Goal: Task Accomplishment & Management: Manage account settings

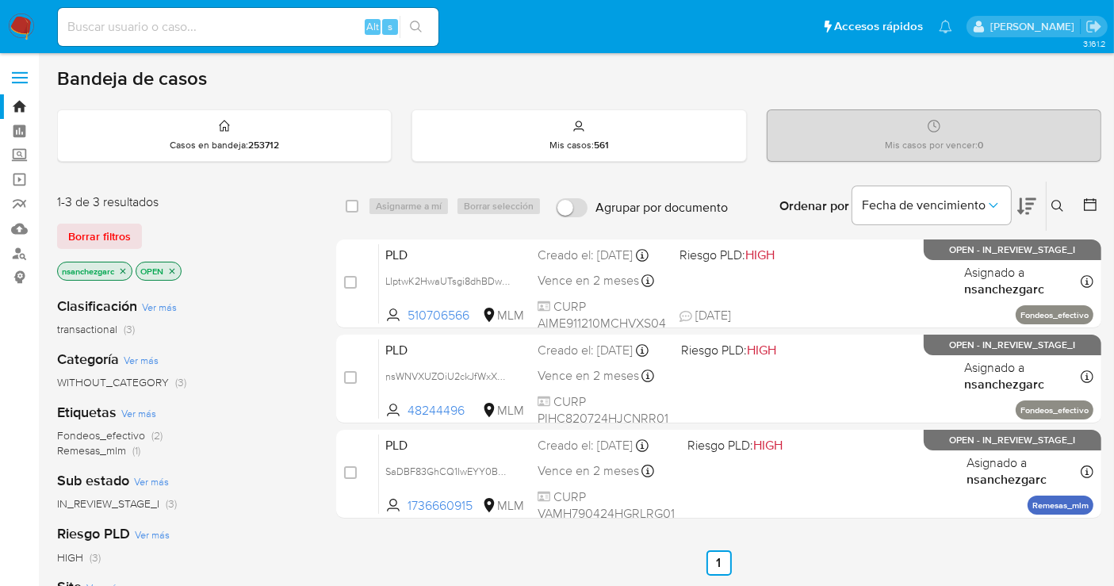
click at [1058, 202] on icon at bounding box center [1057, 206] width 13 height 13
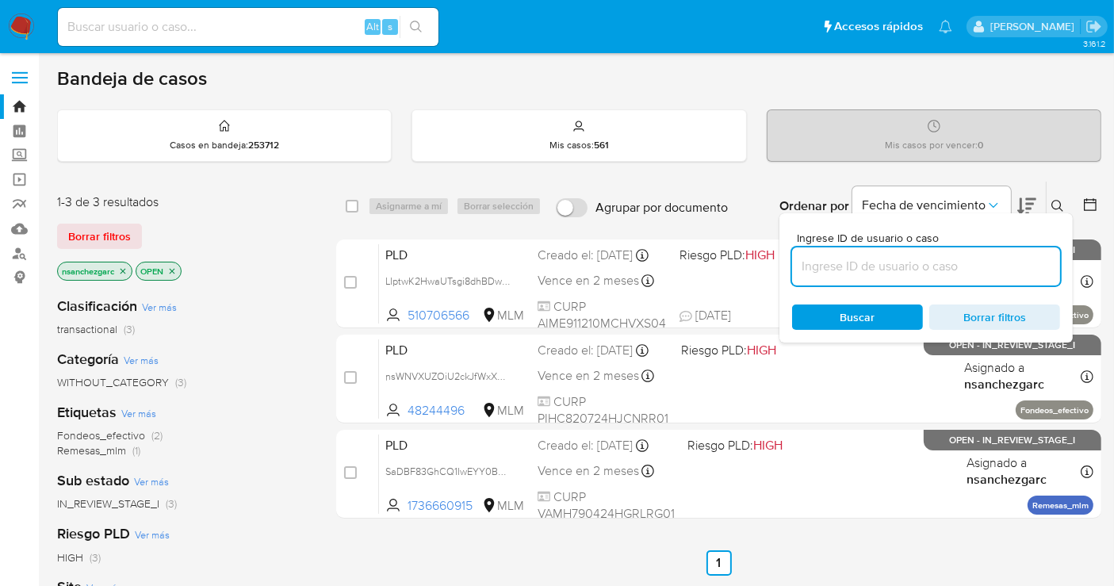
click at [870, 263] on input at bounding box center [926, 266] width 268 height 21
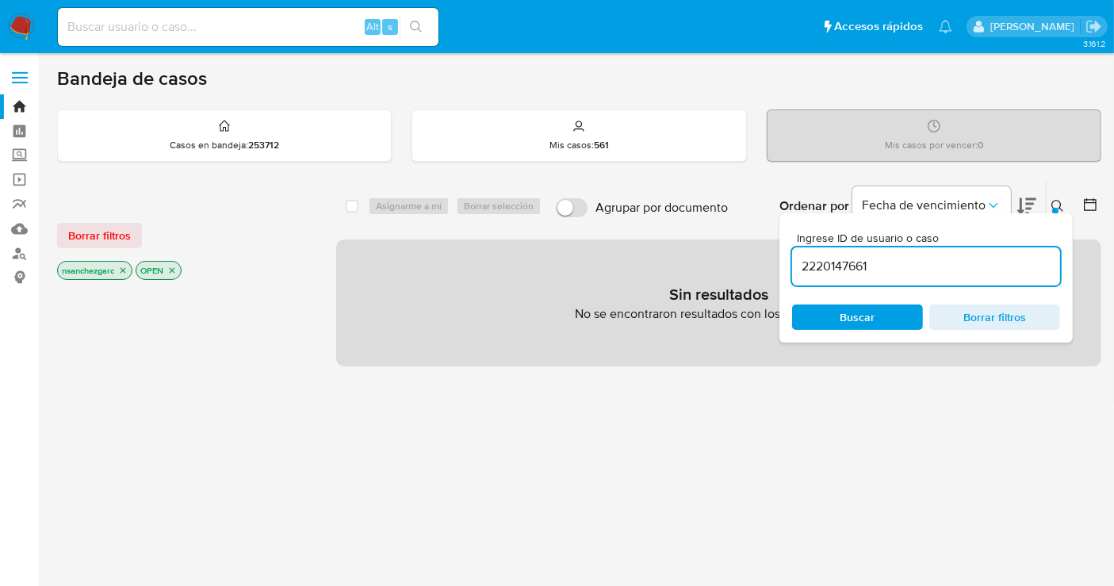
click at [123, 270] on icon "close-filter" at bounding box center [123, 271] width 6 height 6
click at [892, 267] on input "2220147661" at bounding box center [926, 266] width 268 height 21
type input "2220147661"
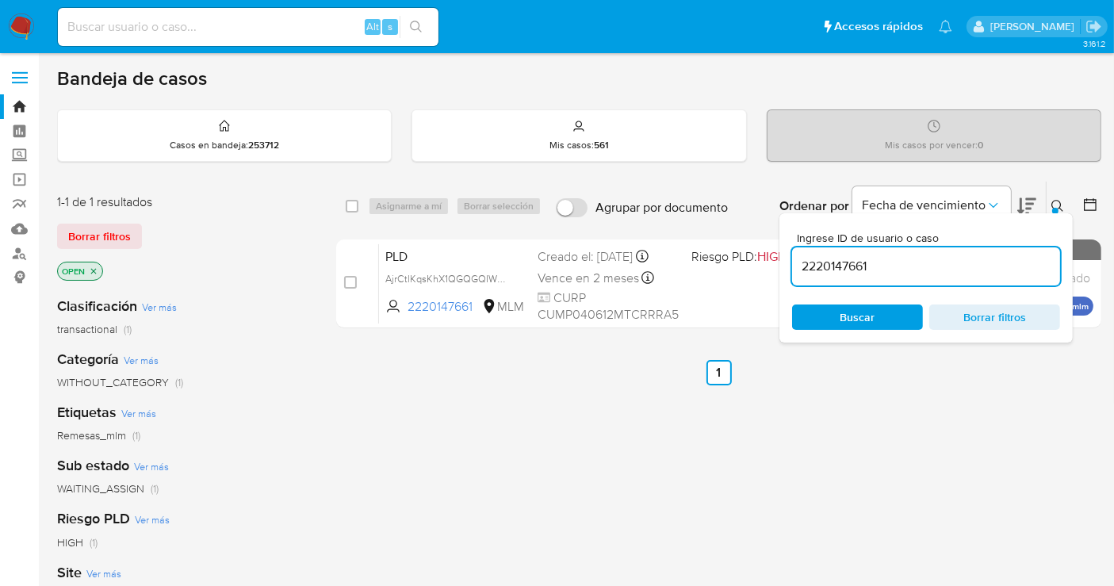
click at [1050, 201] on button at bounding box center [1059, 206] width 26 height 19
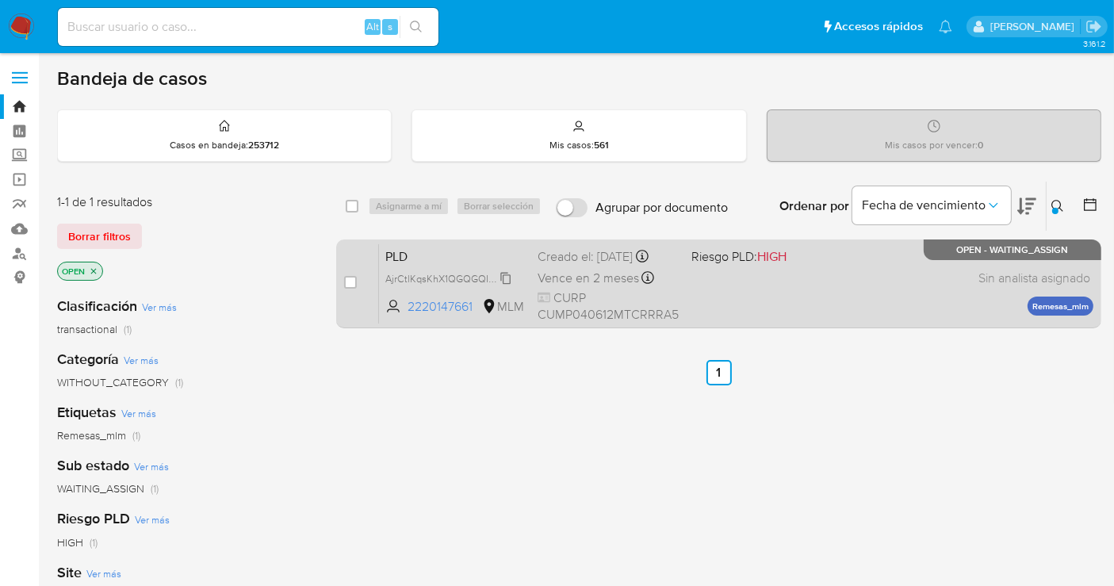
click at [508, 286] on span "AjrCtlKqsKhX1QGQGQIWNAfn" at bounding box center [451, 277] width 133 height 17
click at [351, 283] on input "checkbox" at bounding box center [350, 282] width 13 height 13
checkbox input "true"
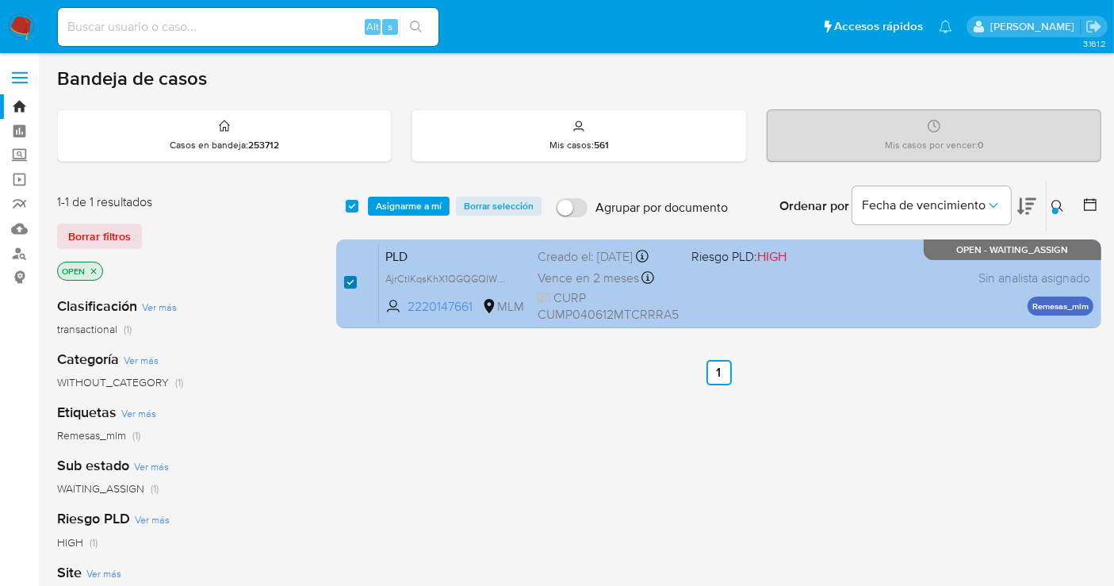
checkbox input "true"
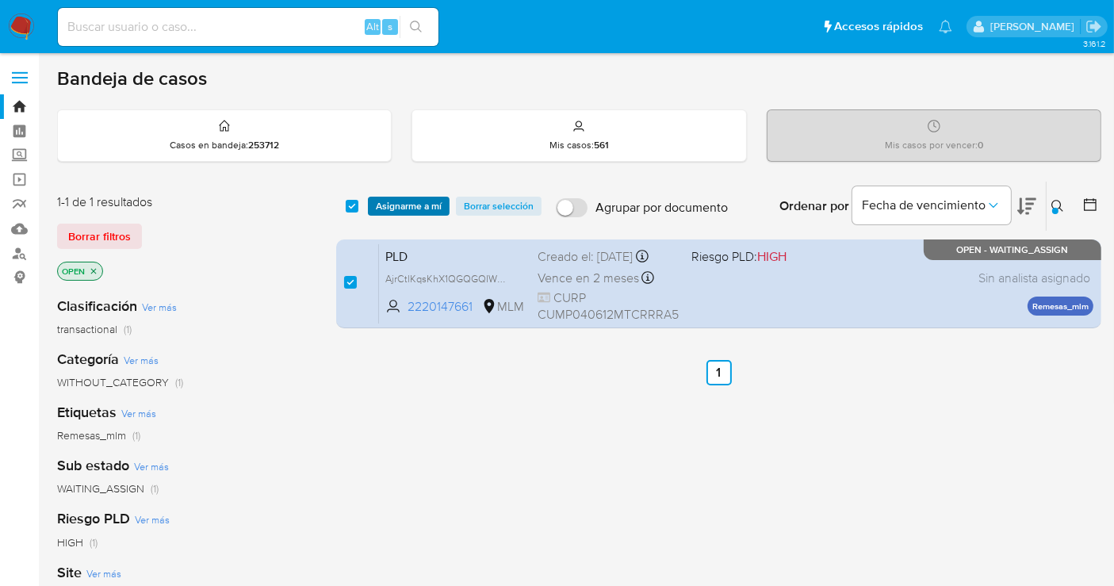
click at [397, 202] on span "Asignarme a mí" at bounding box center [409, 206] width 66 height 16
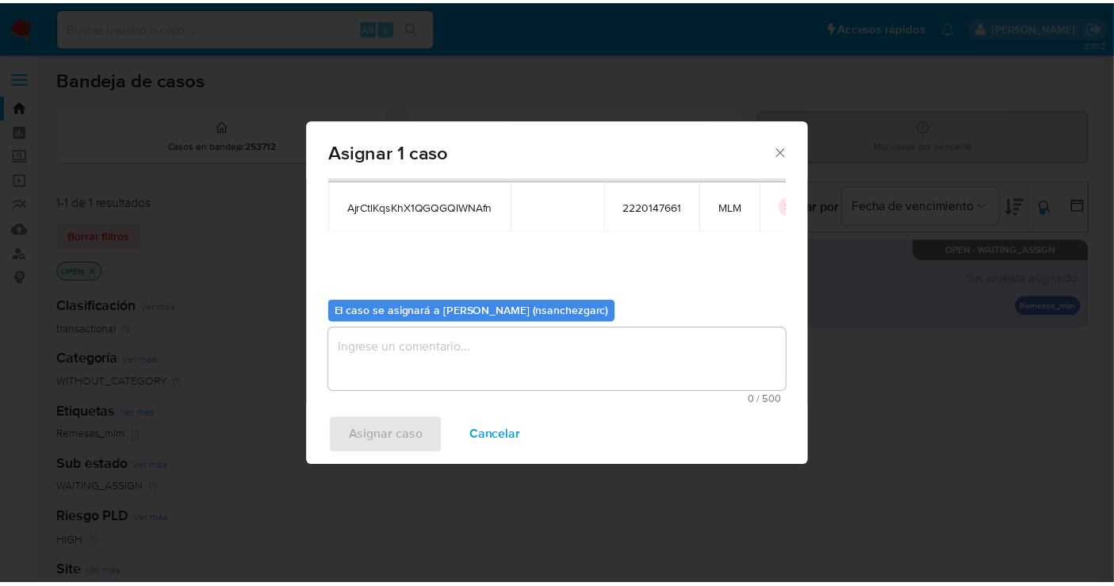
scroll to position [81, 0]
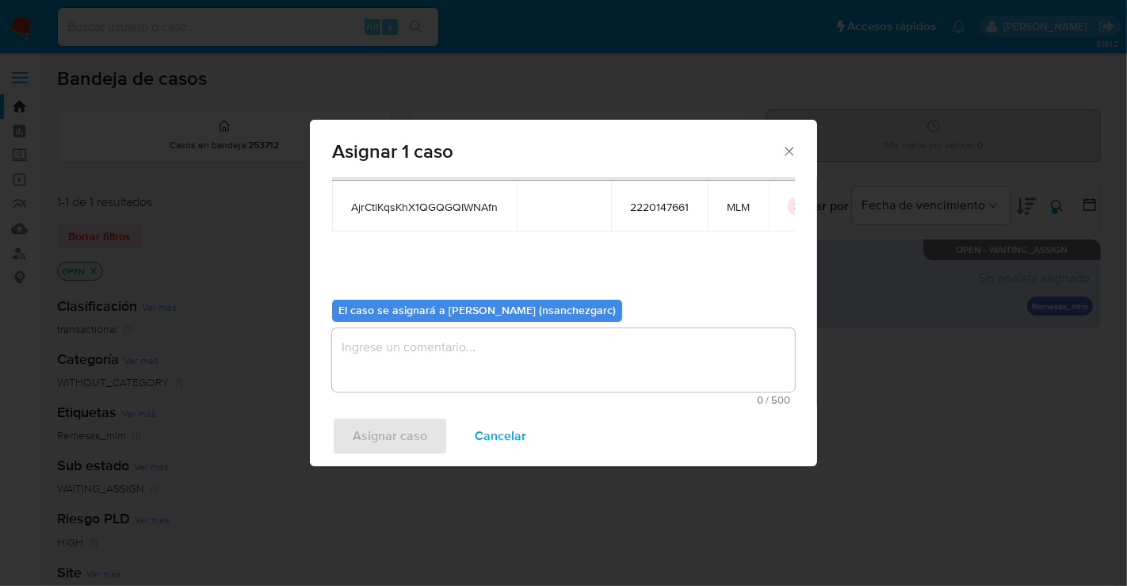
click at [396, 355] on textarea "assign-modal" at bounding box center [563, 359] width 463 height 63
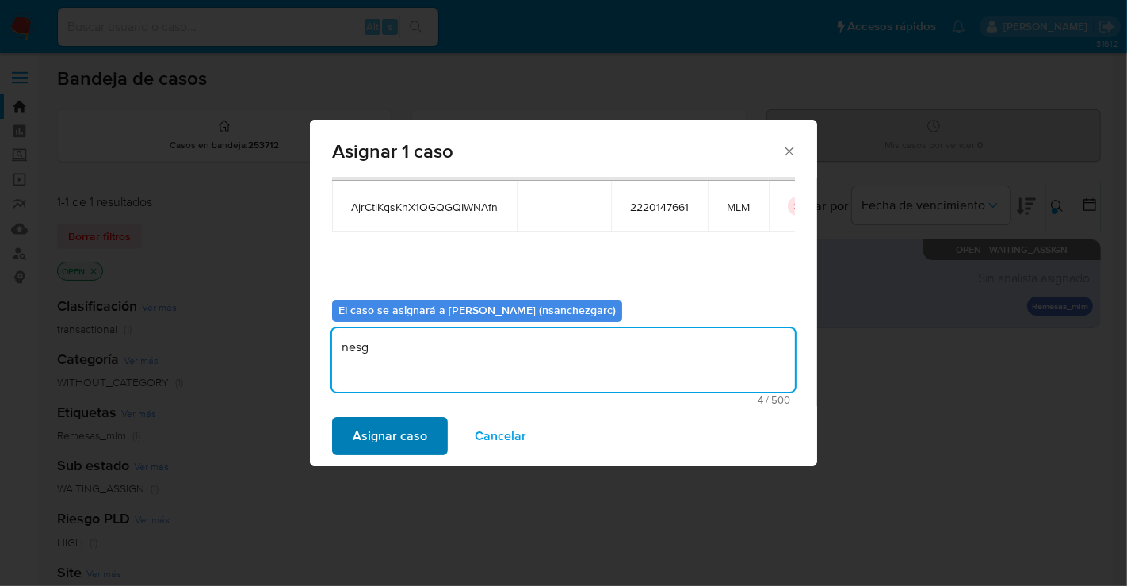
type textarea "nesg"
click at [397, 428] on span "Asignar caso" at bounding box center [390, 436] width 75 height 35
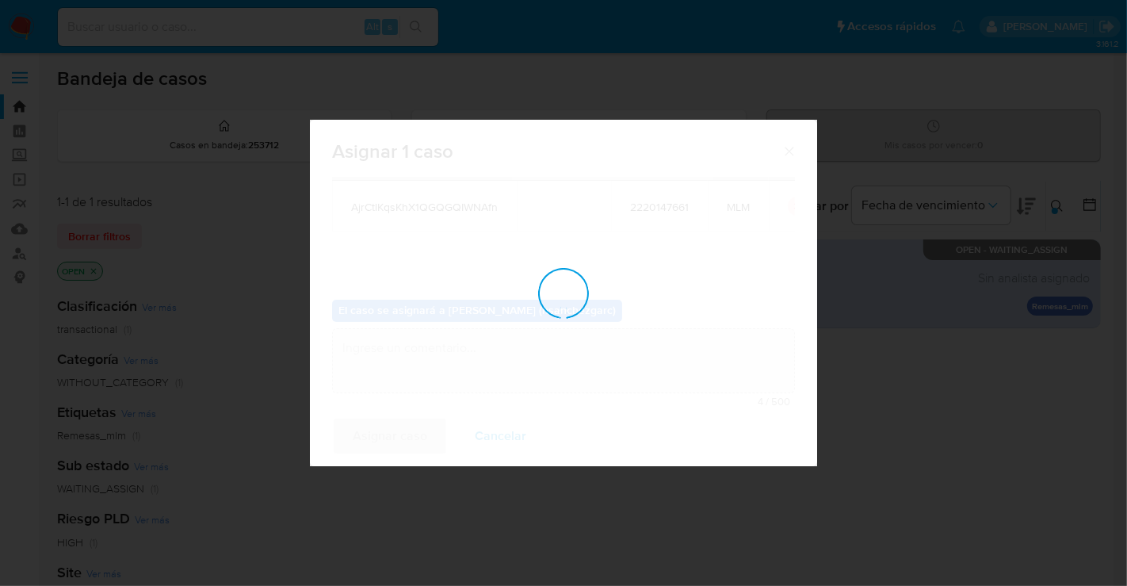
checkbox input "false"
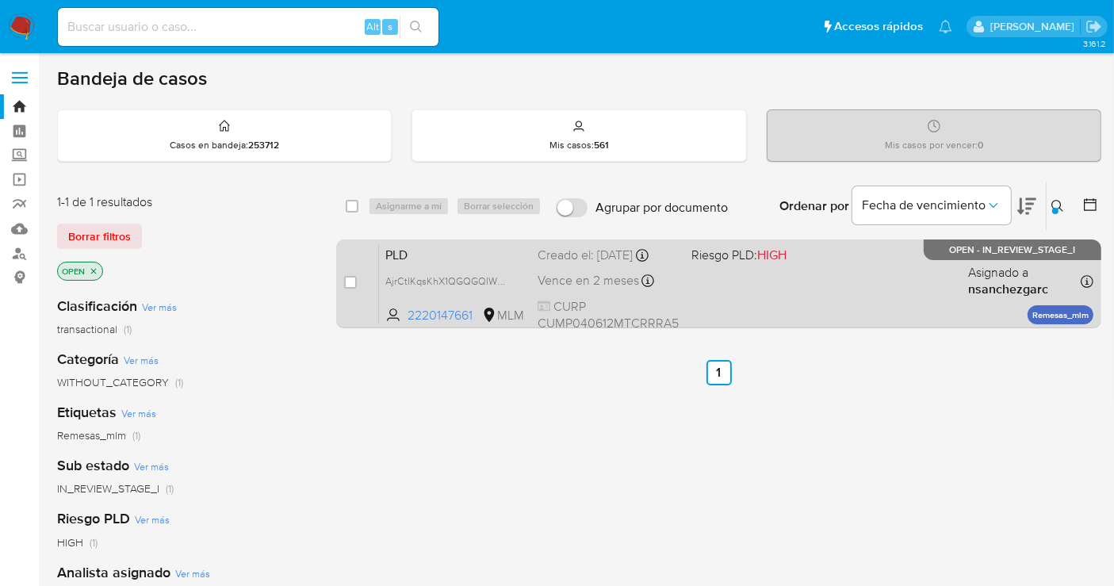
click at [587, 264] on div "Creado el: 12/09/2025 Creado el: 12/09/2025 02:06:32" at bounding box center [607, 255] width 141 height 17
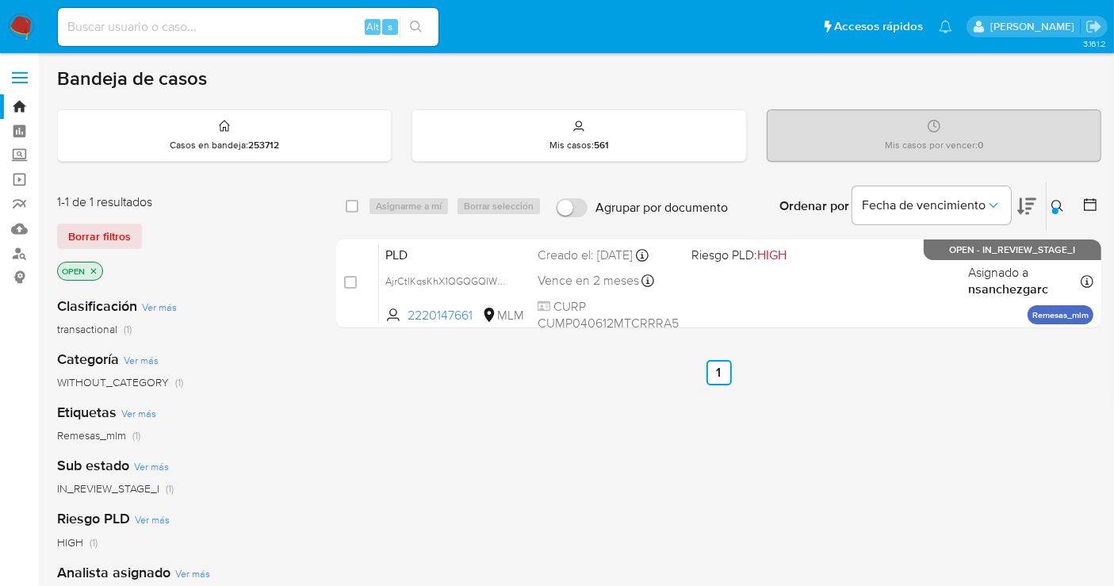
click at [1058, 207] on icon at bounding box center [1057, 206] width 13 height 13
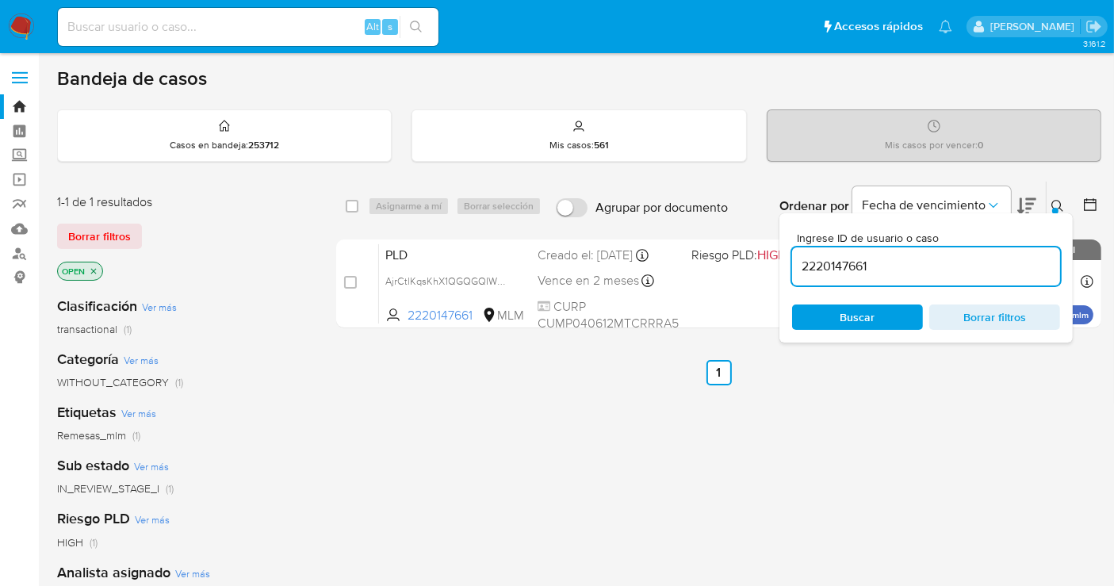
click at [819, 263] on input "2220147661" at bounding box center [926, 266] width 268 height 21
type input "1748914553"
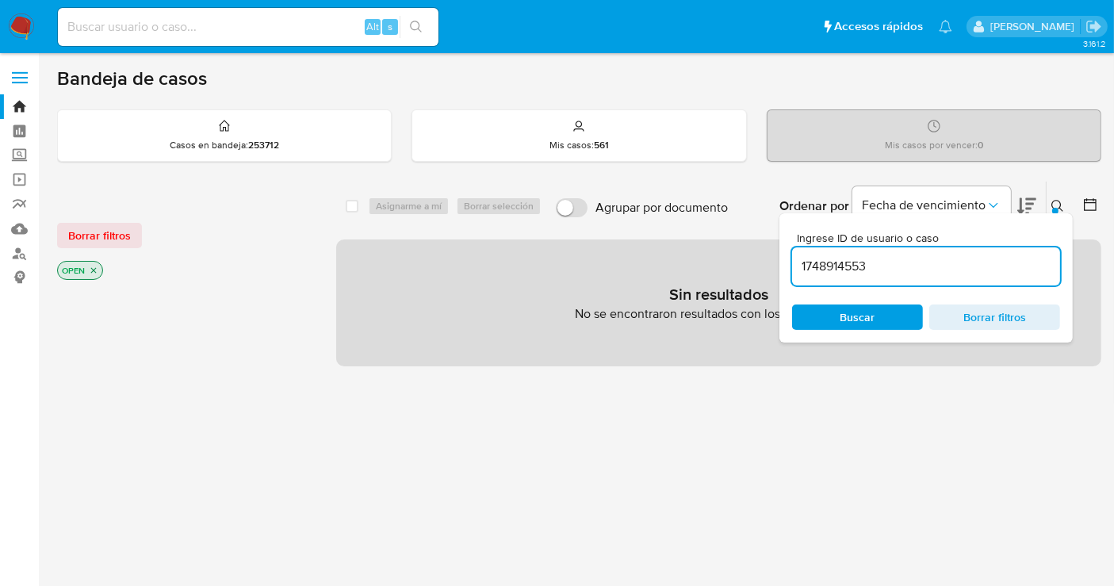
click at [93, 267] on icon "close-filter" at bounding box center [94, 271] width 10 height 10
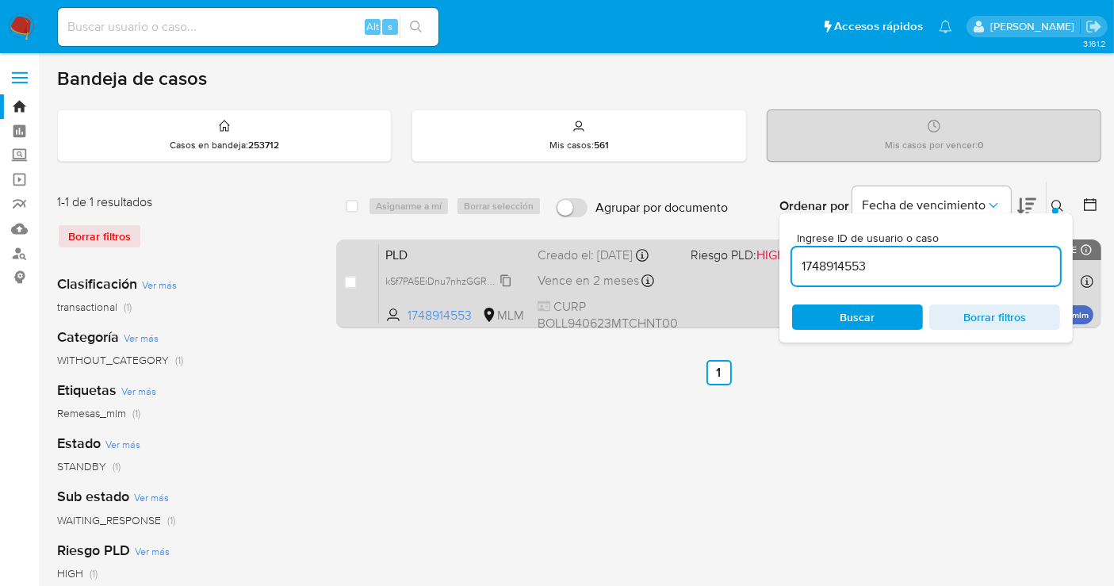
click at [504, 277] on span "kSf7PA5EiDnu7nhzGGRmgUrv" at bounding box center [450, 279] width 130 height 17
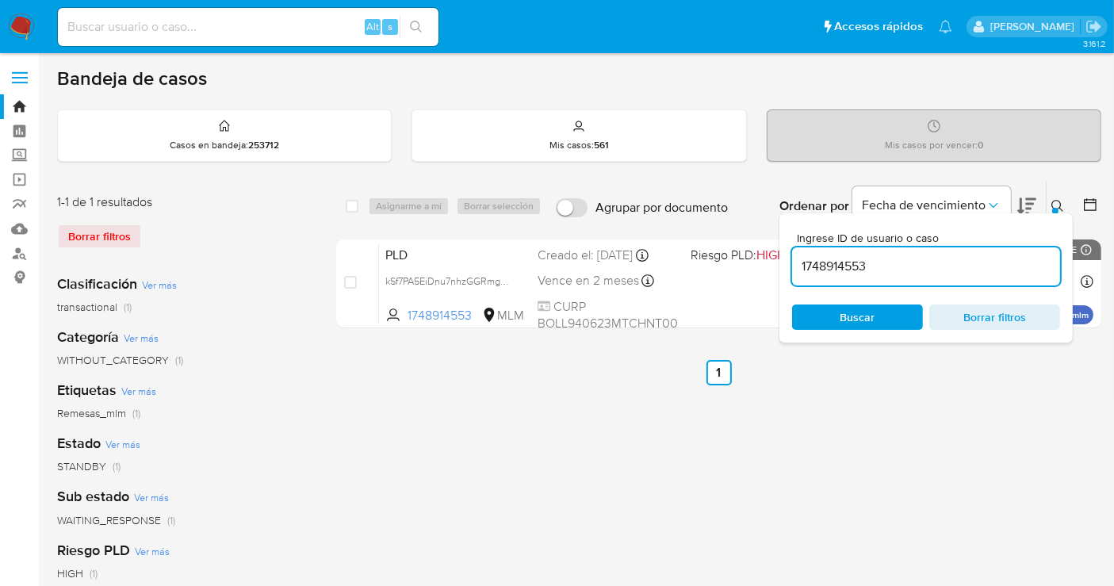
drag, startPoint x: 21, startPoint y: 22, endPoint x: 38, endPoint y: 14, distance: 18.4
click at [23, 21] on img at bounding box center [21, 26] width 27 height 27
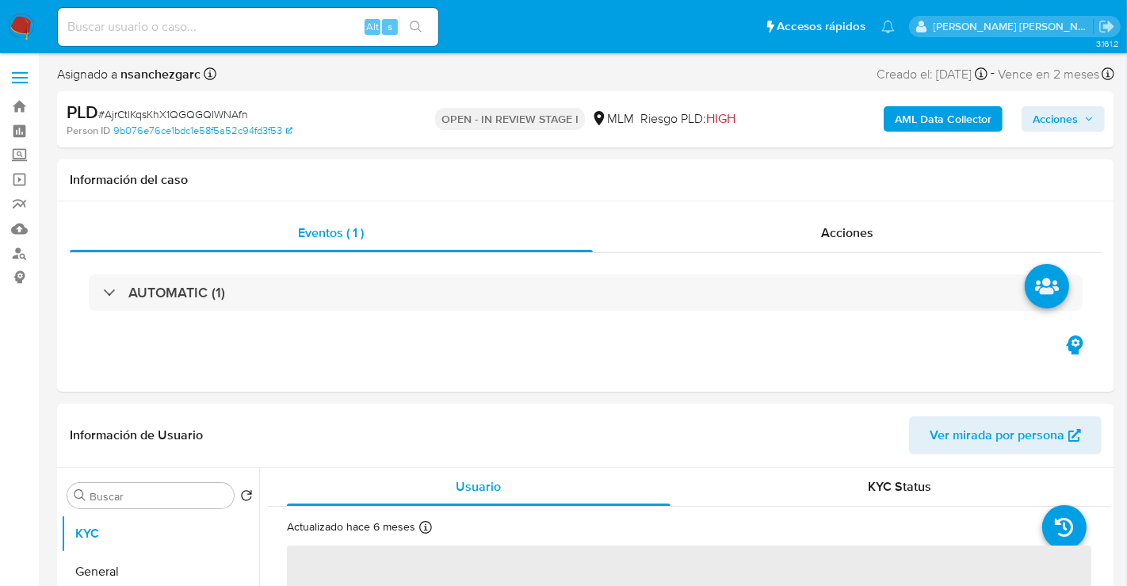
select select "10"
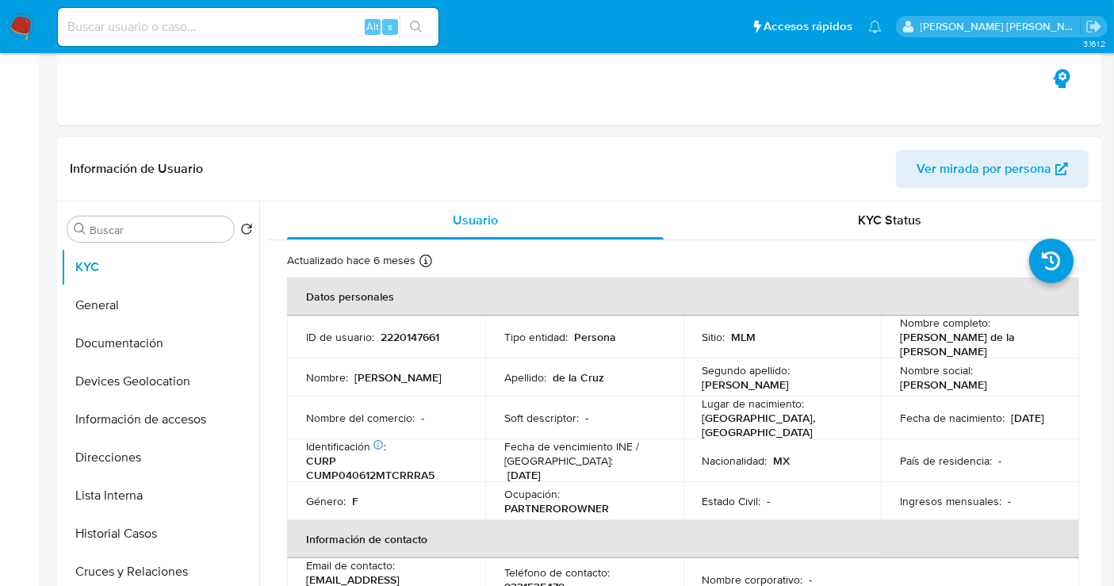
scroll to position [352, 0]
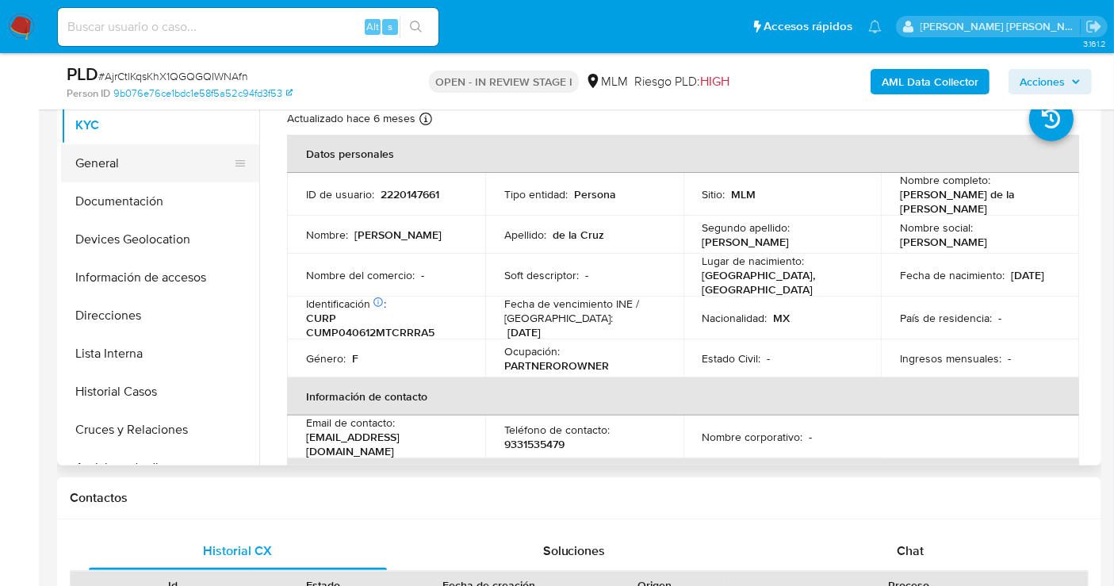
click at [98, 171] on button "General" at bounding box center [154, 163] width 186 height 38
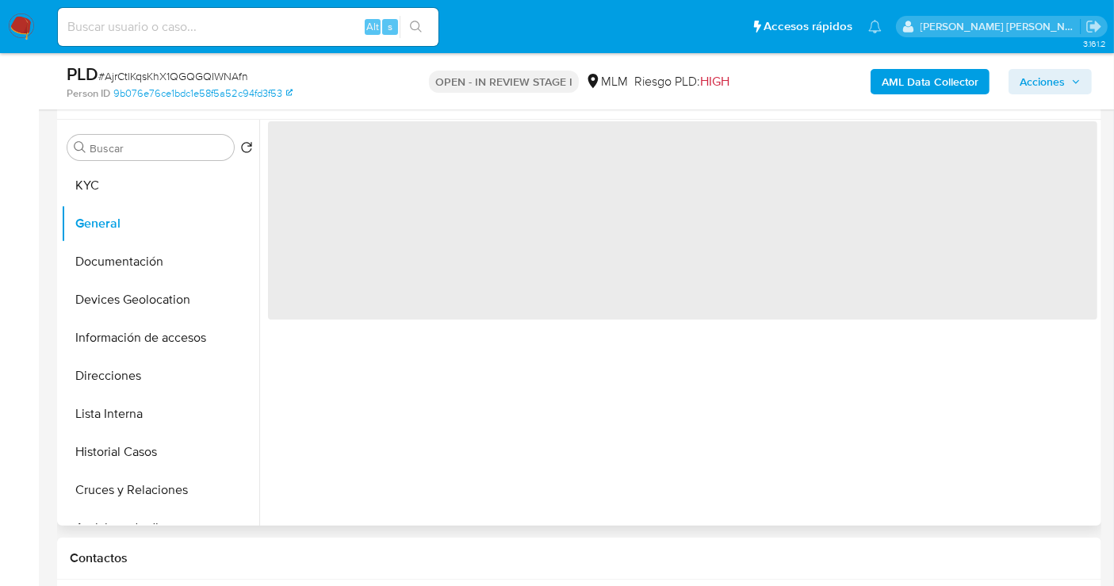
scroll to position [264, 0]
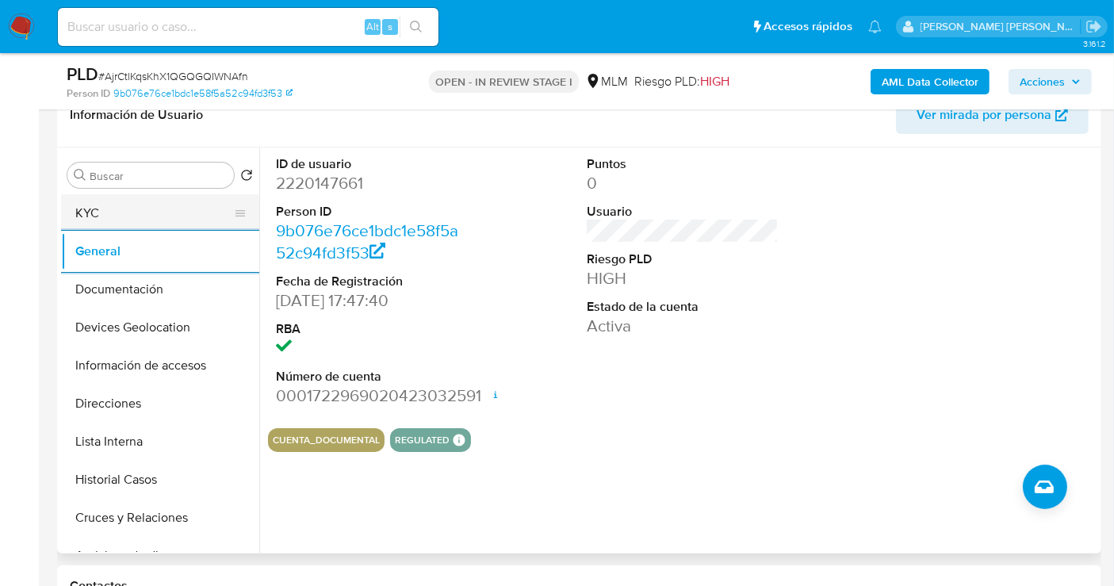
click at [111, 205] on button "KYC" at bounding box center [154, 213] width 186 height 38
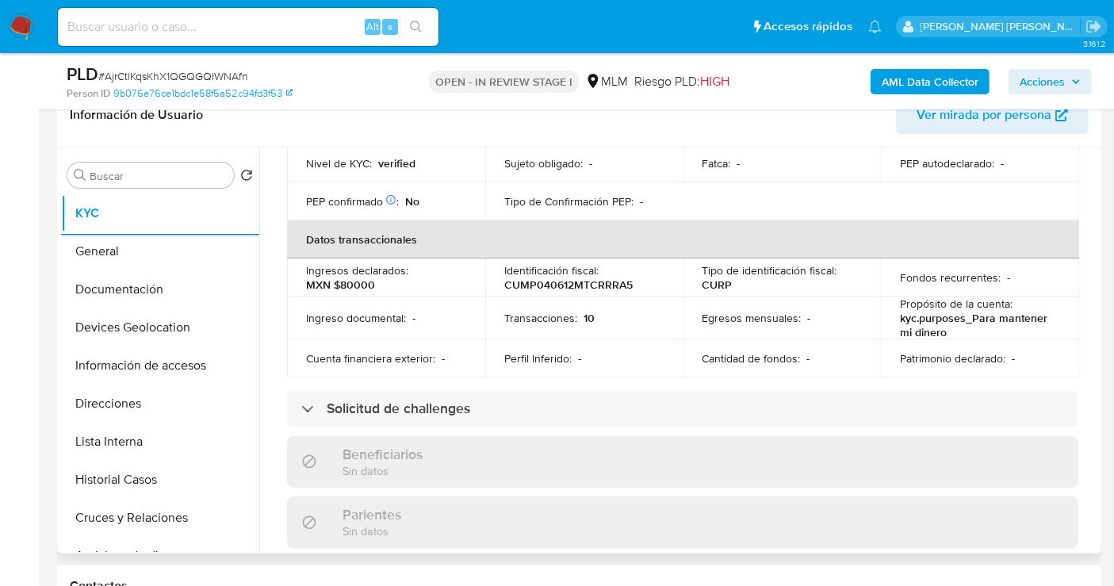
scroll to position [352, 0]
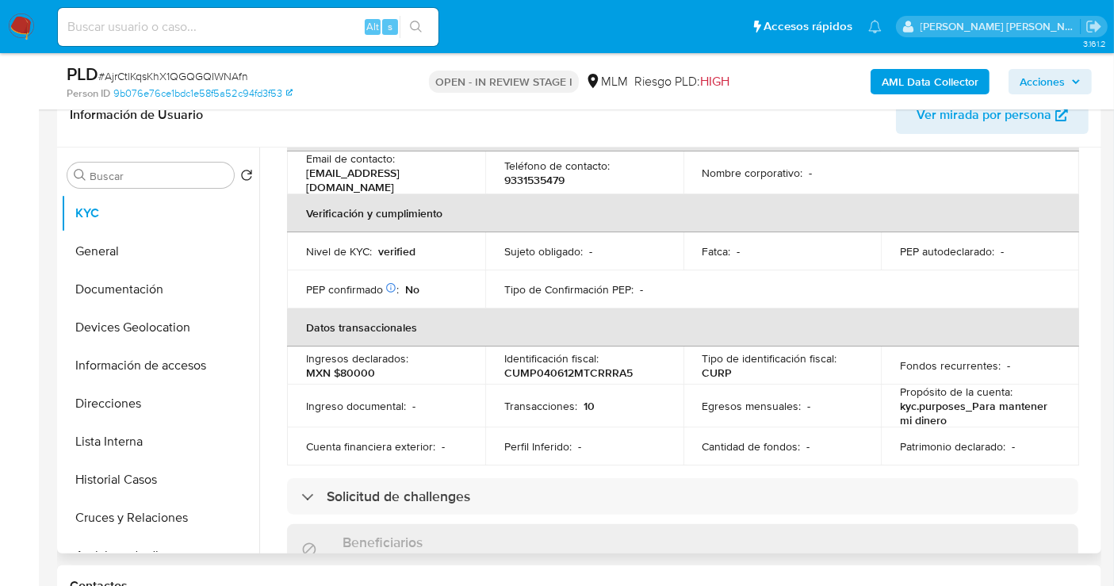
drag, startPoint x: 1098, startPoint y: 299, endPoint x: 1098, endPoint y: 314, distance: 15.1
click at [1098, 314] on div "Buscar Volver al orden por defecto KYC General Documentación Devices Geolocatio…" at bounding box center [579, 350] width 1044 height 406
drag, startPoint x: 1097, startPoint y: 308, endPoint x: 1100, endPoint y: 331, distance: 23.2
click at [1100, 331] on div "Buscar Volver al orden por defecto KYC General Documentación Devices Geolocatio…" at bounding box center [579, 350] width 1044 height 406
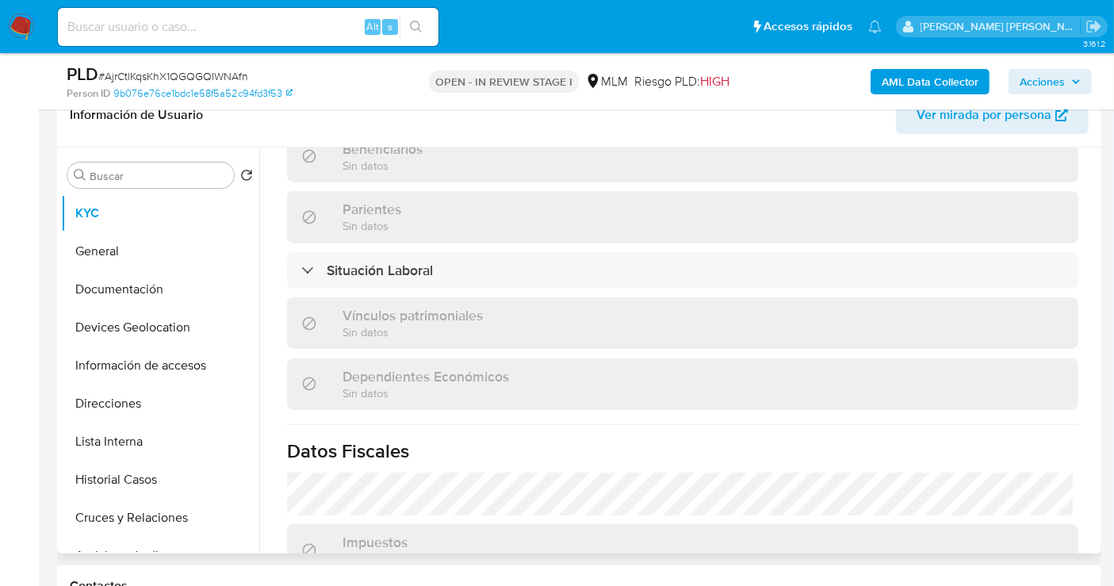
scroll to position [994, 0]
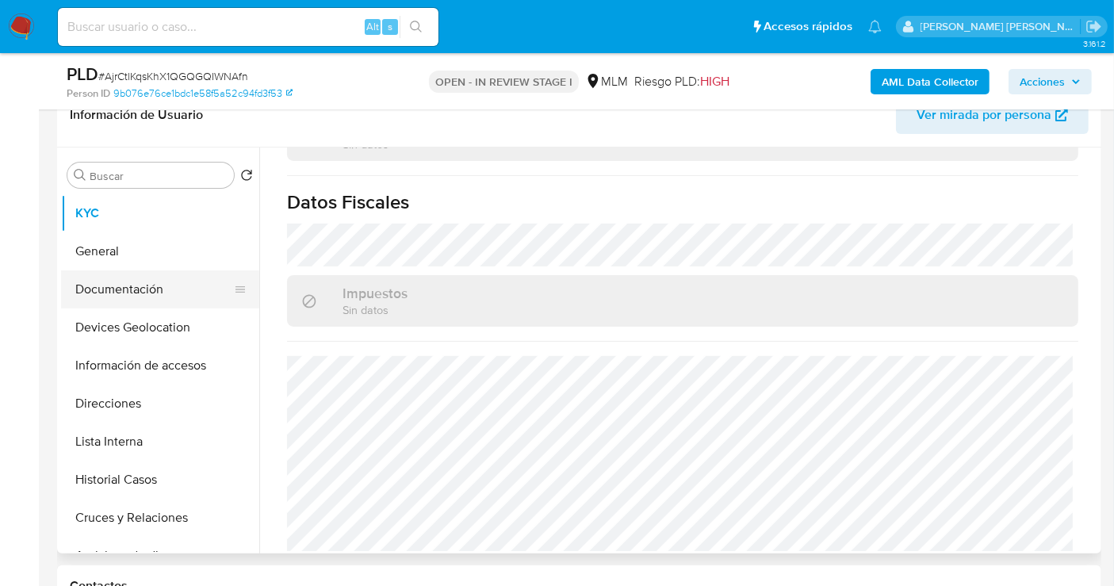
click at [124, 285] on button "Documentación" at bounding box center [154, 289] width 186 height 38
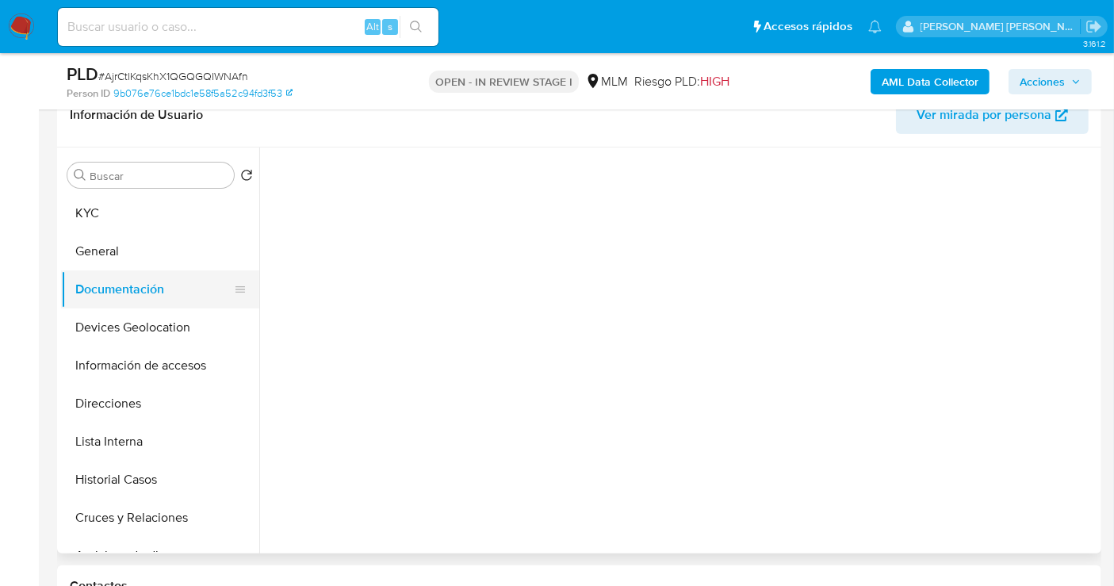
scroll to position [0, 0]
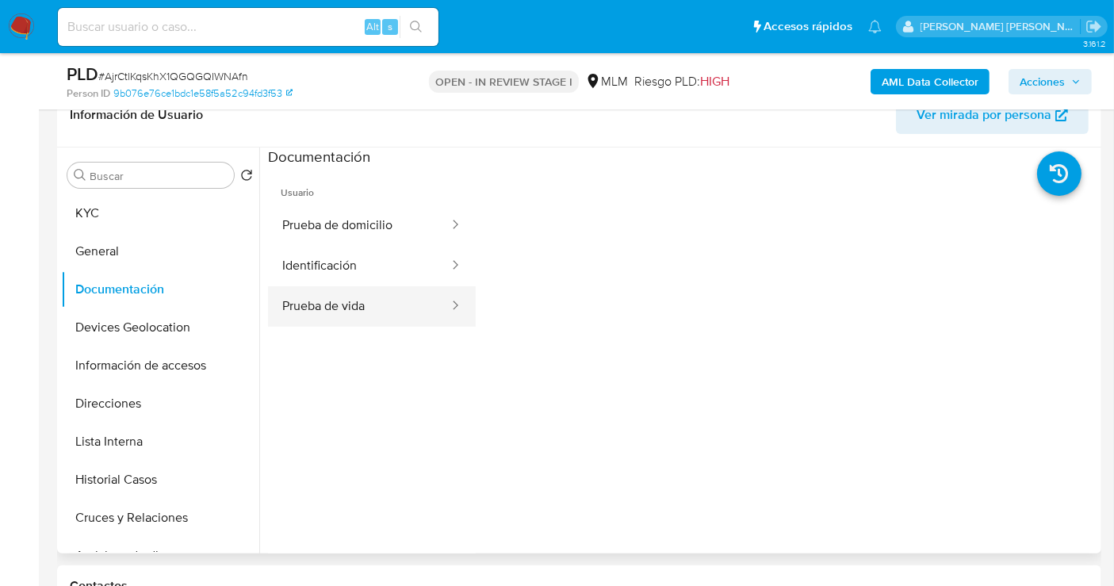
click at [378, 305] on button "Prueba de vida" at bounding box center [359, 306] width 182 height 40
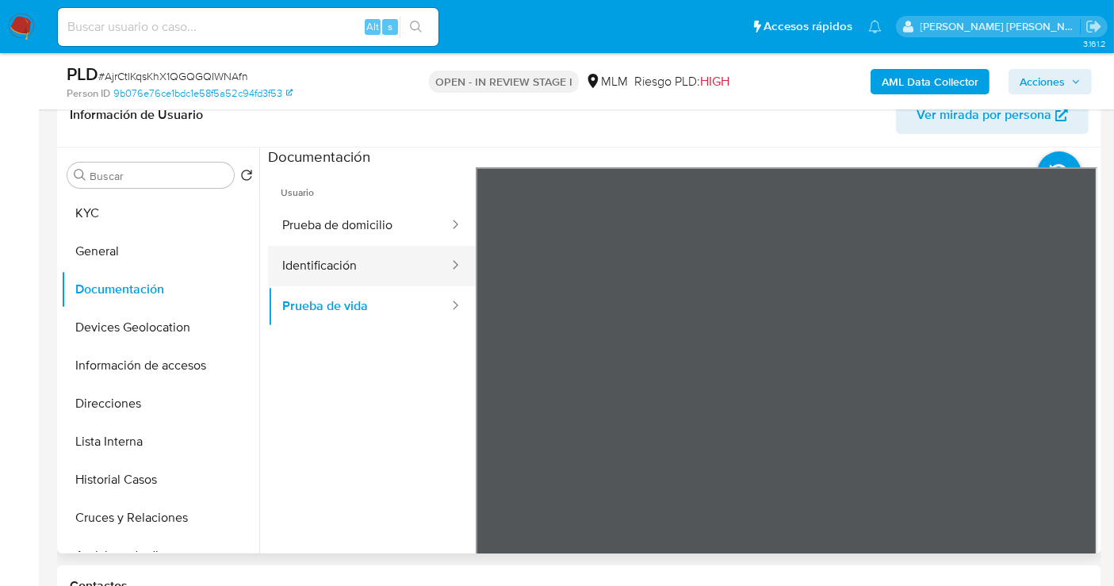
click at [316, 268] on button "Identificación" at bounding box center [359, 266] width 182 height 40
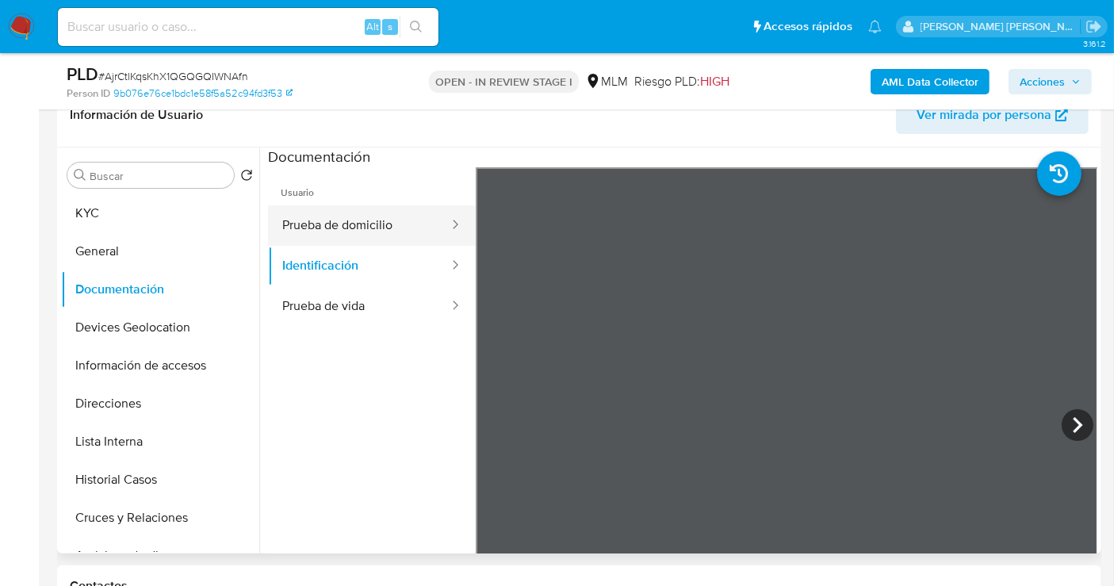
click at [326, 220] on button "Prueba de domicilio" at bounding box center [359, 225] width 182 height 40
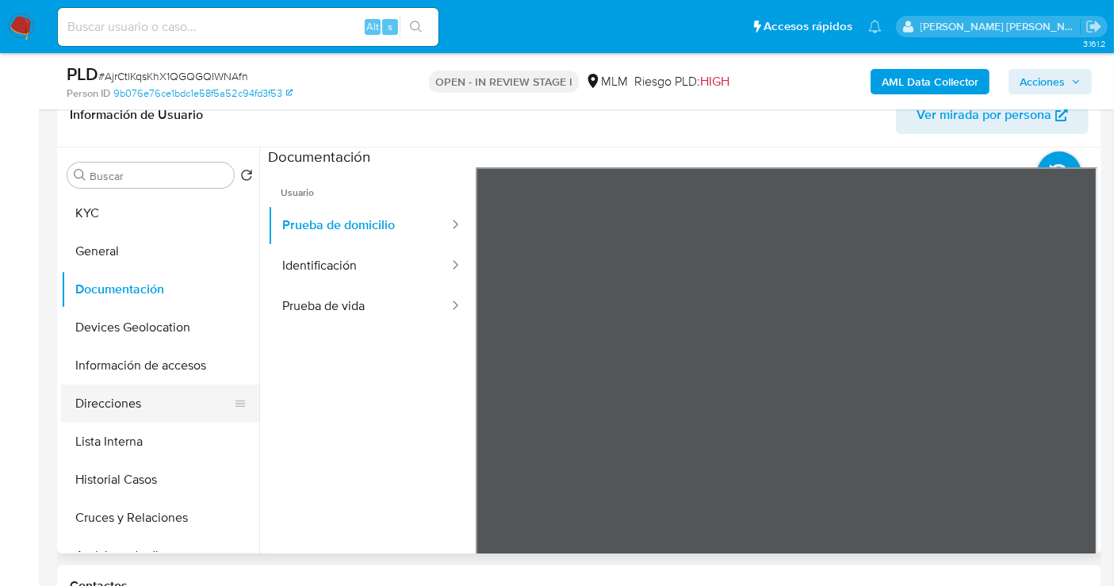
click at [135, 395] on button "Direcciones" at bounding box center [154, 403] width 186 height 38
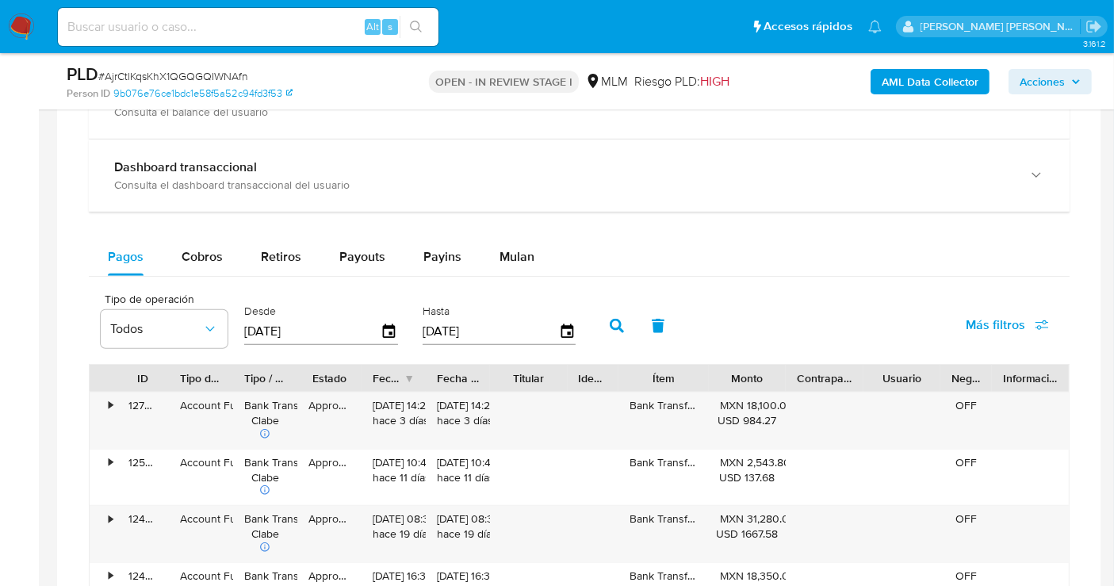
scroll to position [1203, 0]
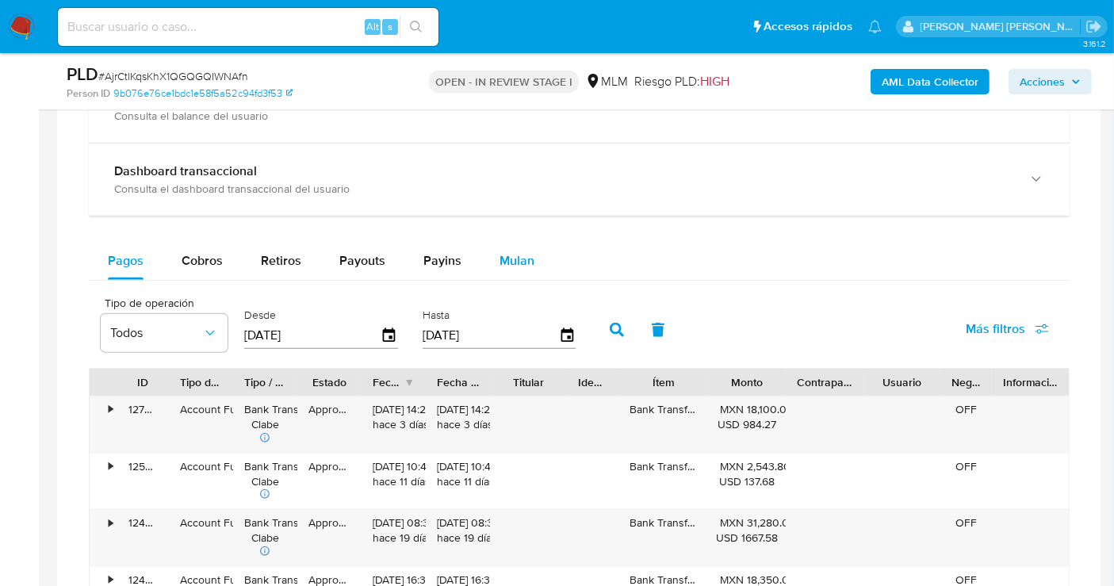
click at [519, 257] on span "Mulan" at bounding box center [516, 260] width 35 height 18
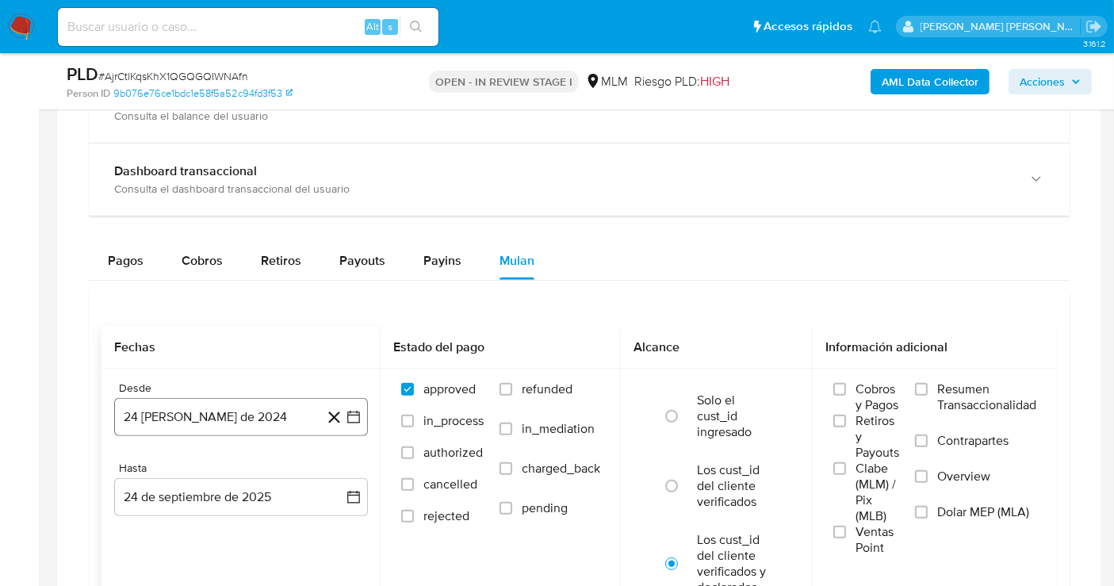
click at [181, 409] on button "24 de agosto de 2024" at bounding box center [241, 417] width 254 height 38
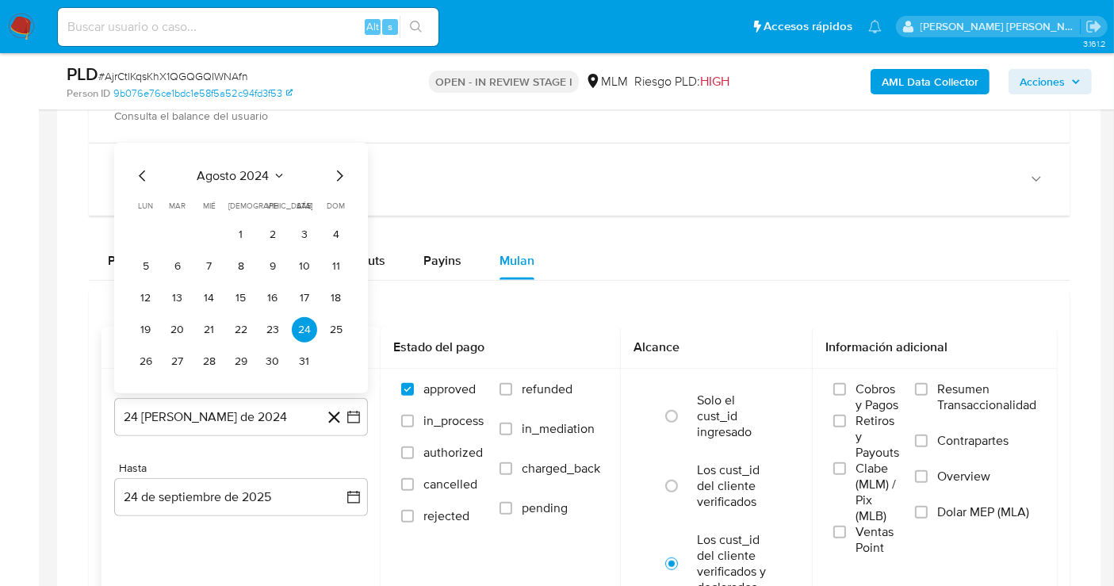
click at [342, 175] on icon "Mes siguiente" at bounding box center [339, 175] width 19 height 19
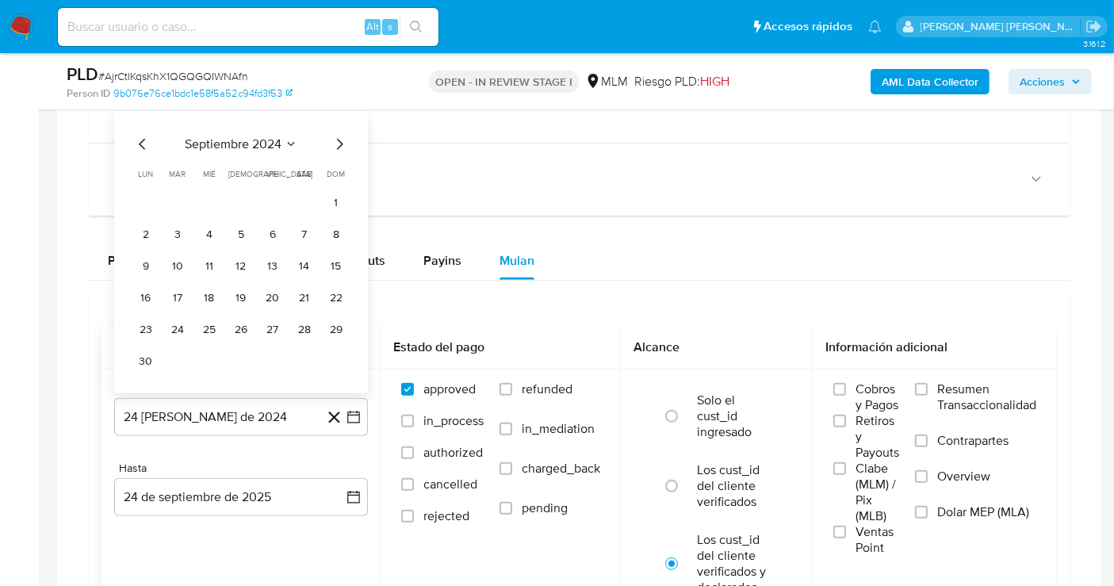
click at [342, 175] on span "dom" at bounding box center [336, 174] width 18 height 12
click at [339, 138] on icon "Mes siguiente" at bounding box center [339, 144] width 19 height 19
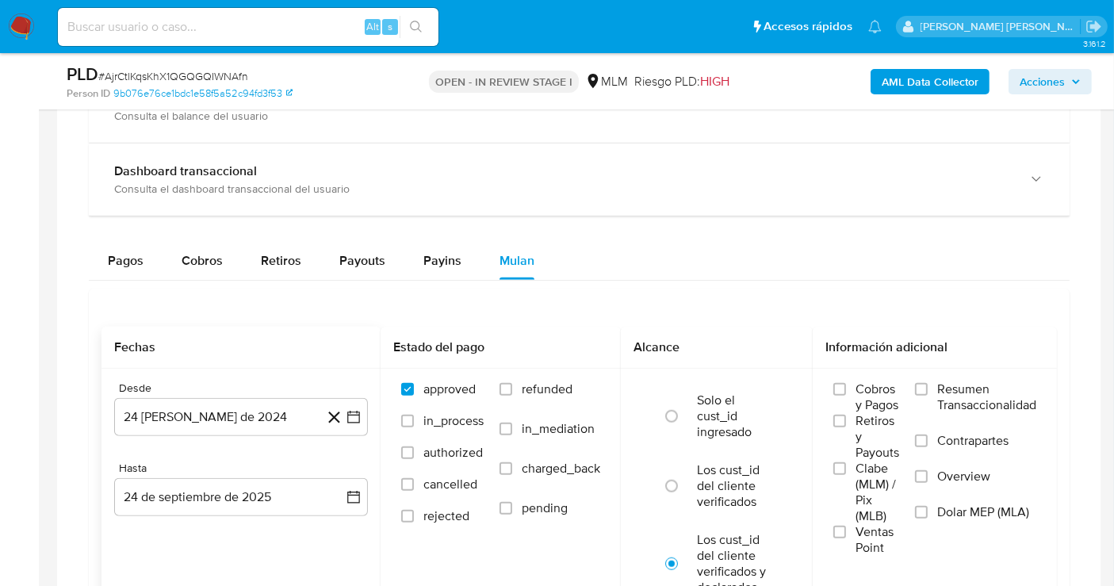
click at [339, 138] on div "Balance Consulta el balance del usuario" at bounding box center [579, 107] width 981 height 72
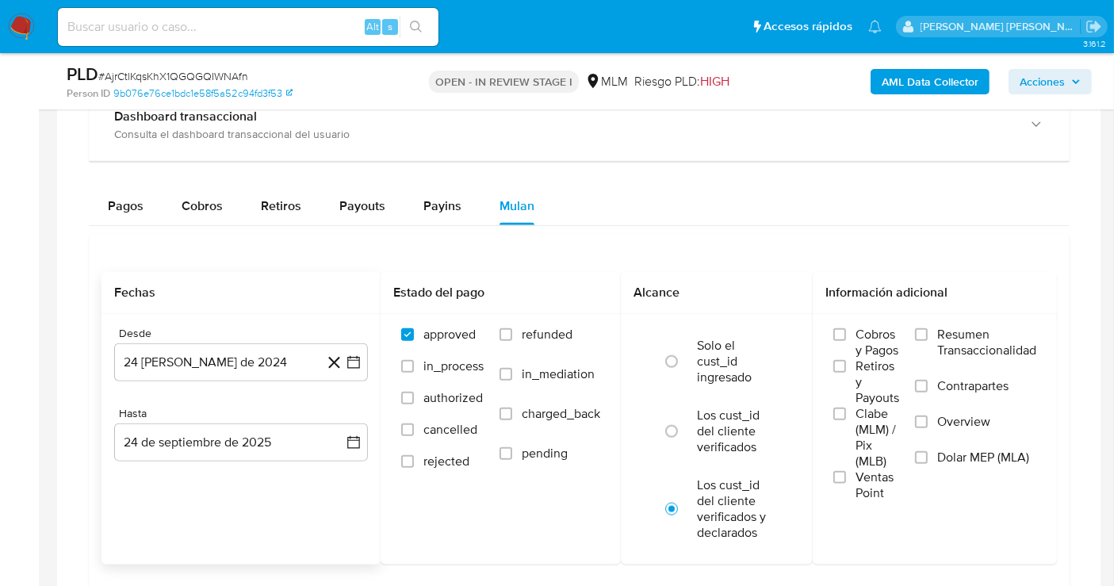
scroll to position [1907, 0]
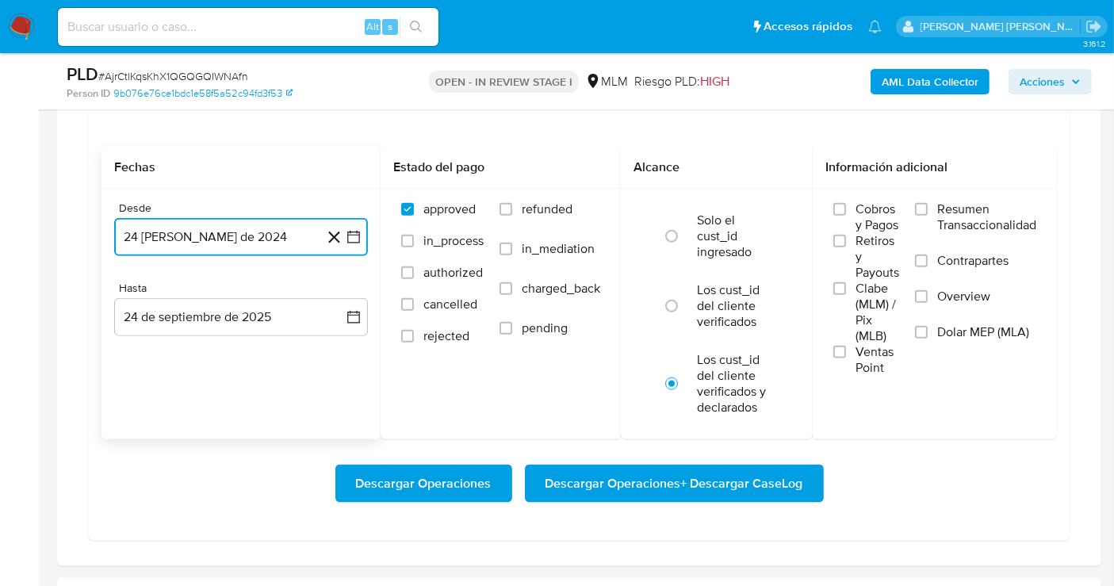
click at [350, 231] on icon "button" at bounding box center [353, 237] width 13 height 13
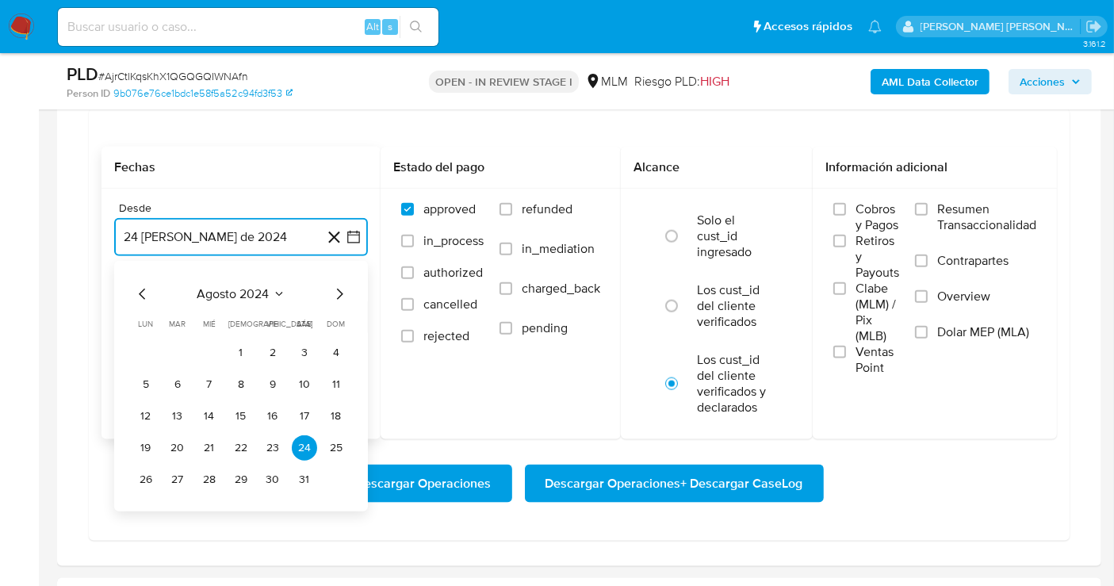
click at [336, 287] on icon "Mes siguiente" at bounding box center [339, 294] width 19 height 19
click at [336, 289] on icon "Mes siguiente" at bounding box center [339, 294] width 19 height 19
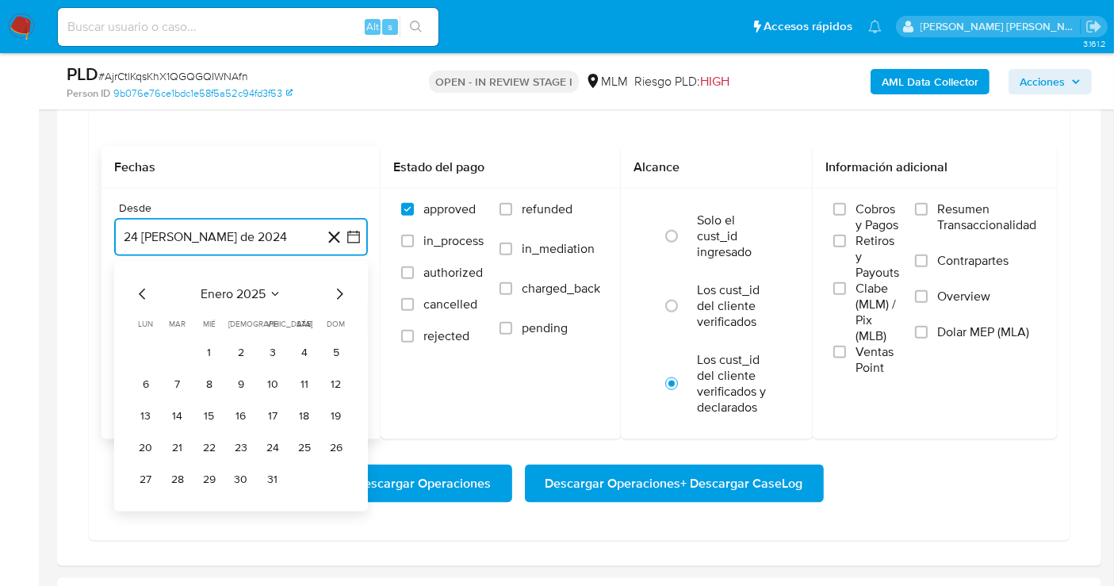
click at [336, 289] on icon "Mes siguiente" at bounding box center [339, 294] width 19 height 19
click at [240, 350] on button "1" at bounding box center [240, 352] width 25 height 25
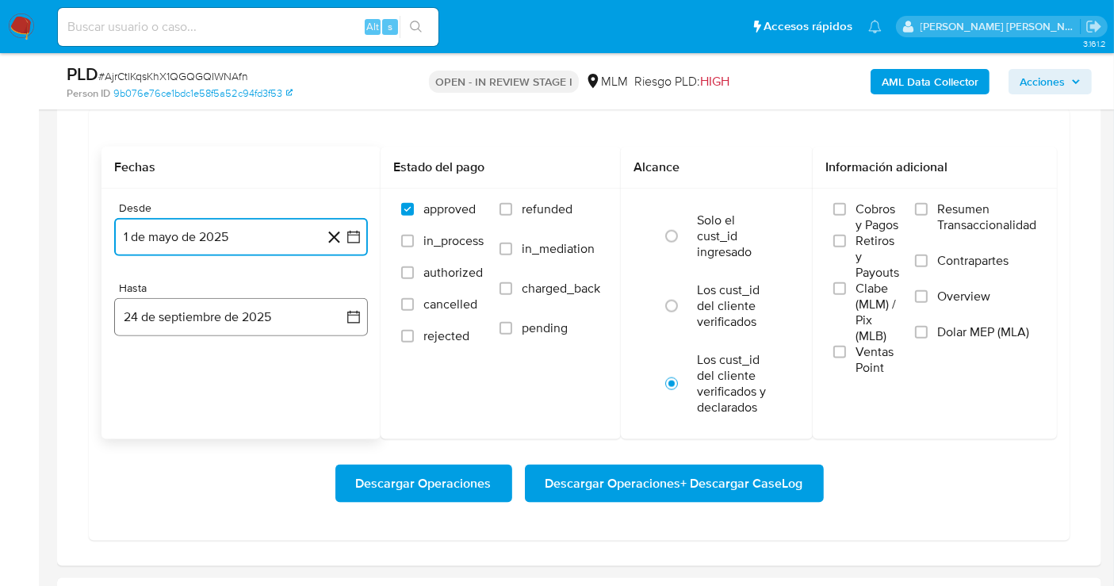
click at [273, 313] on button "24 de septiembre de 2025" at bounding box center [241, 317] width 254 height 38
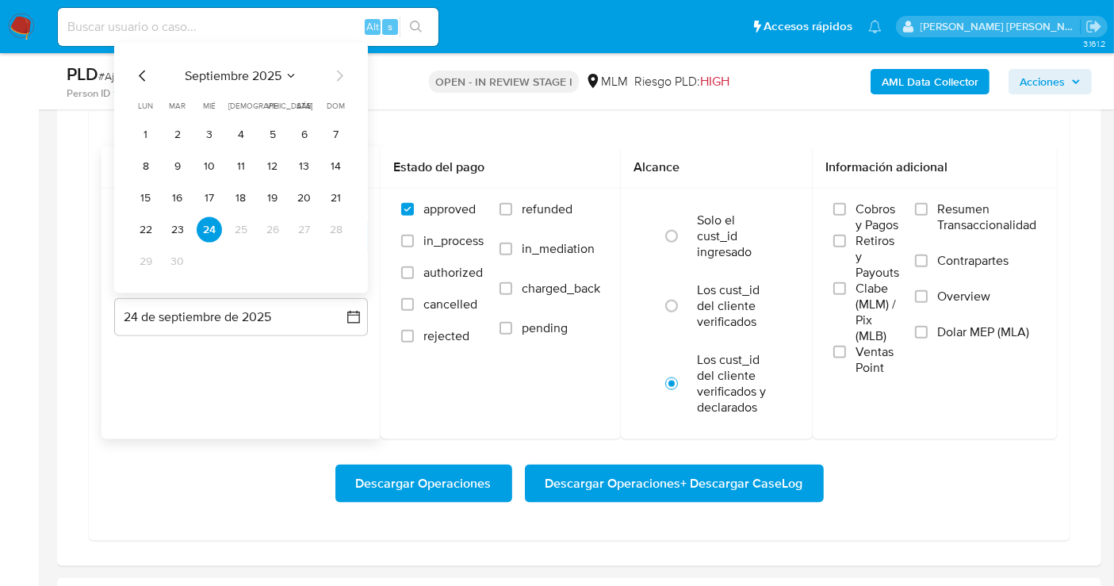
click at [140, 69] on icon "Mes anterior" at bounding box center [142, 76] width 19 height 19
click at [331, 256] on button "31" at bounding box center [335, 261] width 25 height 25
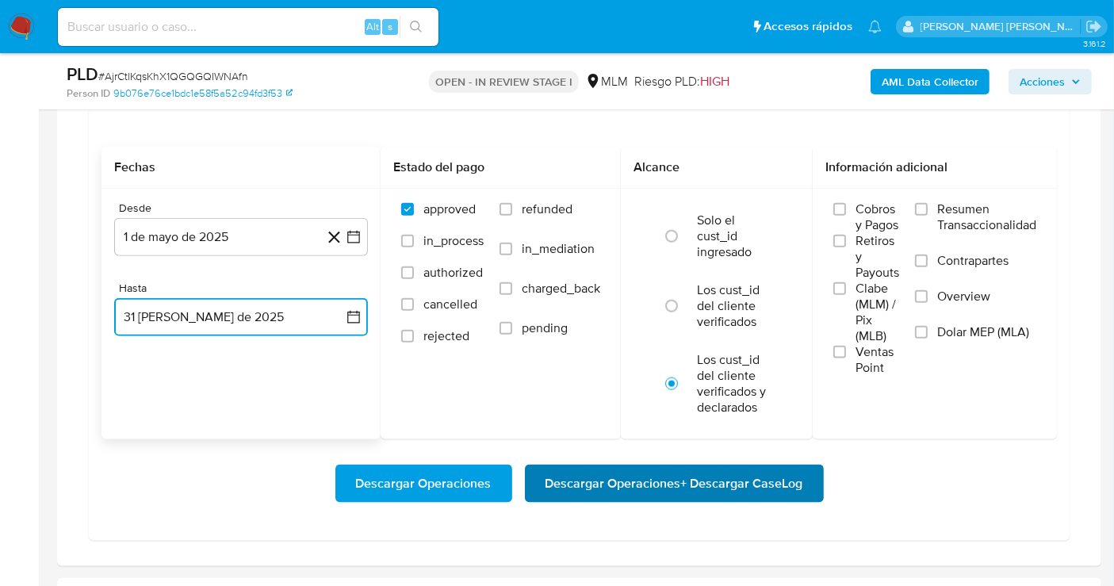
click at [614, 480] on span "Descargar Operaciones + Descargar CaseLog" at bounding box center [674, 483] width 258 height 35
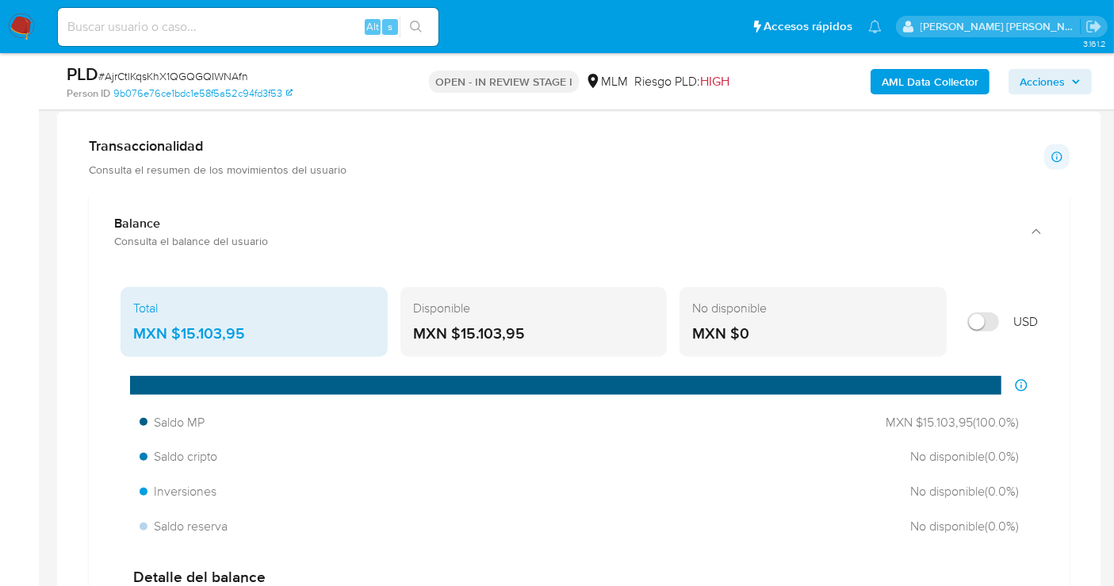
scroll to position [1073, 0]
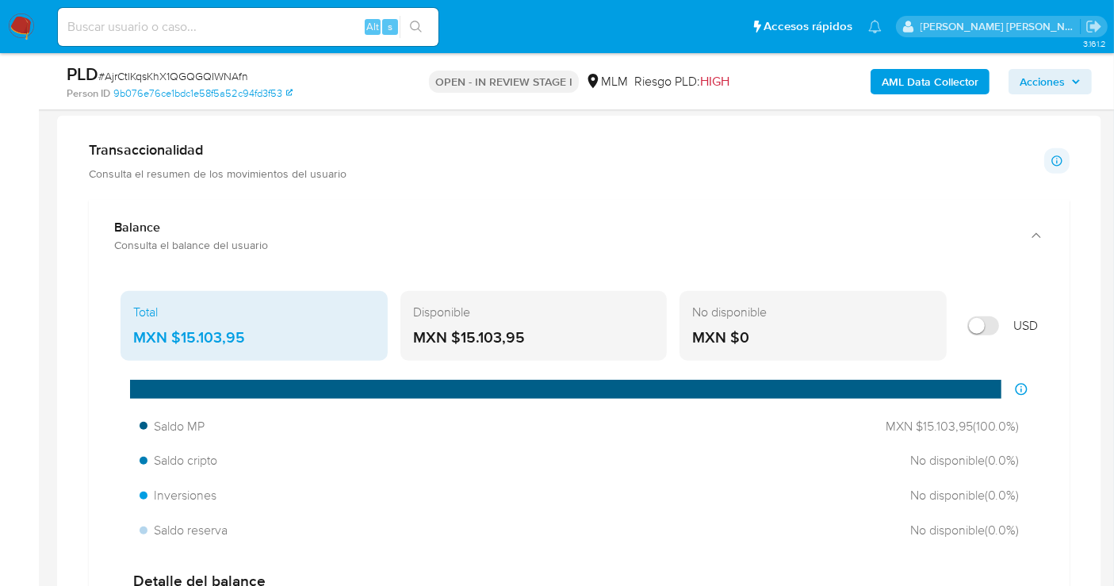
click at [199, 334] on div "MXN $15.103,95" at bounding box center [254, 337] width 242 height 21
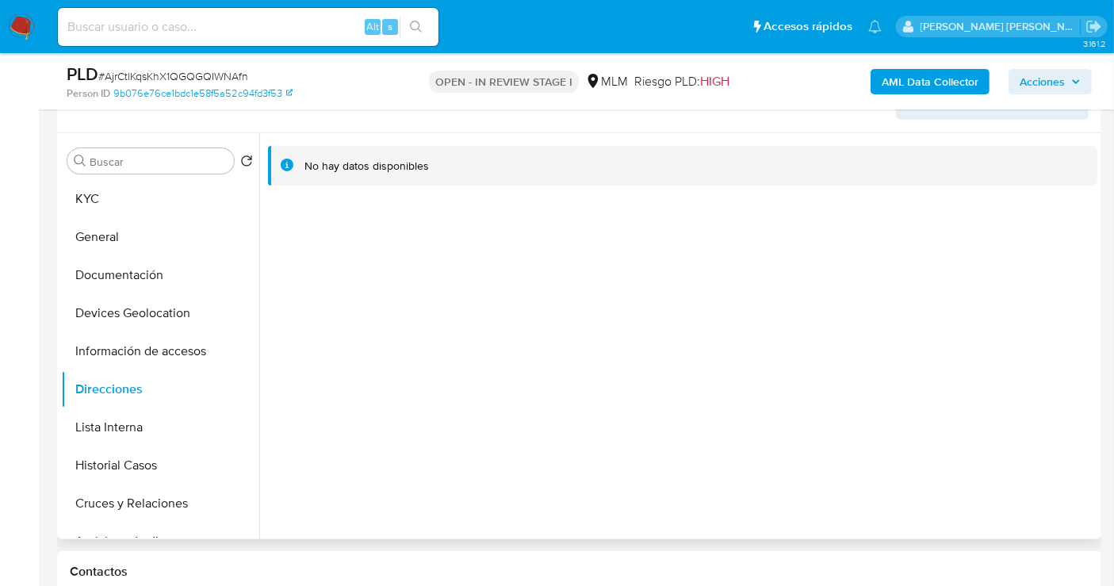
scroll to position [281, 0]
click at [88, 198] on button "KYC" at bounding box center [154, 197] width 186 height 38
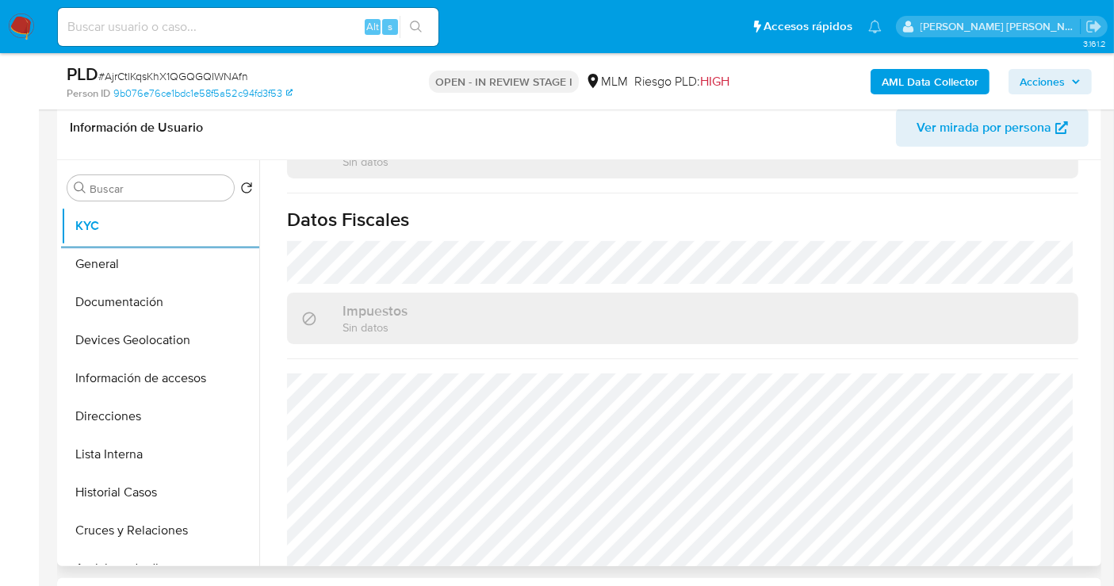
scroll to position [994, 0]
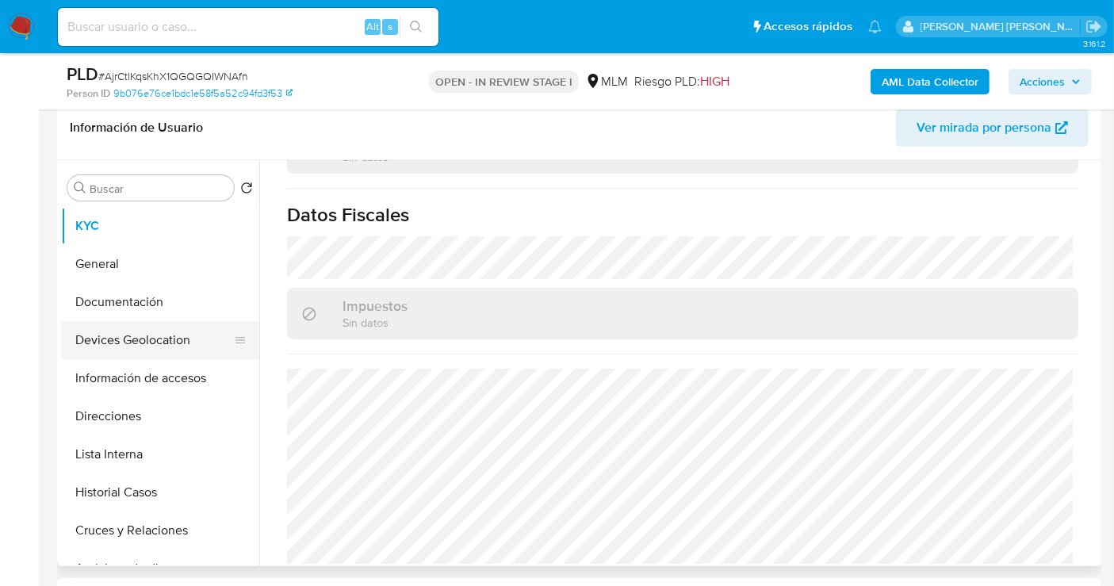
click at [126, 331] on button "Devices Geolocation" at bounding box center [154, 340] width 186 height 38
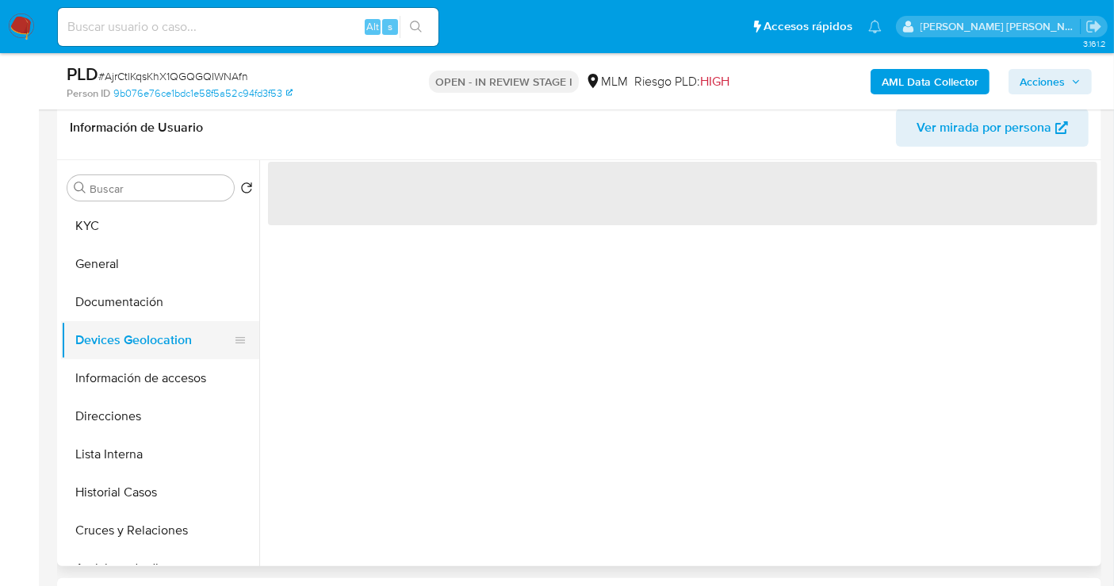
scroll to position [0, 0]
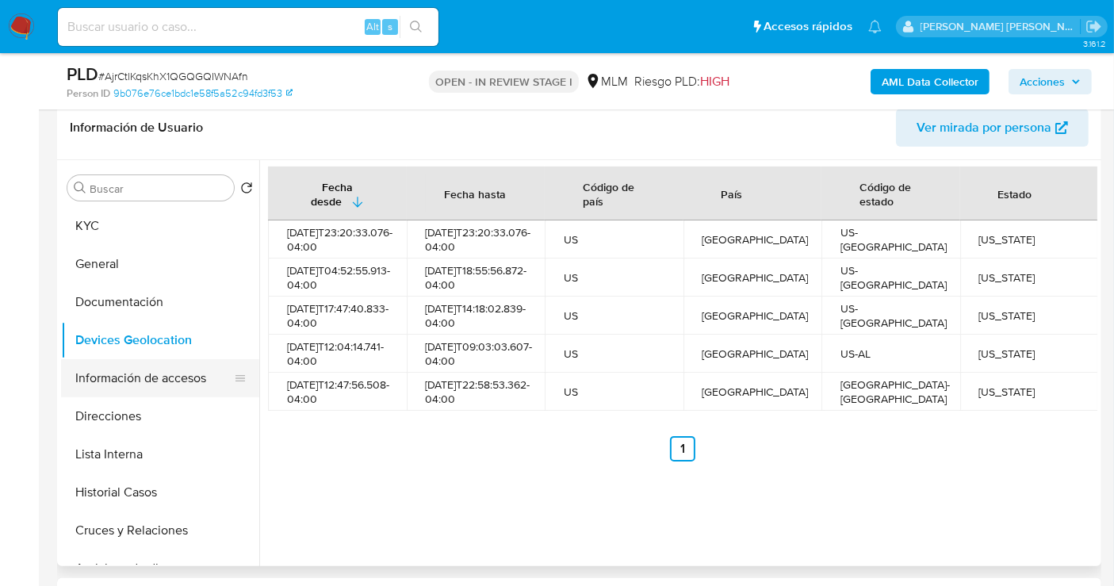
click at [140, 367] on button "Información de accesos" at bounding box center [154, 378] width 186 height 38
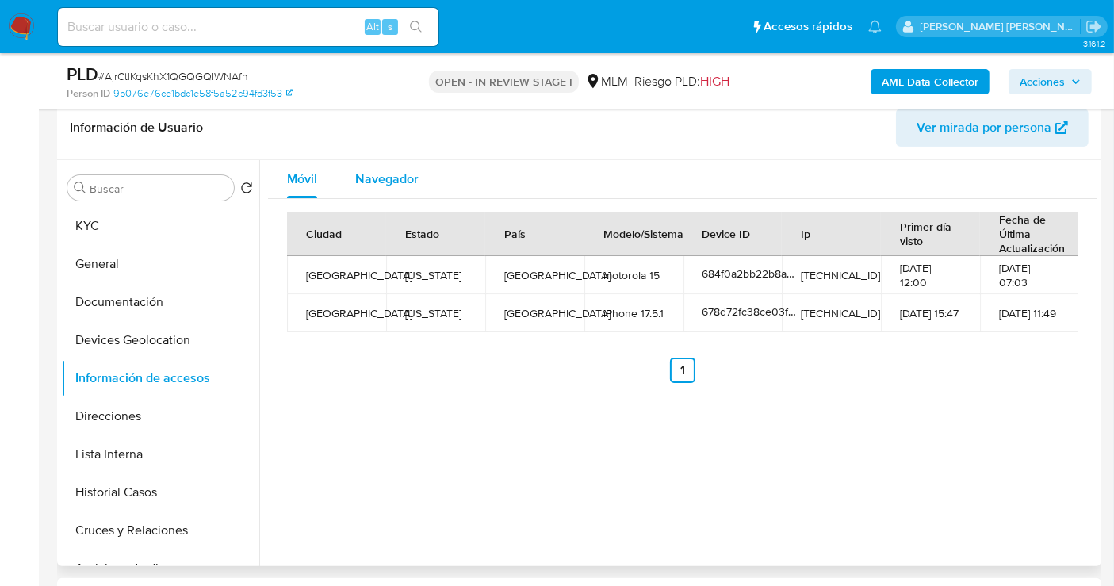
click at [370, 182] on span "Navegador" at bounding box center [386, 179] width 63 height 18
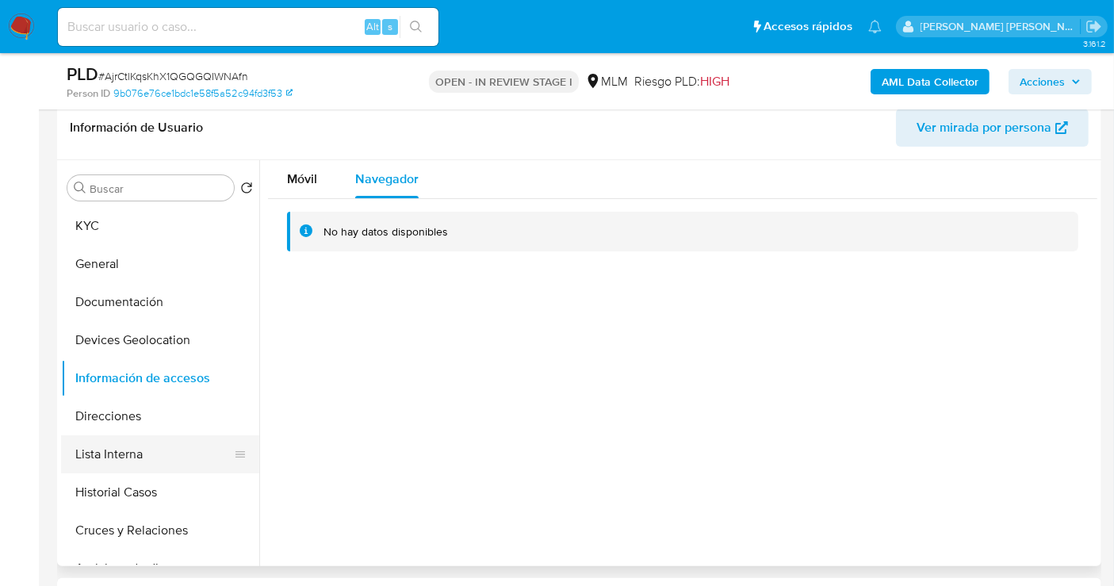
click at [127, 461] on button "Lista Interna" at bounding box center [154, 454] width 186 height 38
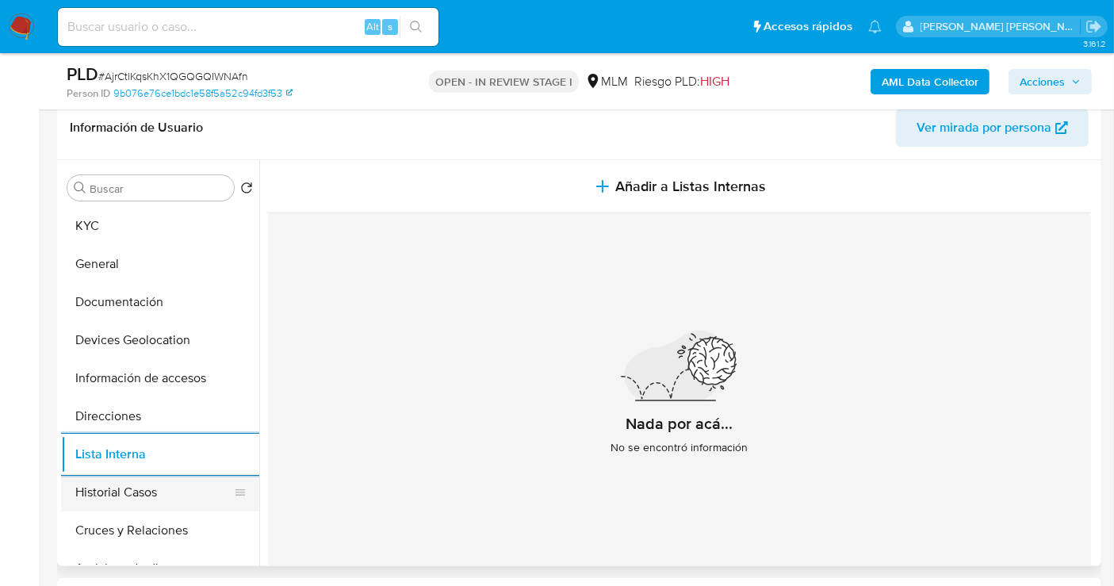
click at [114, 497] on button "Historial Casos" at bounding box center [154, 492] width 186 height 38
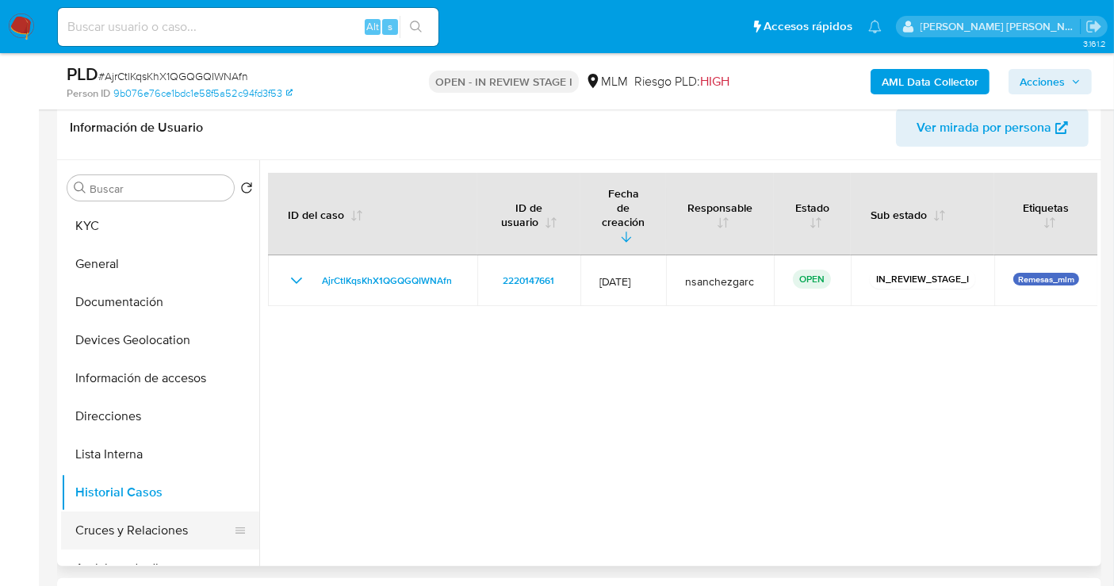
click at [98, 538] on button "Cruces y Relaciones" at bounding box center [154, 530] width 186 height 38
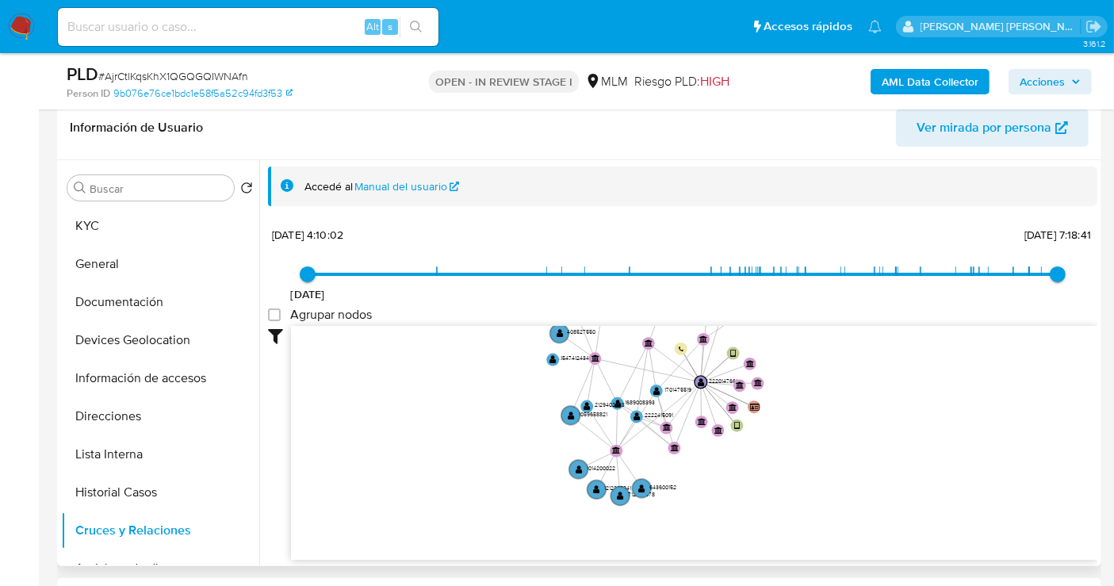
drag, startPoint x: 983, startPoint y: 407, endPoint x: 874, endPoint y: 405, distance: 109.4
click at [874, 405] on icon "user-2220147661  2220147661 device-678d72fc38ce03f4fb6c2bff  device-684f0a2bb…" at bounding box center [694, 441] width 806 height 230
click at [90, 223] on button "KYC" at bounding box center [154, 226] width 186 height 38
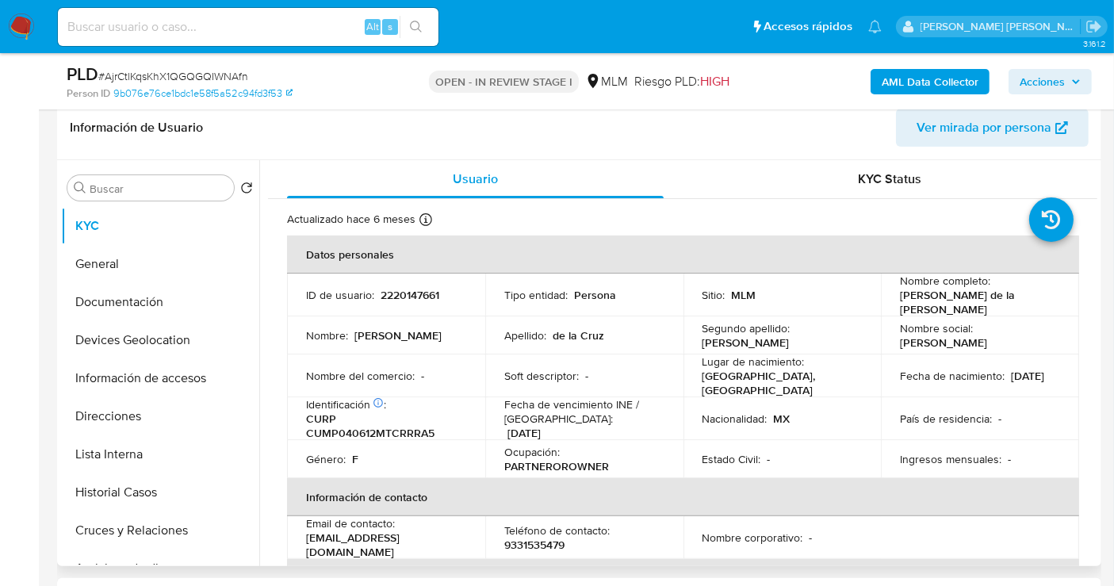
click at [534, 544] on p "9331535479" at bounding box center [534, 544] width 60 height 14
copy p "9331535479"
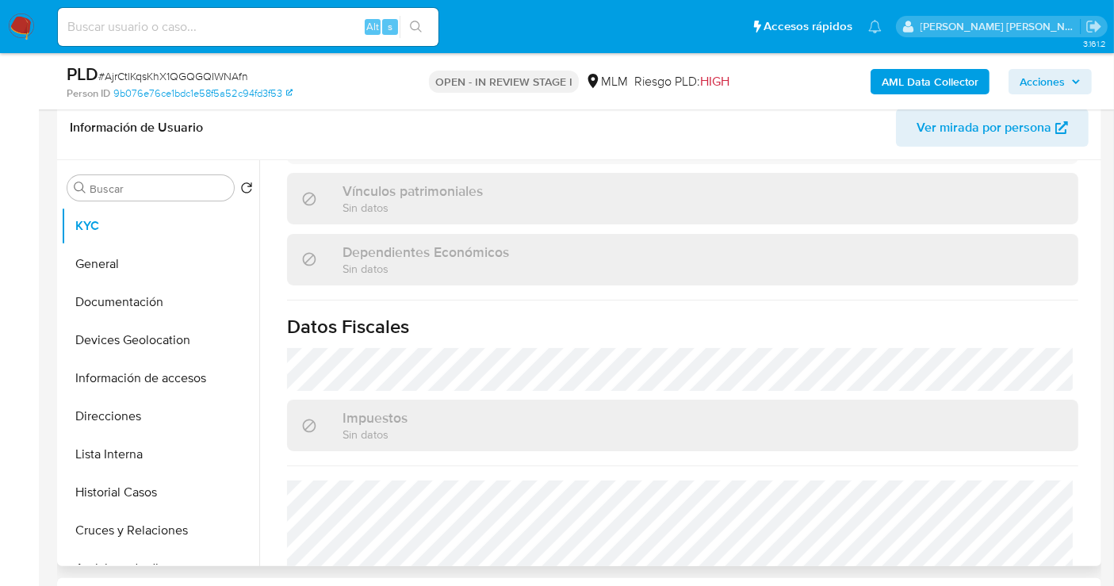
scroll to position [994, 0]
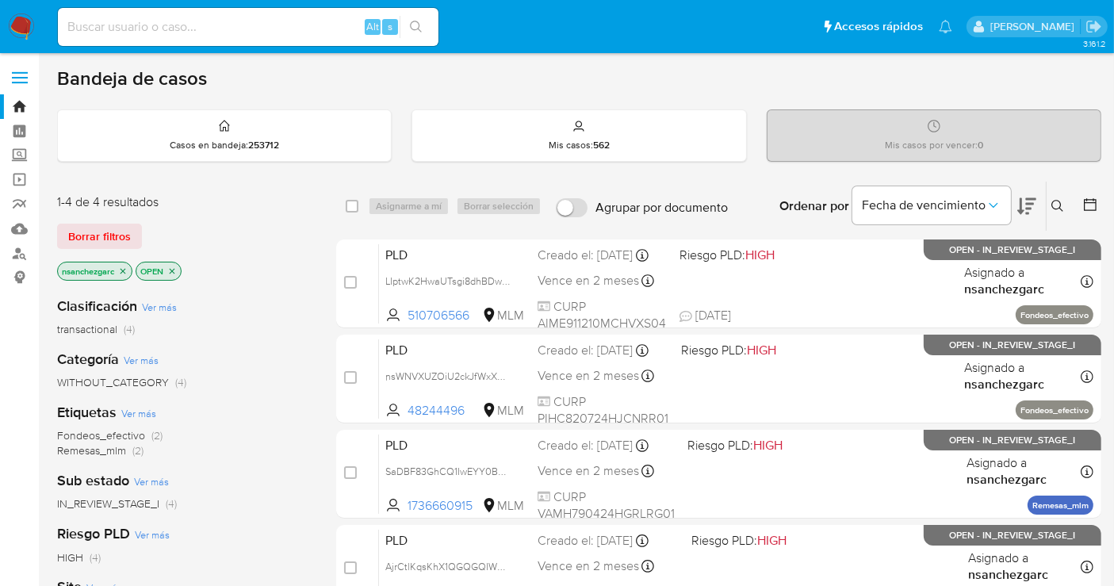
drag, startPoint x: 21, startPoint y: 22, endPoint x: 54, endPoint y: 6, distance: 36.2
click at [22, 21] on img at bounding box center [21, 26] width 27 height 27
click at [22, 155] on label "Screening" at bounding box center [94, 155] width 189 height 25
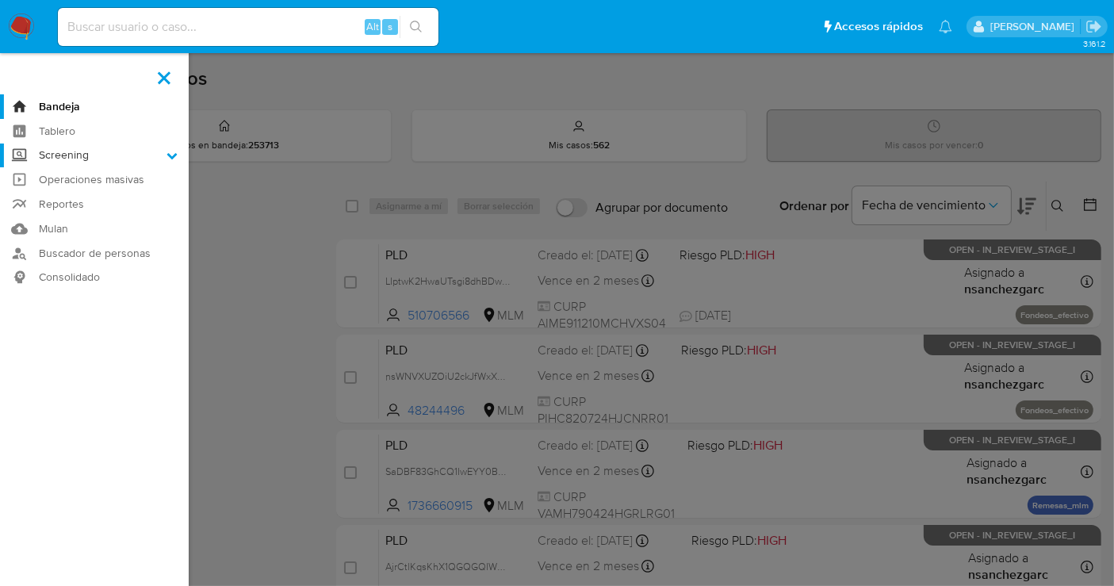
click at [0, 0] on input "Screening" at bounding box center [0, 0] width 0 height 0
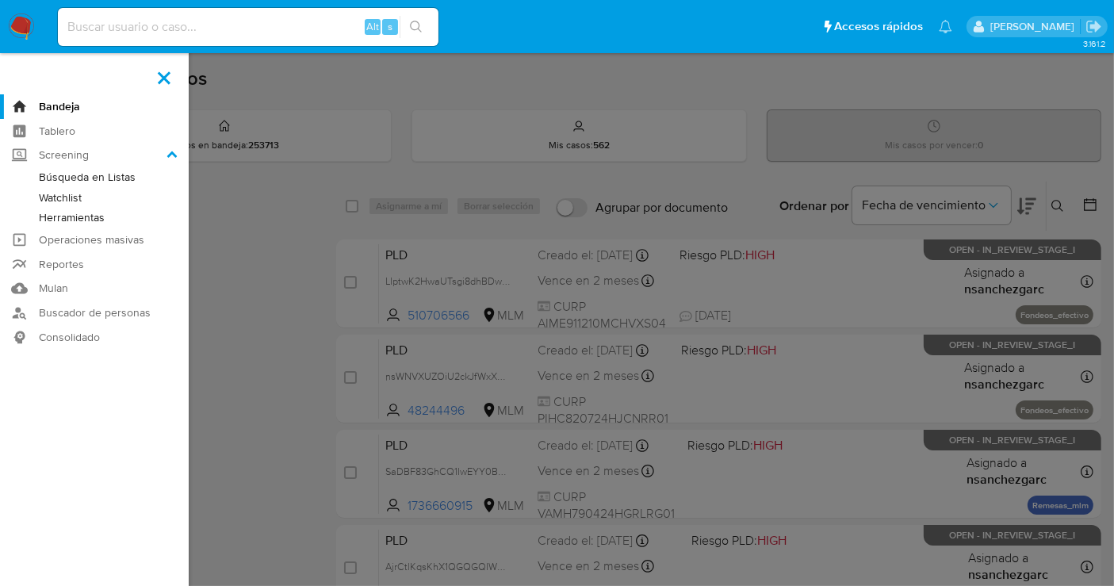
click at [68, 218] on link "Herramientas" at bounding box center [94, 218] width 189 height 20
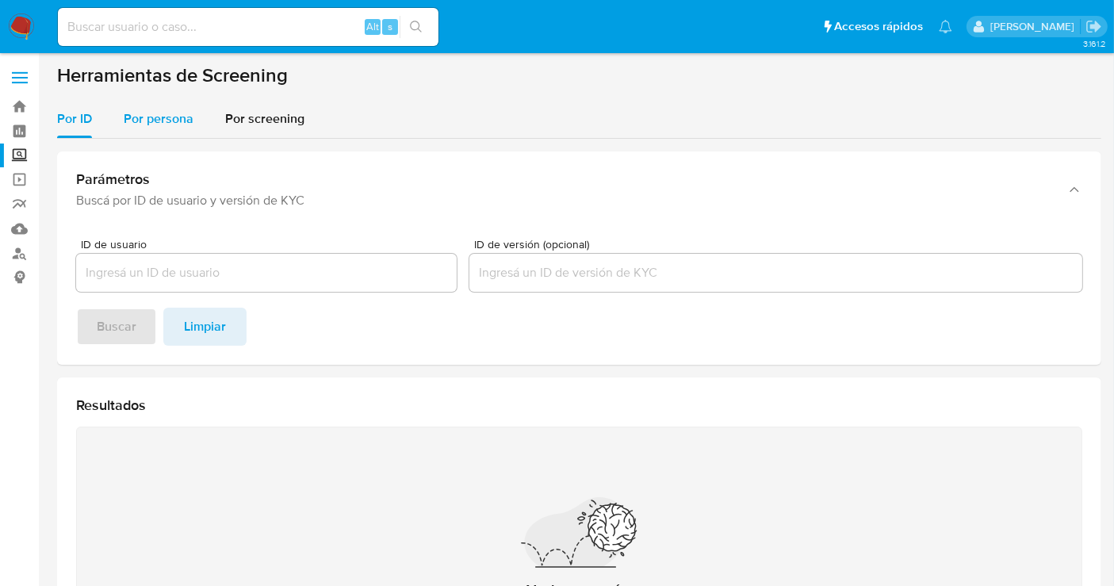
click at [159, 123] on span "Por persona" at bounding box center [159, 118] width 70 height 18
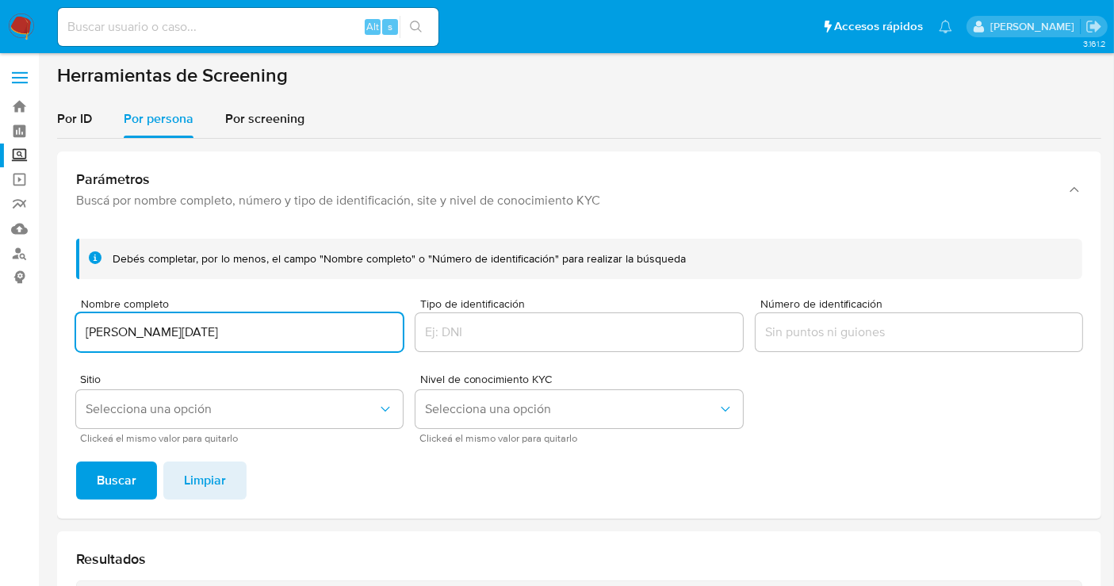
type input "JUAN DOMINGO MENDEZ HERNANDEZ"
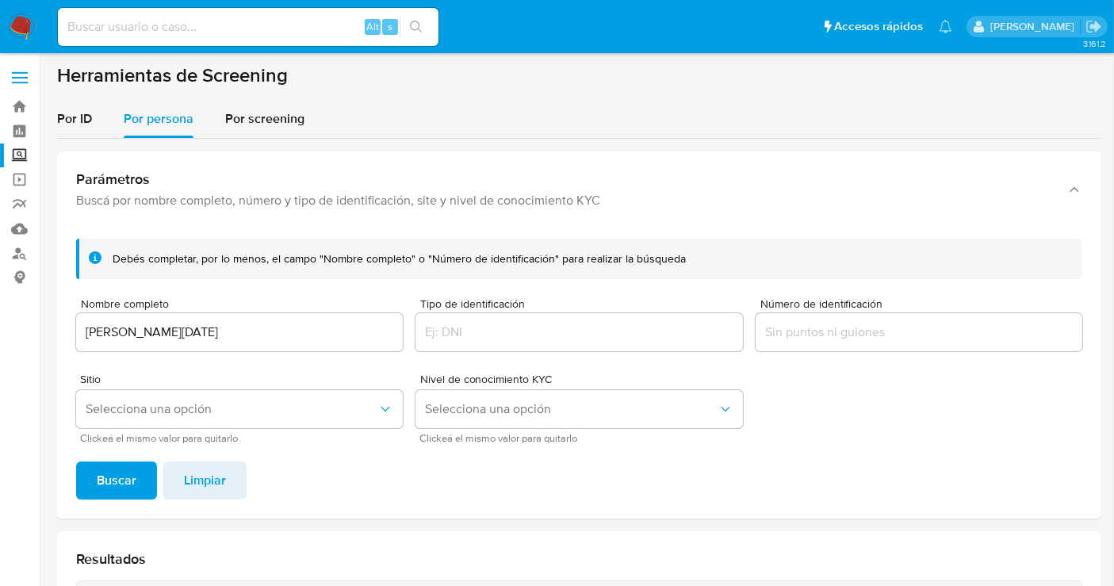
click at [134, 453] on div "Debés completar, por lo menos, el campo "Nombre completo" o "Número de identifi…" at bounding box center [579, 372] width 1044 height 293
click at [124, 468] on span "Buscar" at bounding box center [117, 480] width 40 height 35
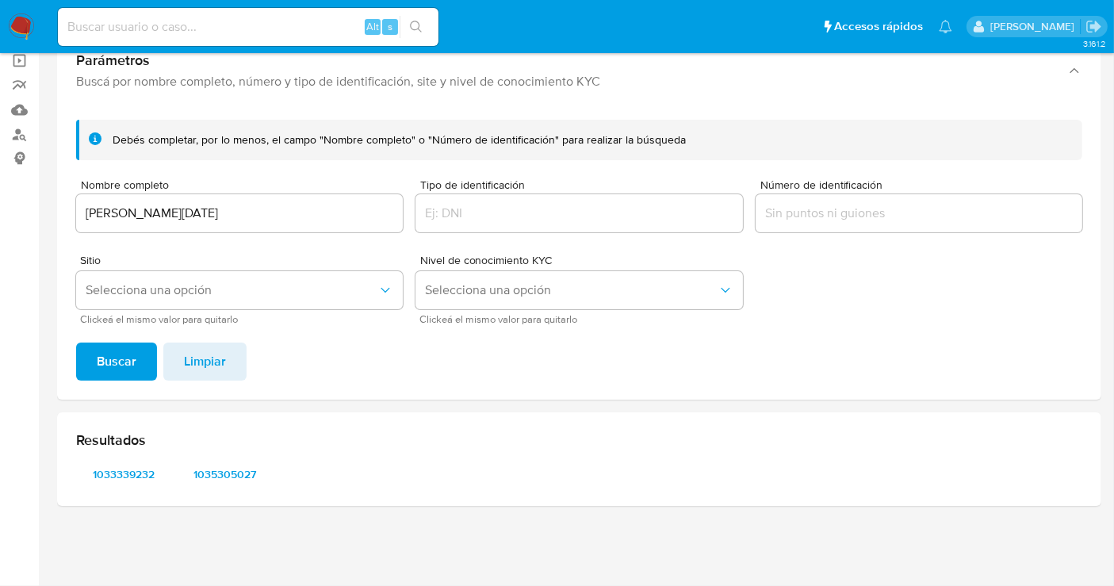
scroll to position [117, 0]
click at [109, 472] on span "1033339232" at bounding box center [123, 476] width 73 height 22
click at [223, 472] on span "1035305027" at bounding box center [225, 476] width 73 height 22
click at [139, 476] on span "1033339232" at bounding box center [123, 476] width 73 height 22
click at [239, 468] on span "1035305027" at bounding box center [225, 476] width 73 height 22
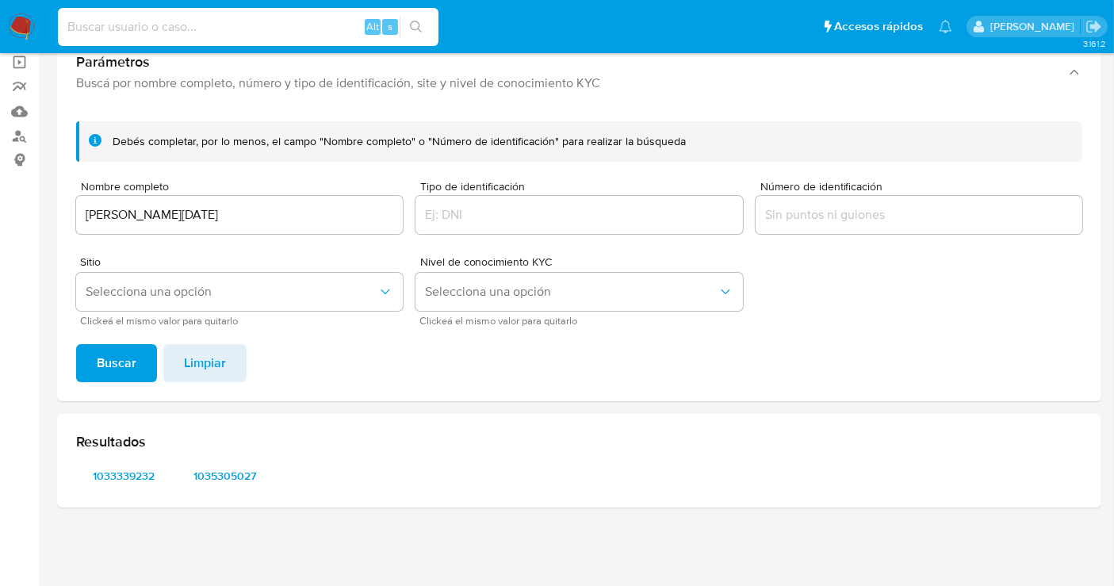
click at [132, 24] on input at bounding box center [248, 27] width 381 height 21
click at [157, 209] on input "JUAN DOMINGO MENDEZ HERNANDEZ" at bounding box center [239, 215] width 327 height 21
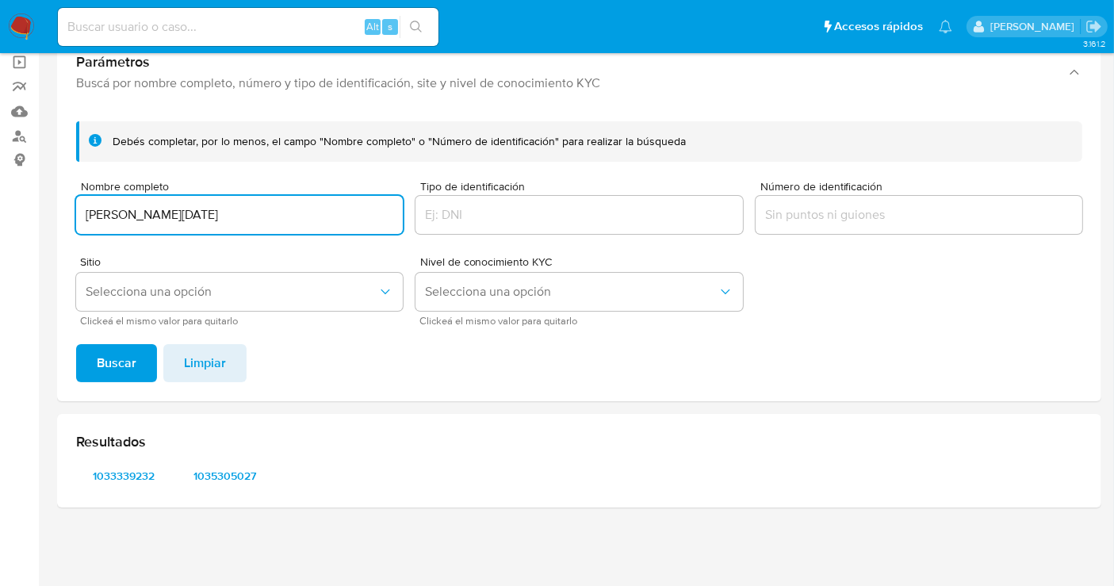
click at [157, 209] on input "JUAN DOMINGO MENDEZ HERNANDEZ" at bounding box center [239, 215] width 327 height 21
paste input "FERNANDO JHAYR LOPEZ ME"
type input "FERNANDO JHAYR LOPEZ MENDEZ"
click at [122, 361] on span "Buscar" at bounding box center [117, 363] width 40 height 35
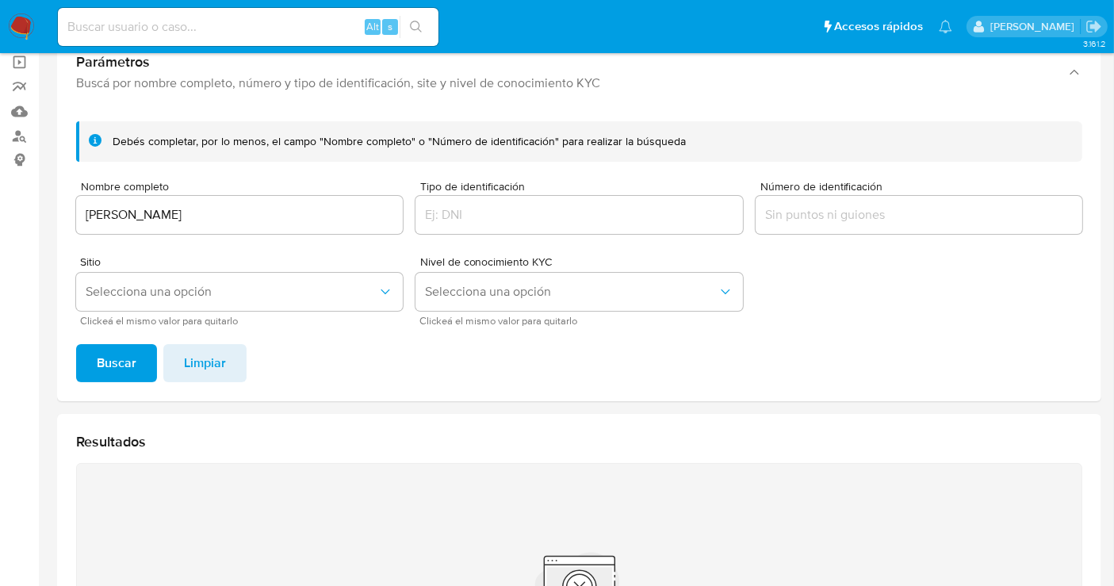
click at [20, 17] on img at bounding box center [21, 26] width 27 height 27
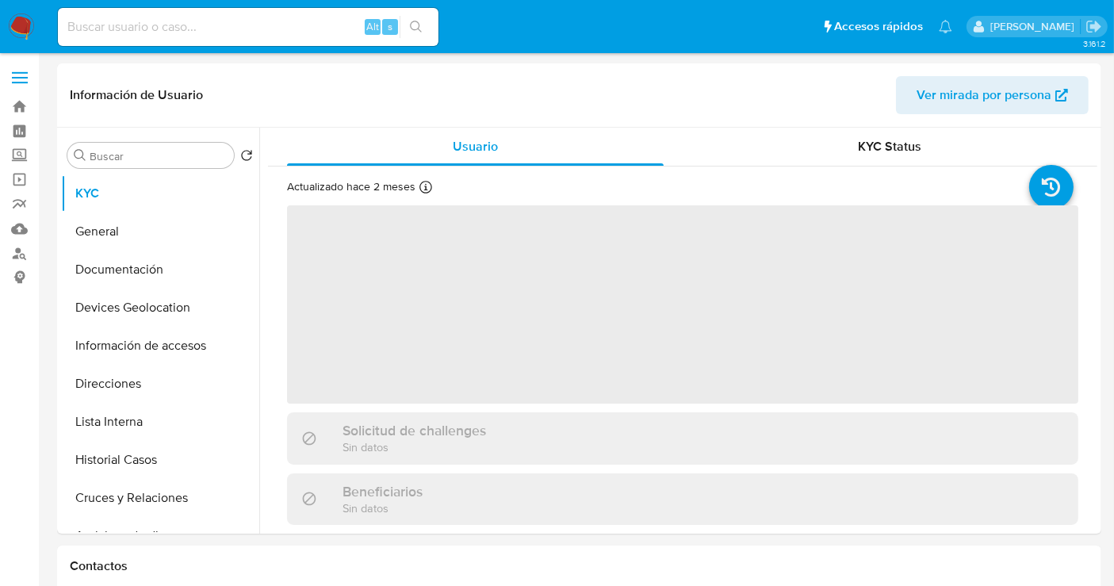
select select "10"
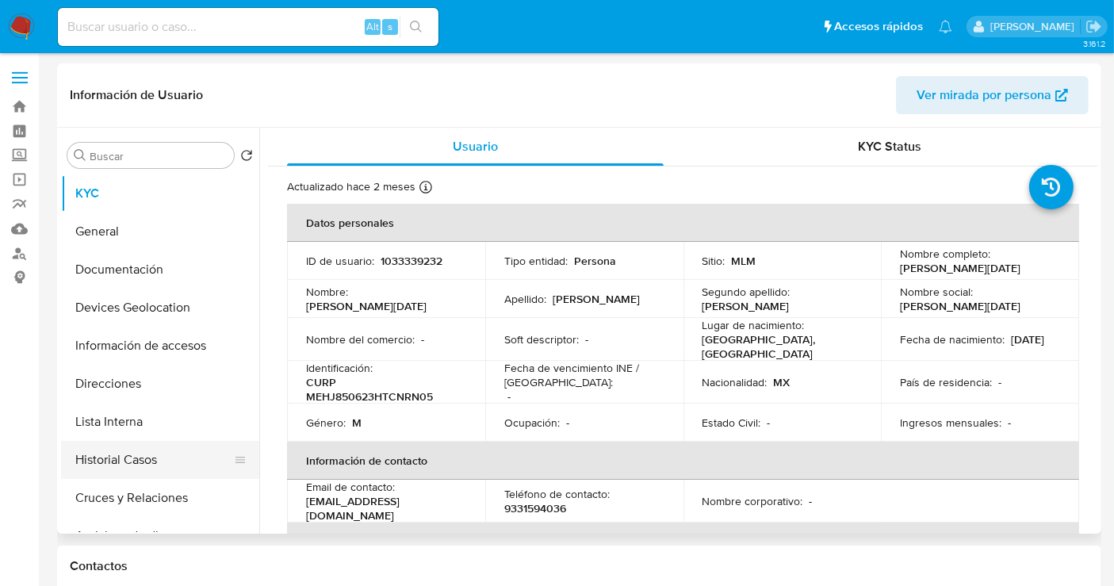
click at [129, 462] on button "Historial Casos" at bounding box center [154, 460] width 186 height 38
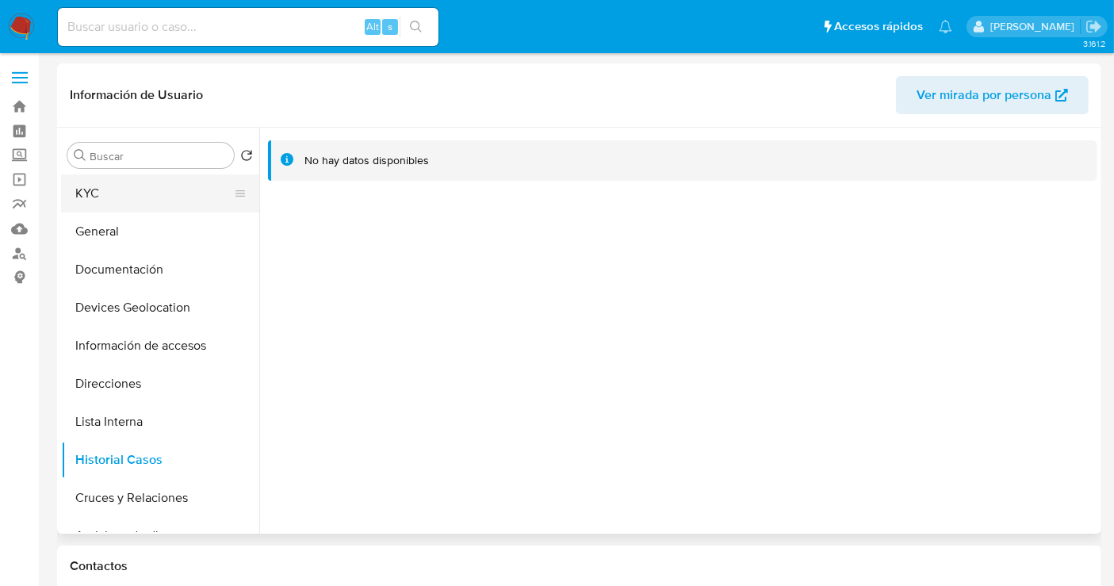
click at [101, 202] on button "KYC" at bounding box center [154, 193] width 186 height 38
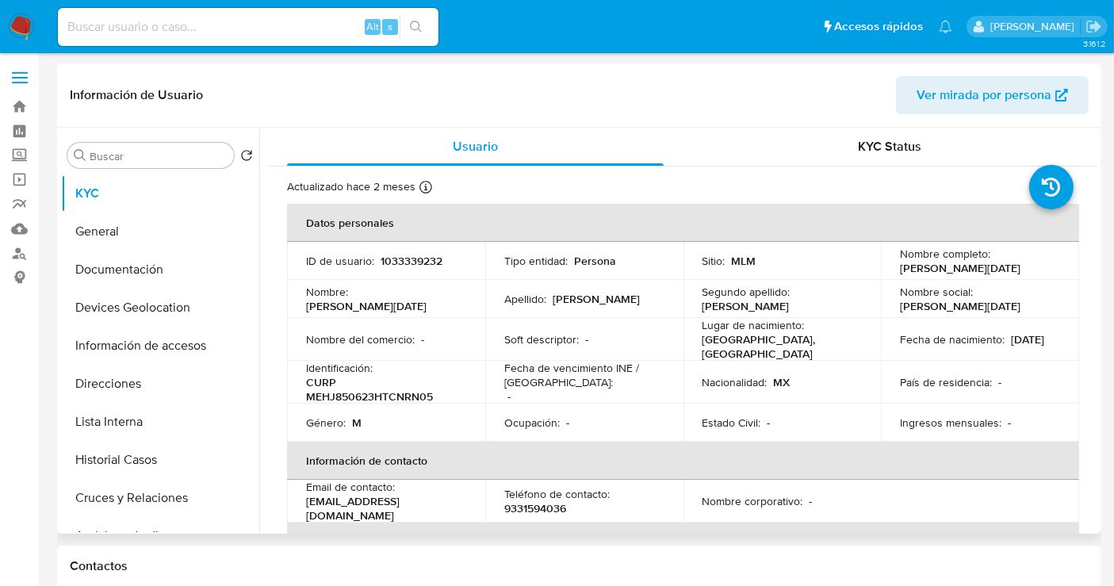
click at [430, 259] on p "1033339232" at bounding box center [412, 261] width 62 height 14
copy p "1033339232"
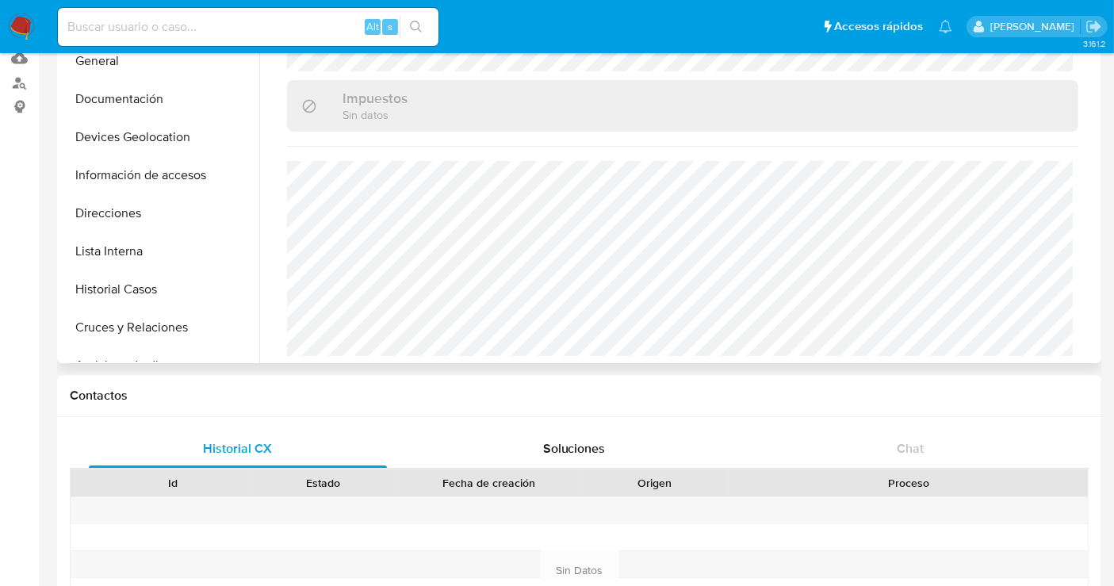
scroll to position [176, 0]
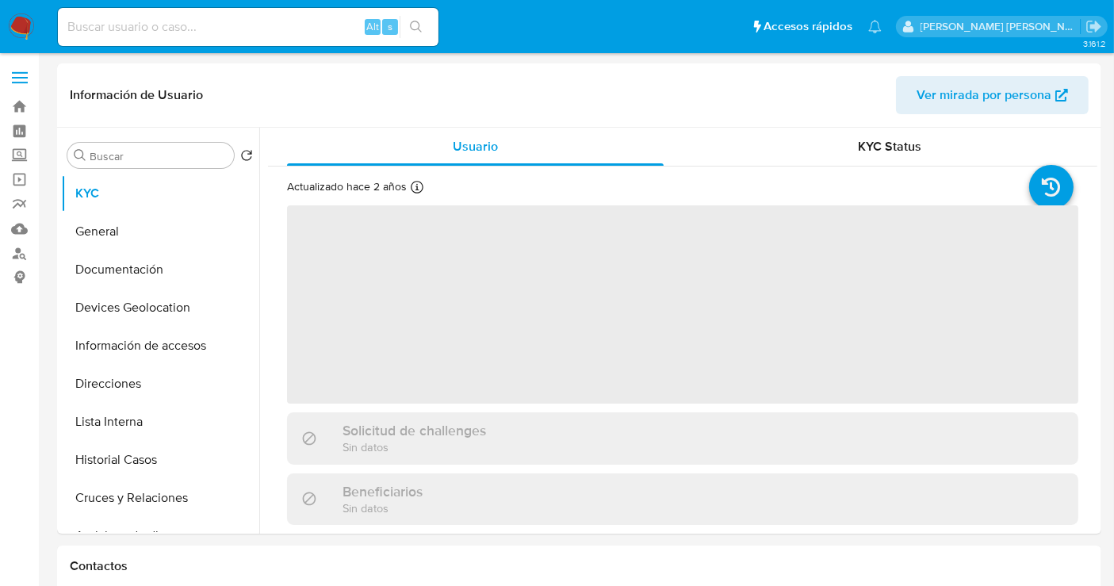
select select "10"
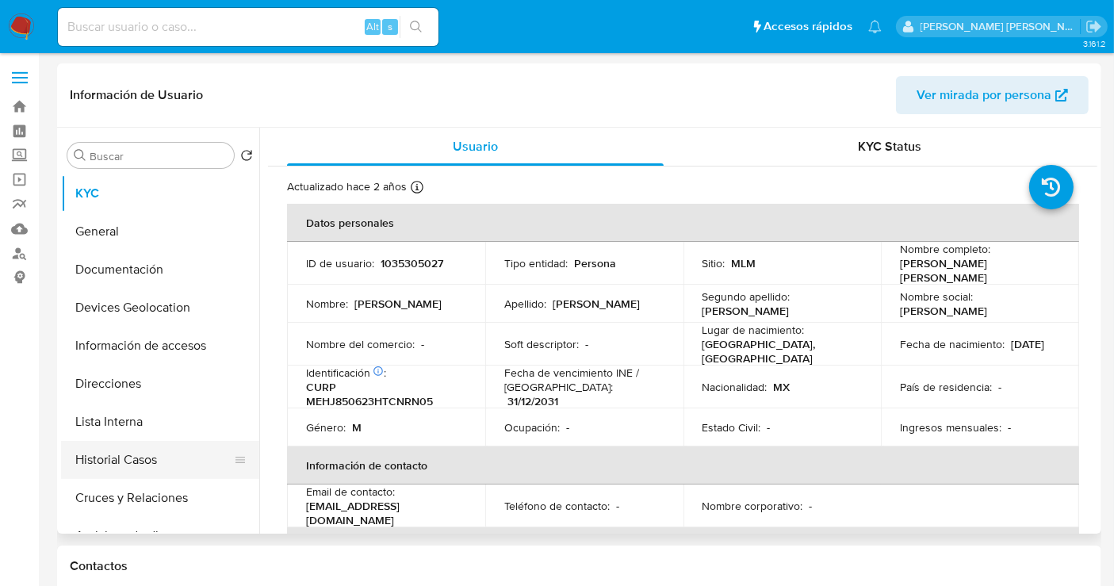
click at [122, 457] on button "Historial Casos" at bounding box center [154, 460] width 186 height 38
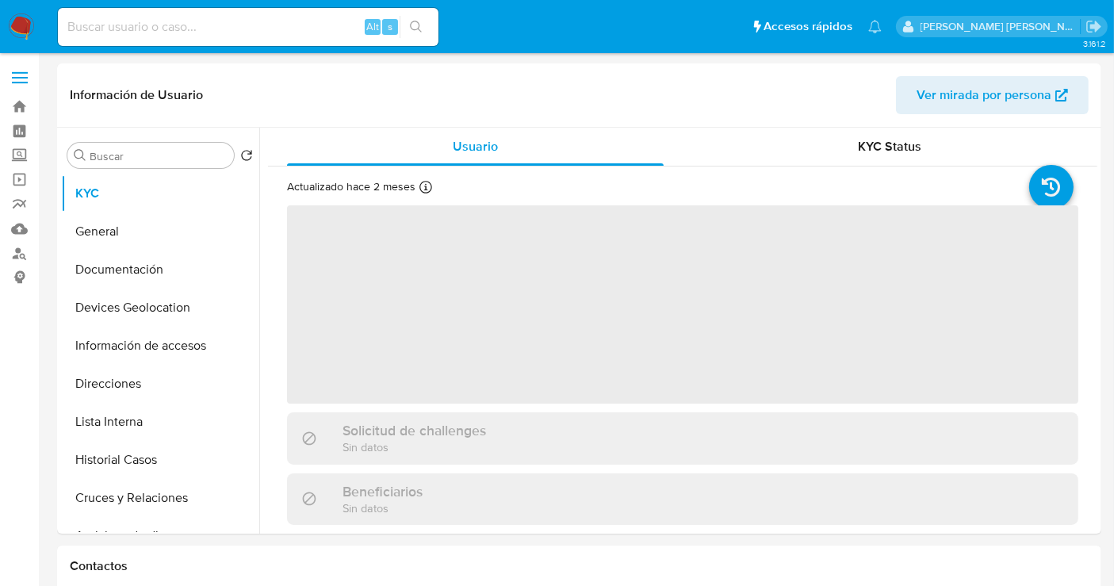
select select "10"
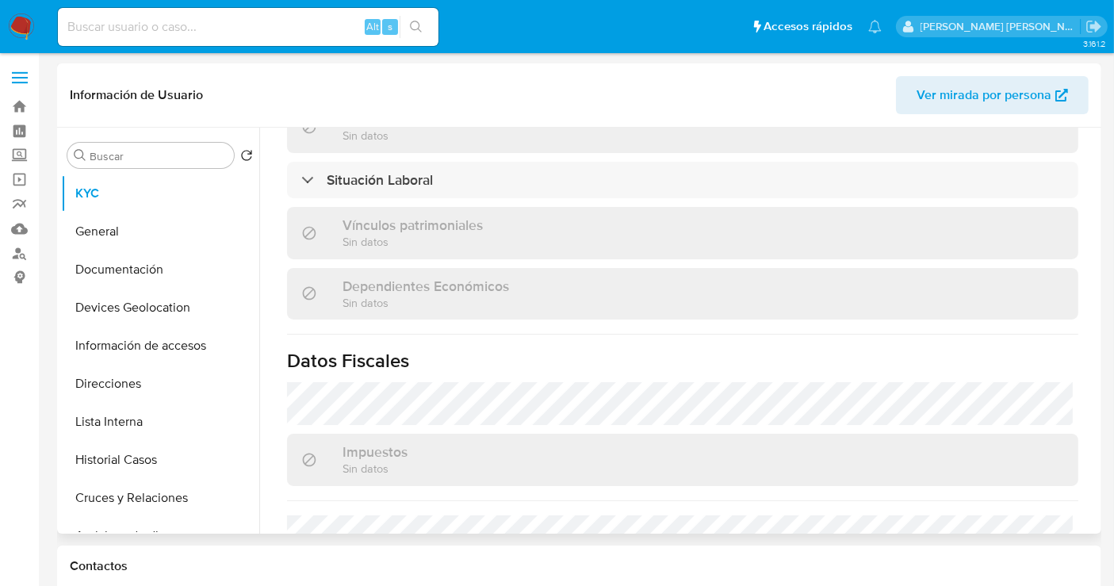
scroll to position [440, 0]
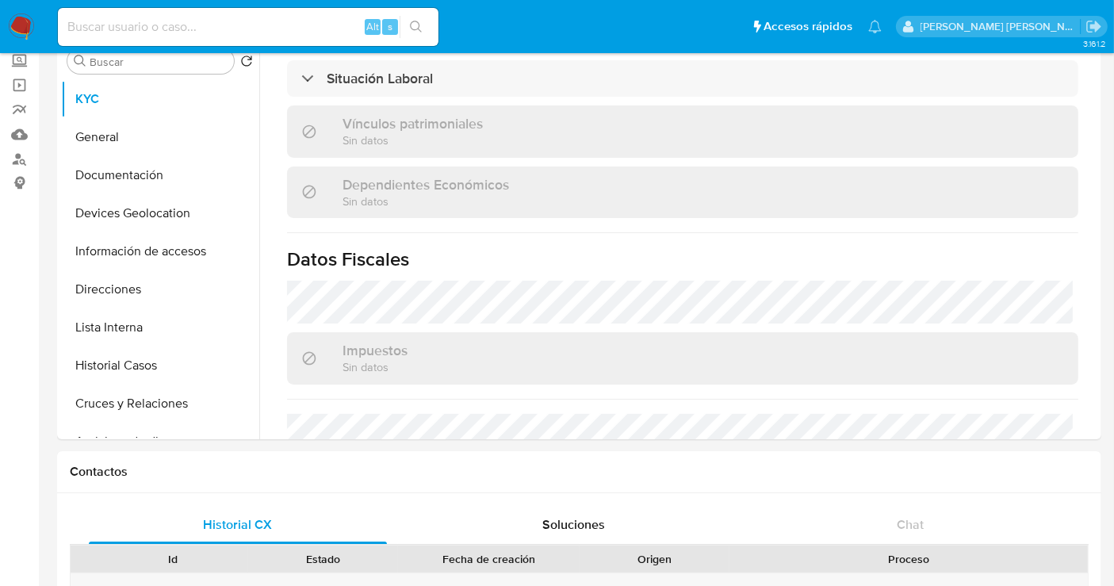
select select "10"
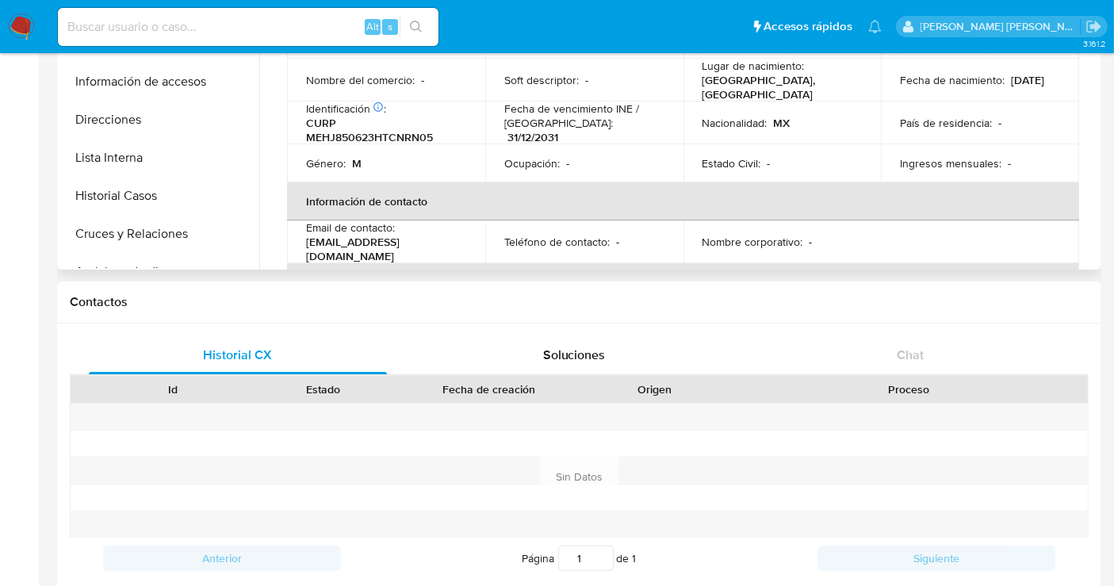
scroll to position [0, 0]
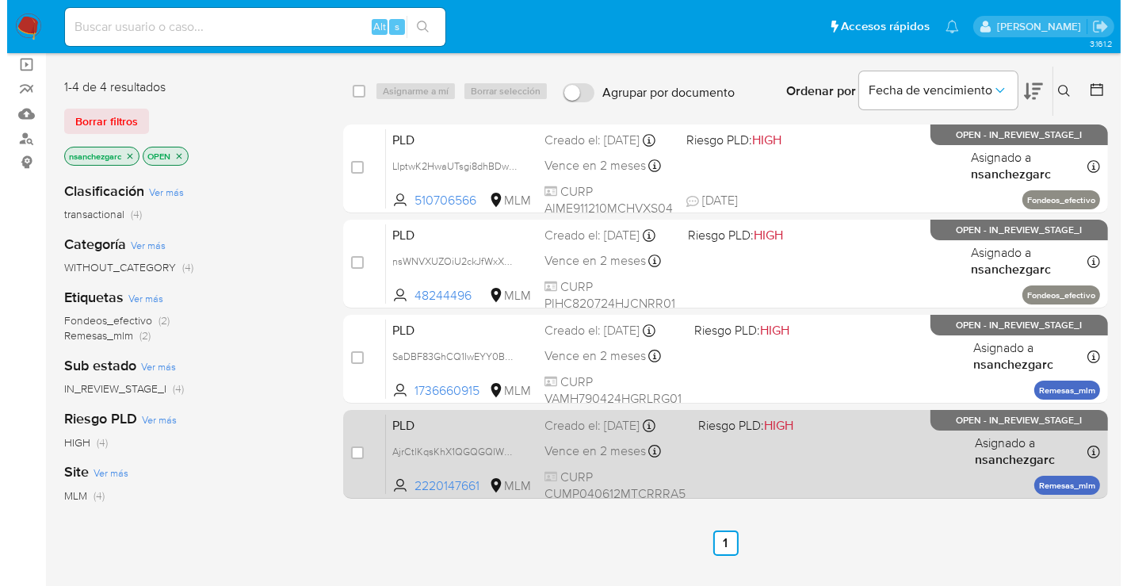
scroll to position [88, 0]
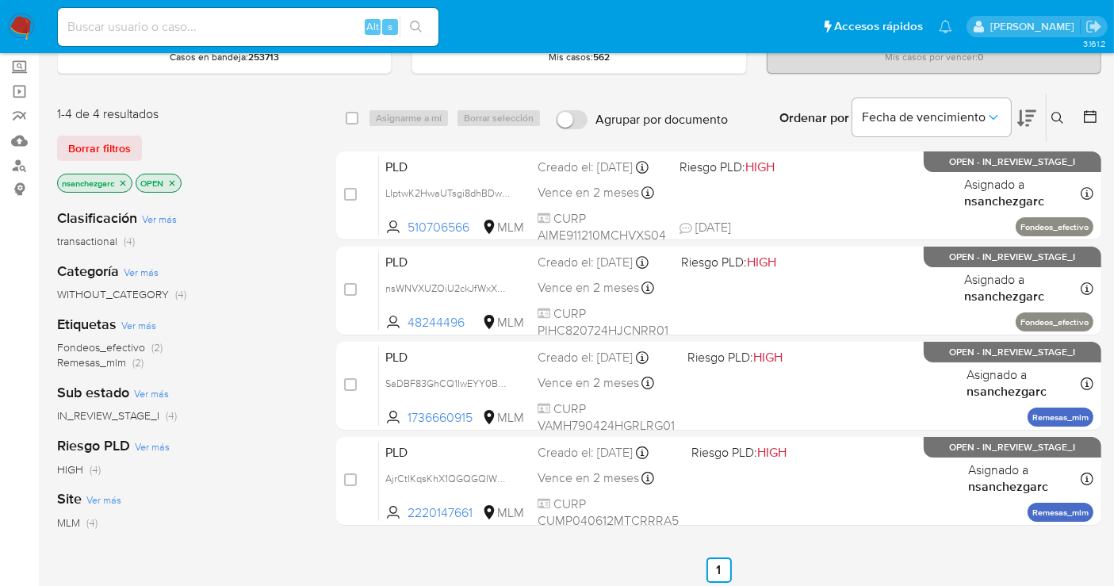
click at [1054, 113] on icon at bounding box center [1057, 118] width 13 height 13
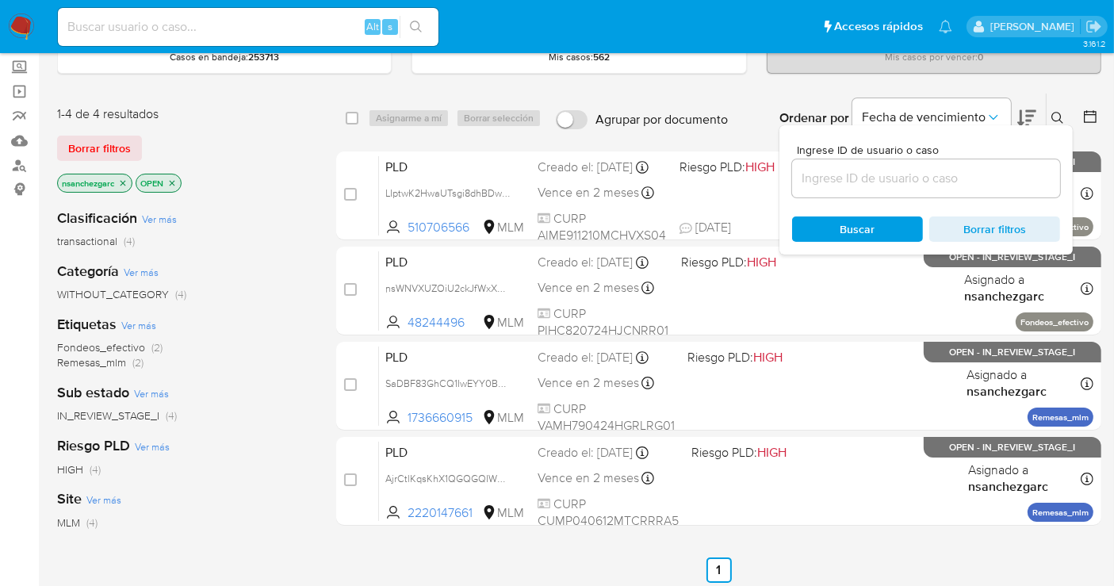
click at [872, 182] on input at bounding box center [926, 178] width 268 height 21
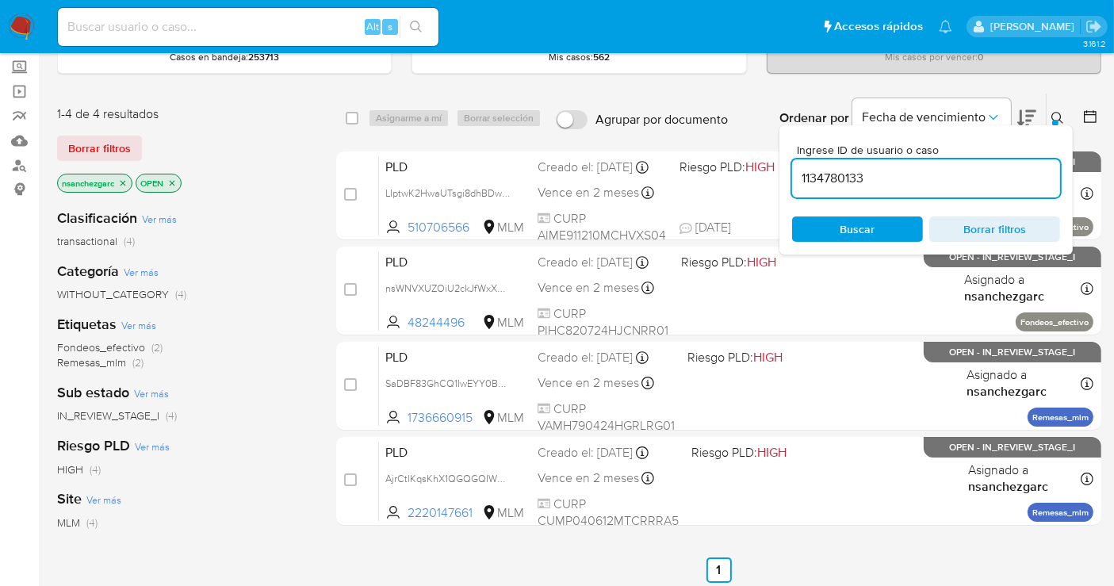
type input "1134780133"
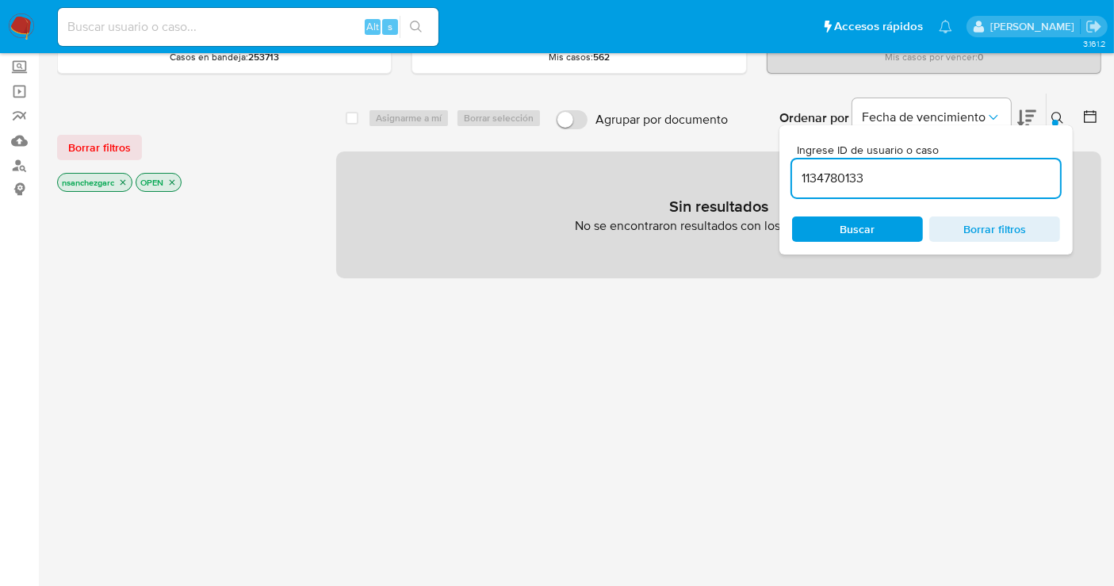
click at [127, 180] on icon "close-filter" at bounding box center [123, 183] width 10 height 10
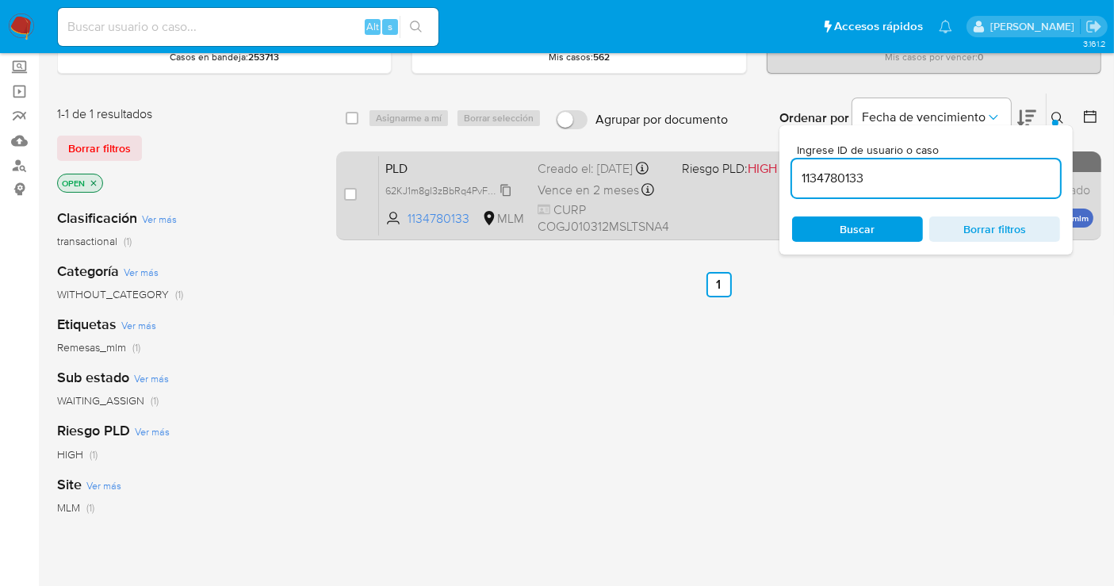
click at [504, 198] on span "62KJ1m8gI3zBbRq4PvFdMsYm" at bounding box center [451, 189] width 133 height 17
click at [350, 194] on input "checkbox" at bounding box center [350, 194] width 13 height 13
checkbox input "true"
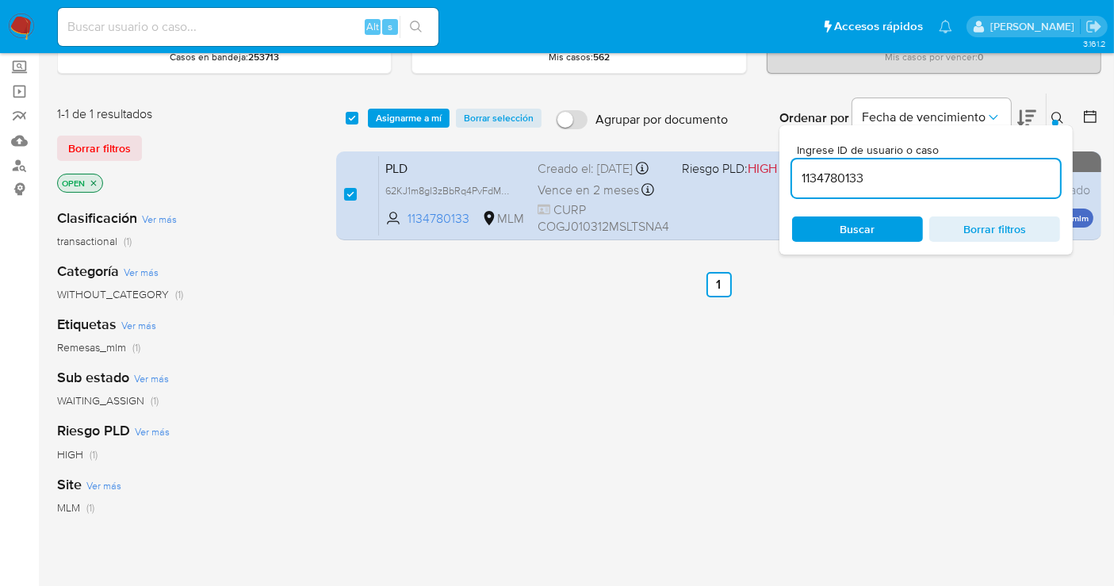
click at [1058, 117] on icon at bounding box center [1057, 118] width 13 height 13
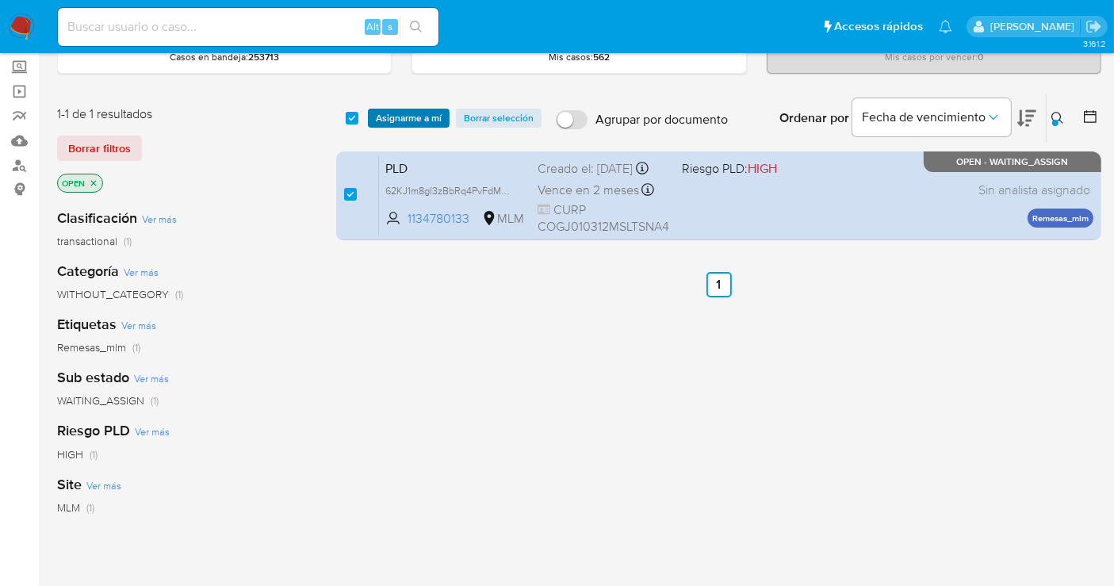
click at [409, 117] on span "Asignarme a mí" at bounding box center [409, 118] width 66 height 16
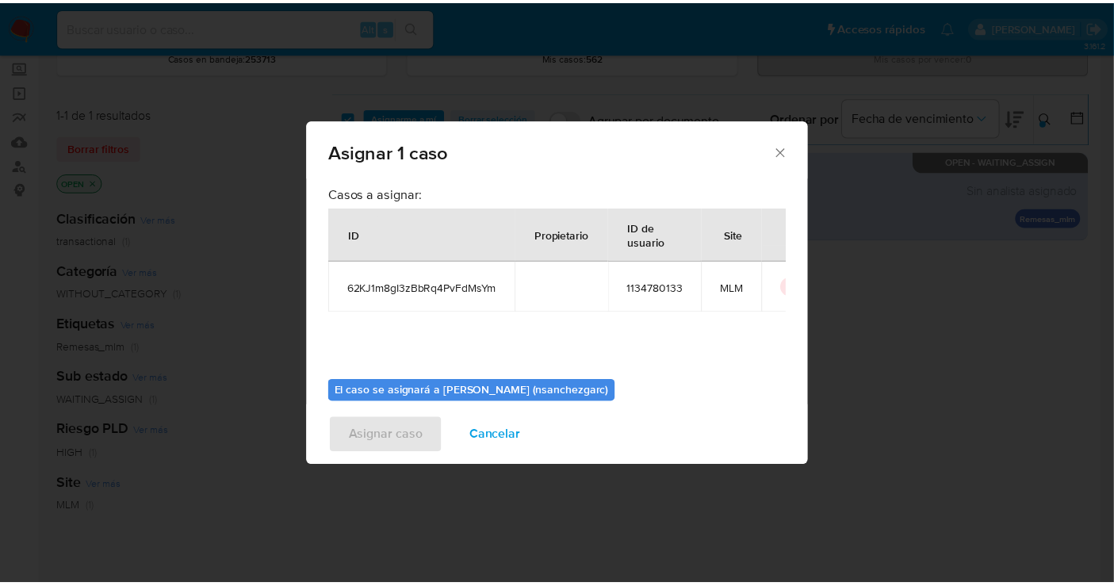
scroll to position [81, 0]
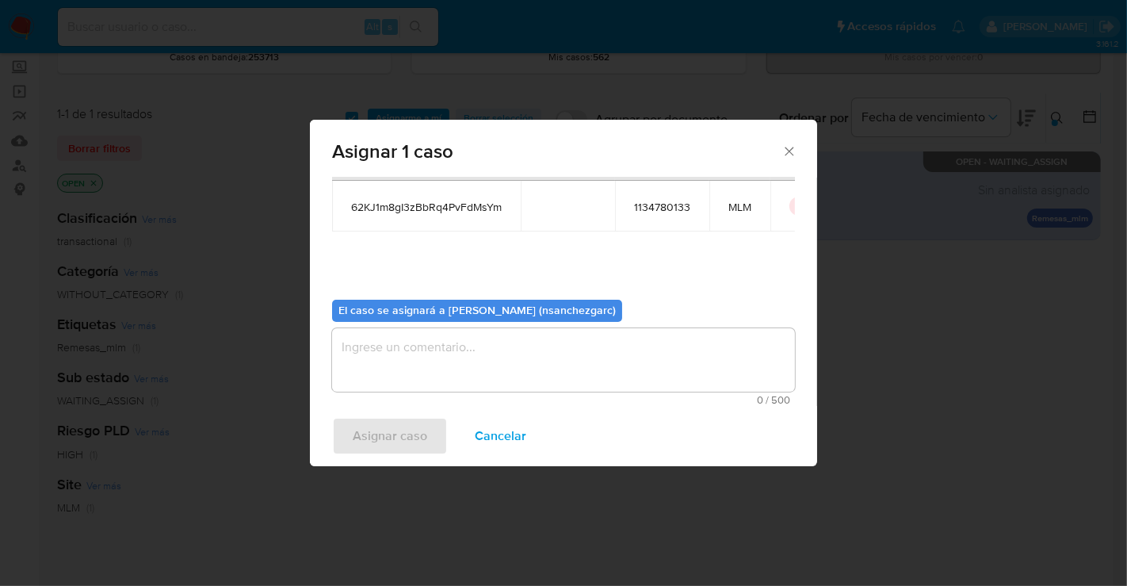
click at [366, 346] on textarea "assign-modal" at bounding box center [563, 359] width 463 height 63
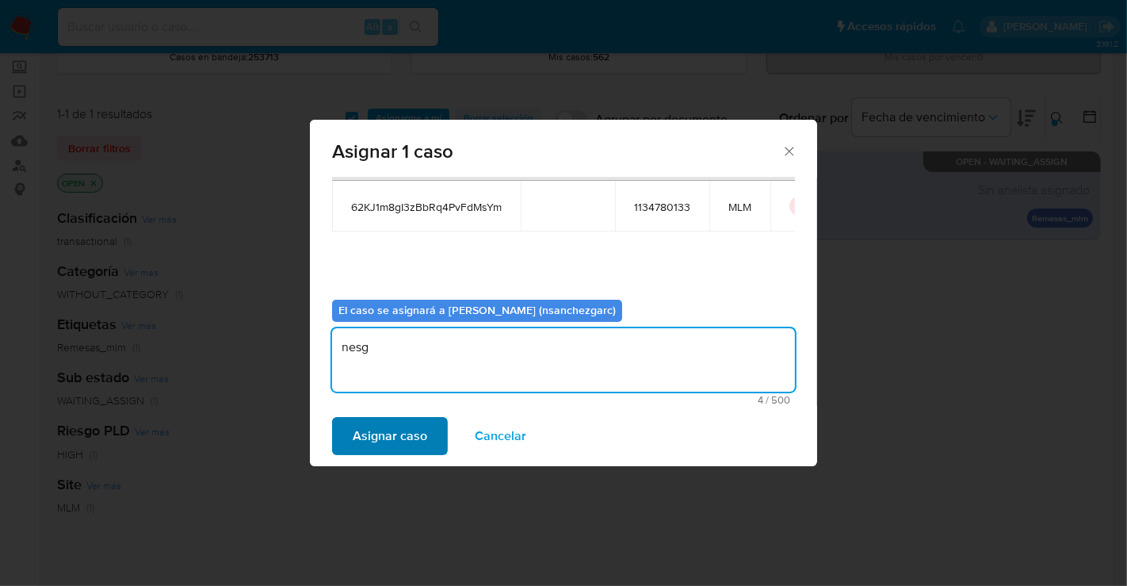
type textarea "nesg"
click at [378, 434] on span "Asignar caso" at bounding box center [390, 436] width 75 height 35
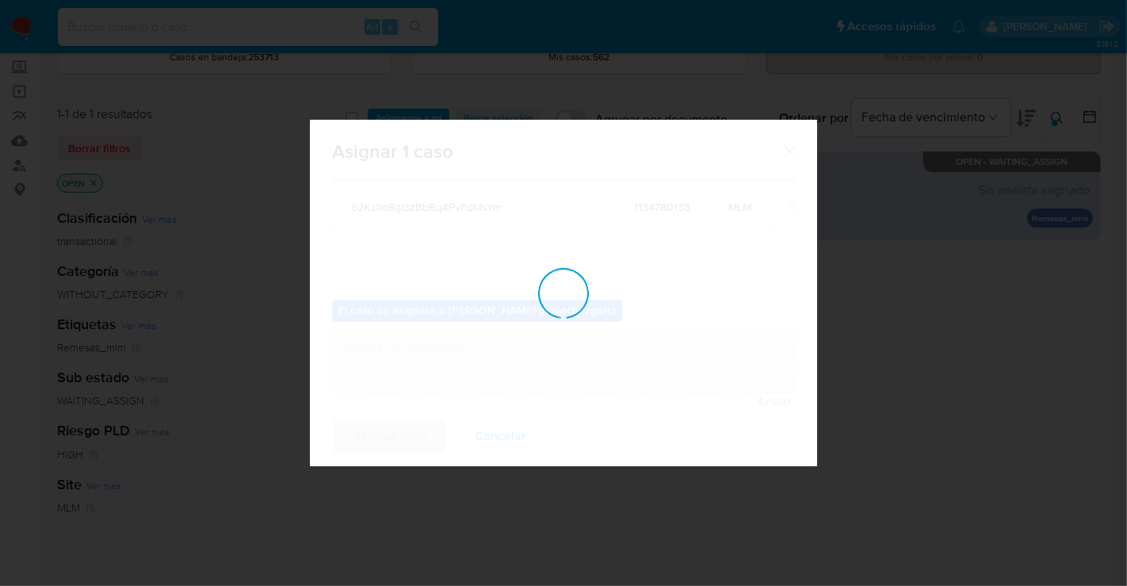
checkbox input "false"
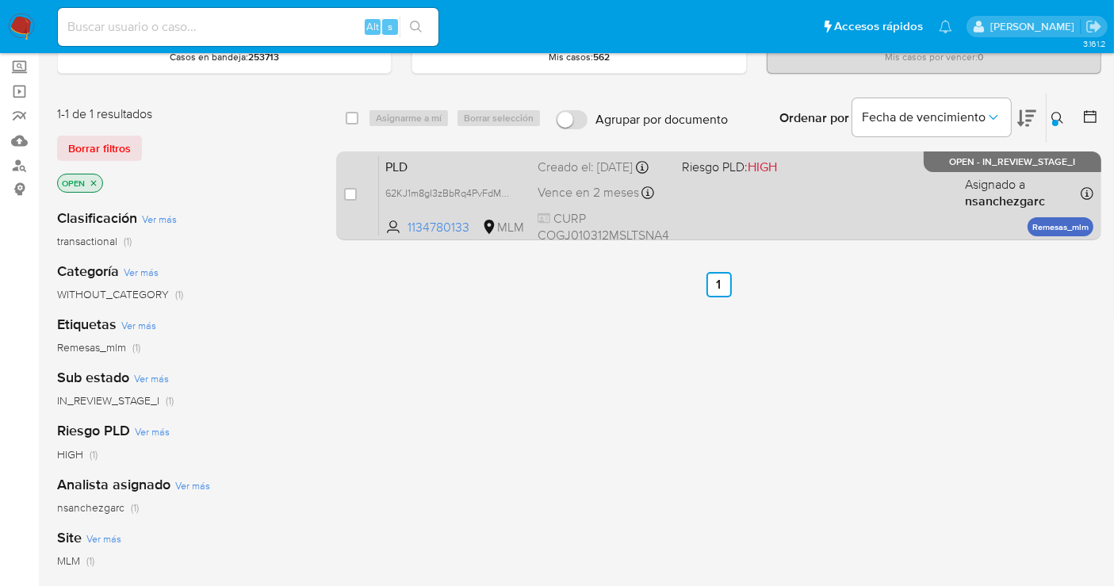
click at [677, 181] on div "PLD 62KJ1m8gI3zBbRq4PvFdMsYm 1134780133 MLM Riesgo PLD: HIGH Creado el: 12/09/2…" at bounding box center [736, 195] width 714 height 80
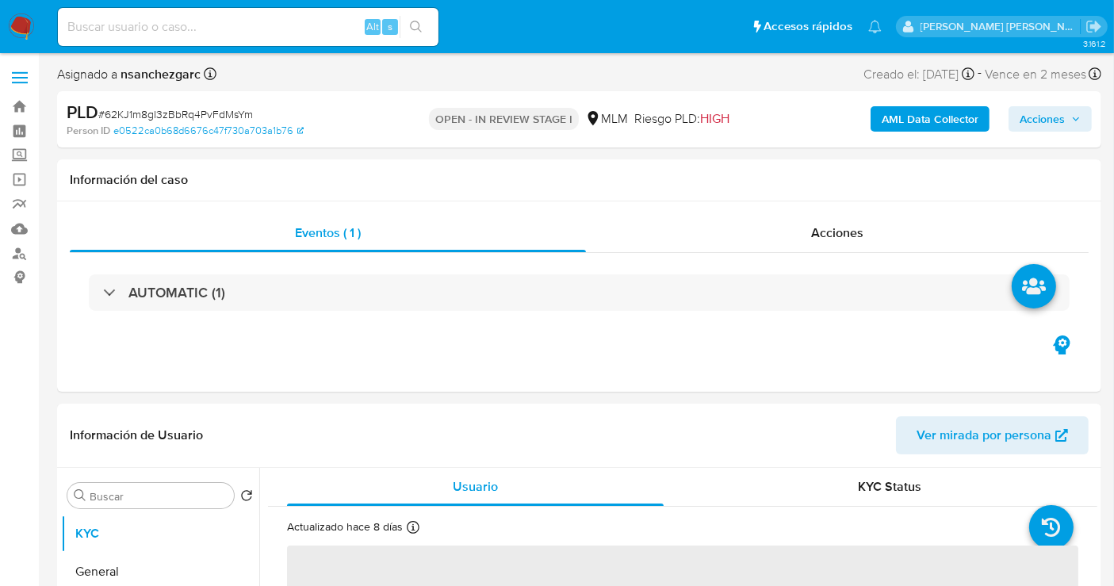
select select "10"
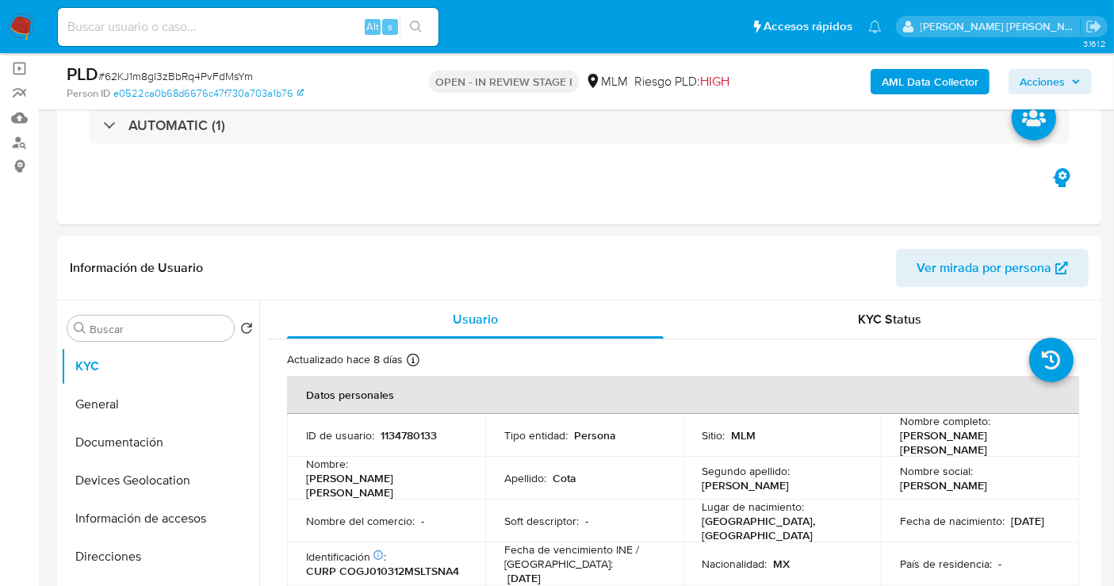
scroll to position [264, 0]
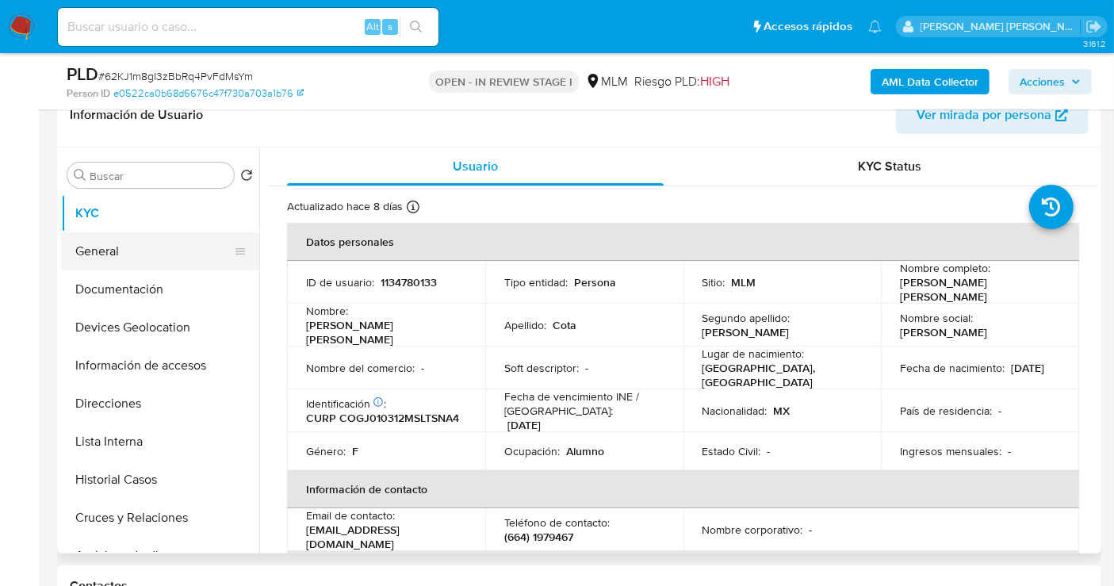
click at [105, 251] on button "General" at bounding box center [154, 251] width 186 height 38
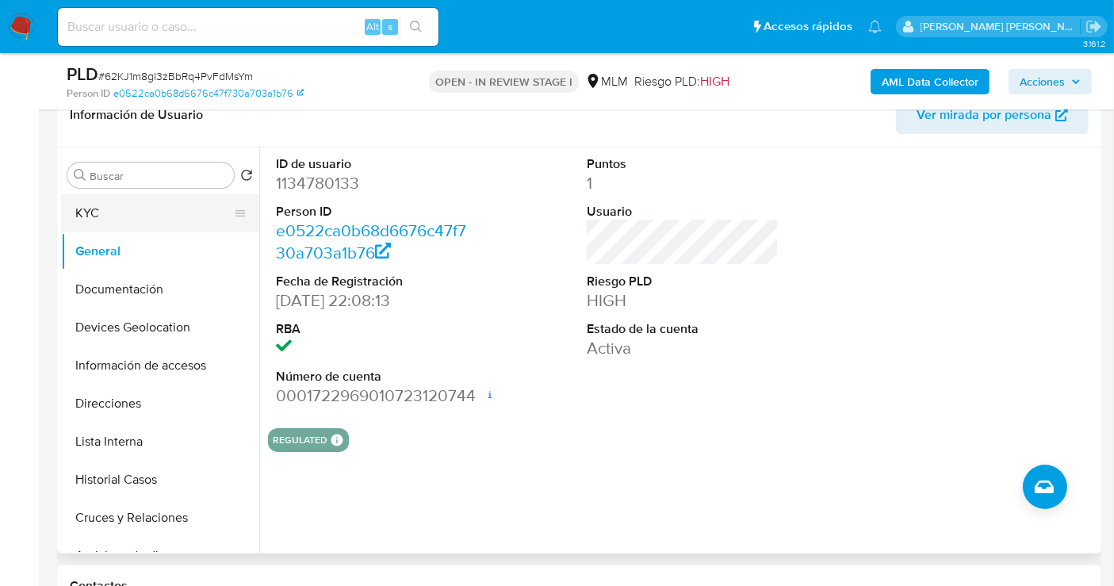
click at [99, 221] on button "KYC" at bounding box center [154, 213] width 186 height 38
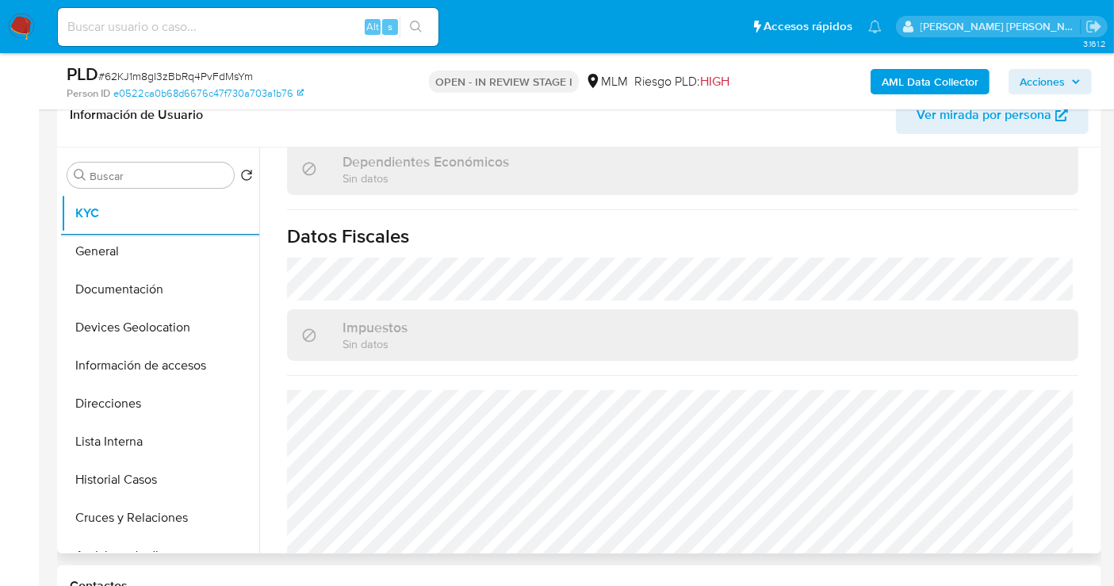
scroll to position [989, 0]
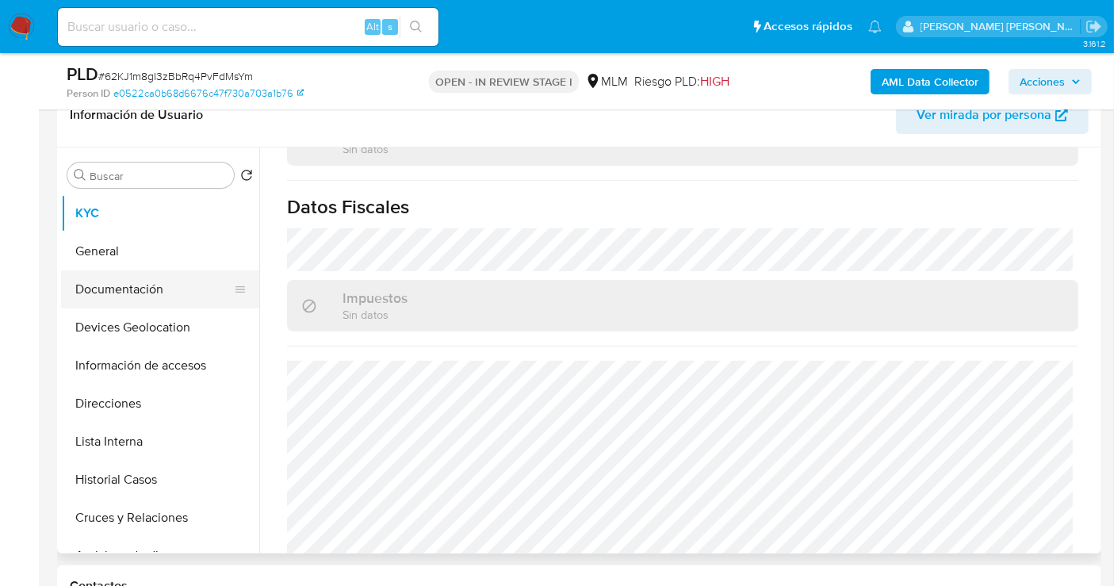
click at [119, 284] on button "Documentación" at bounding box center [154, 289] width 186 height 38
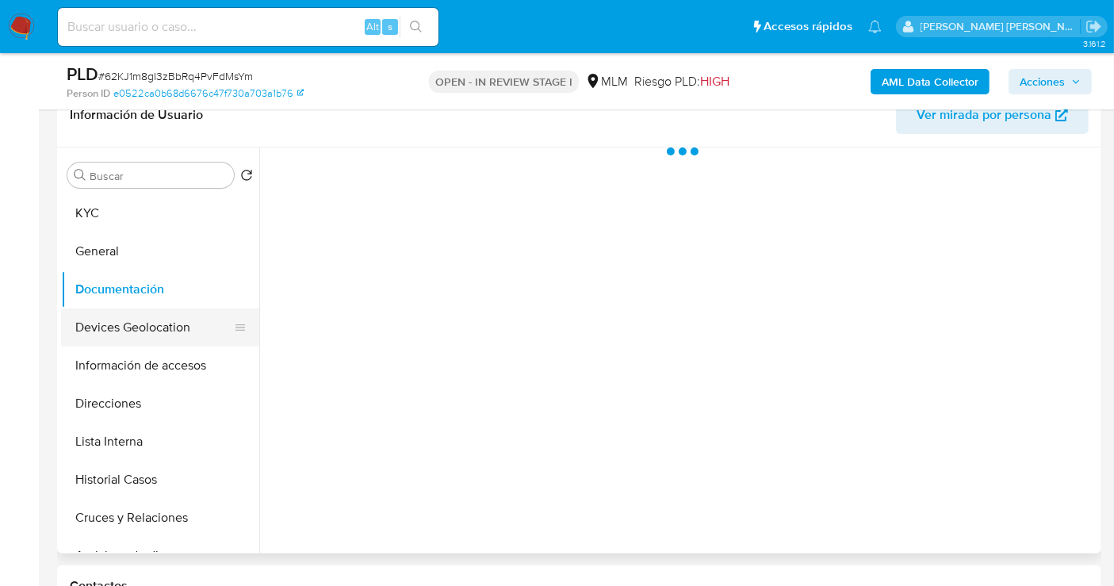
scroll to position [0, 0]
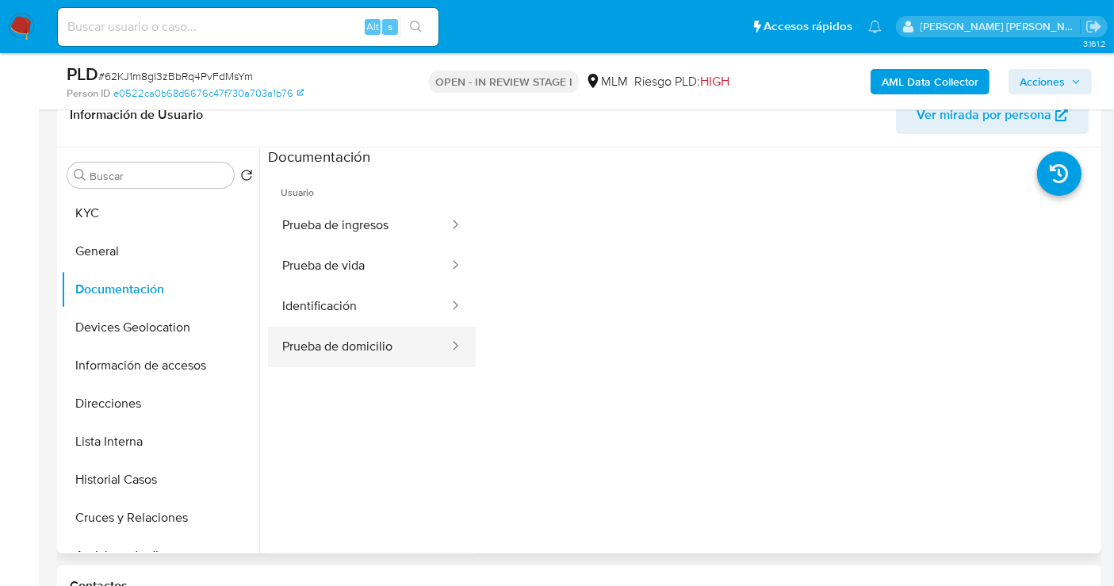
click at [350, 350] on button "Prueba de domicilio" at bounding box center [359, 347] width 182 height 40
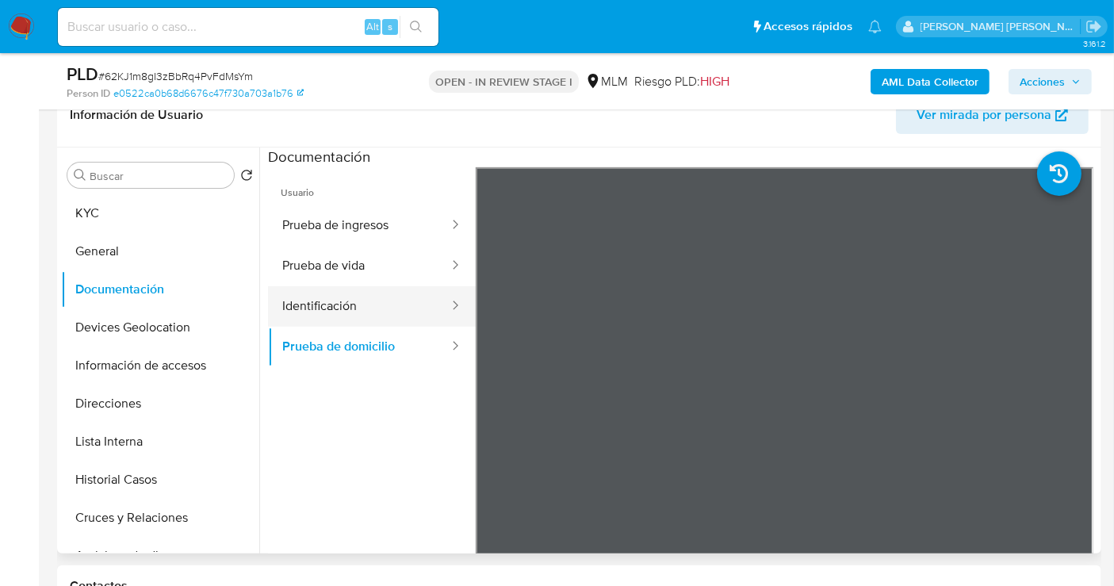
click at [308, 311] on button "Identificación" at bounding box center [359, 306] width 182 height 40
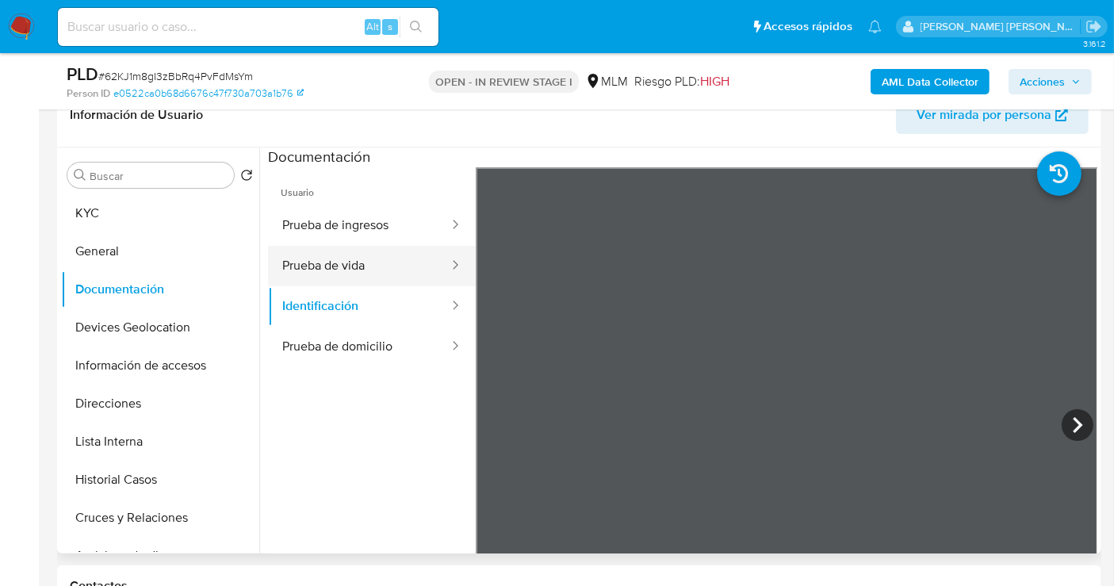
click at [331, 271] on button "Prueba de vida" at bounding box center [359, 266] width 182 height 40
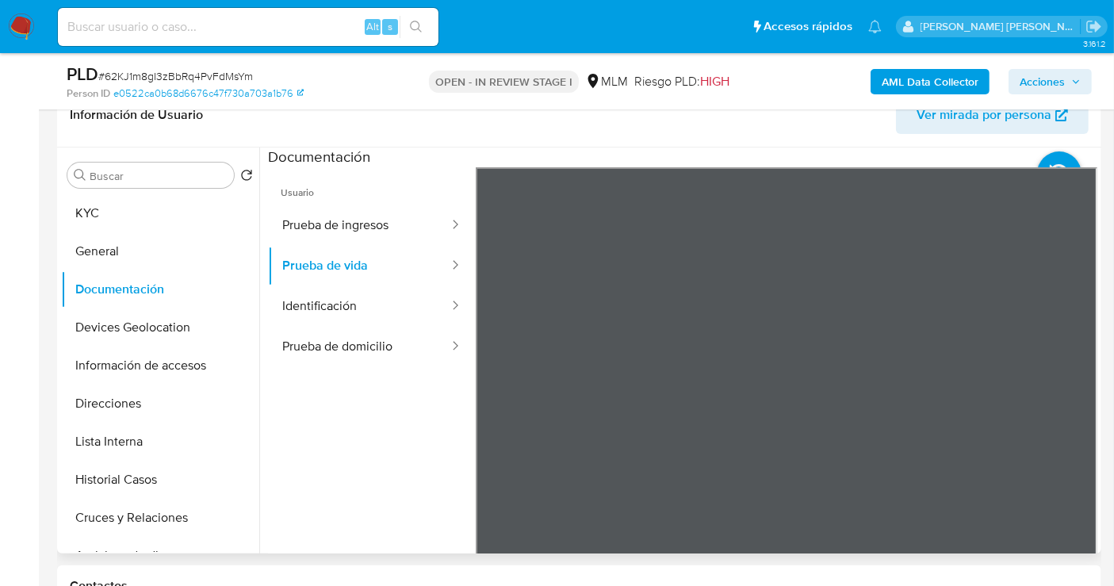
scroll to position [56, 0]
click at [335, 224] on button "Prueba de ingresos" at bounding box center [359, 225] width 182 height 40
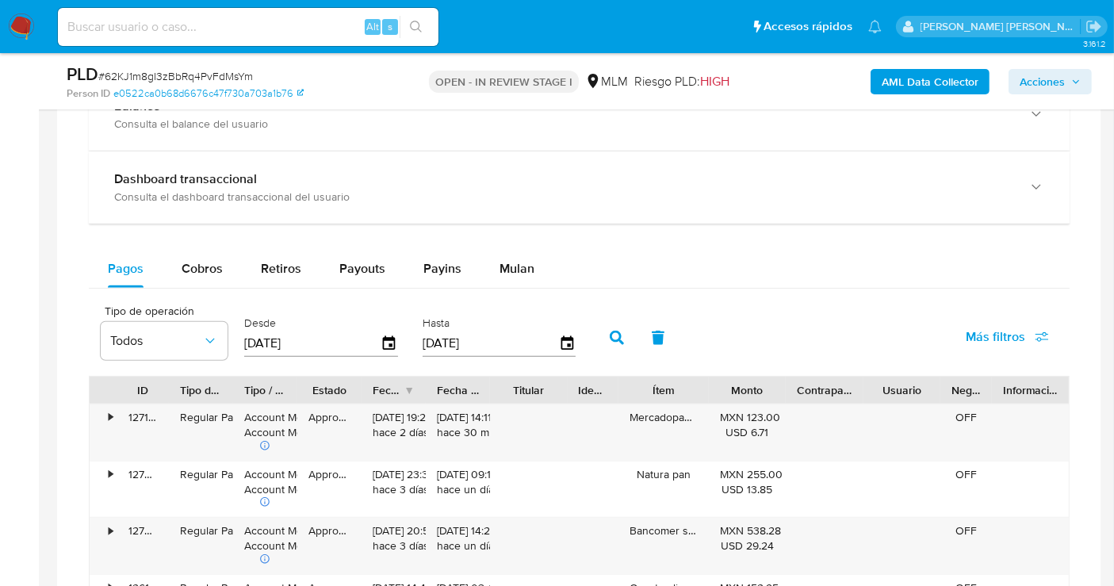
scroll to position [1145, 0]
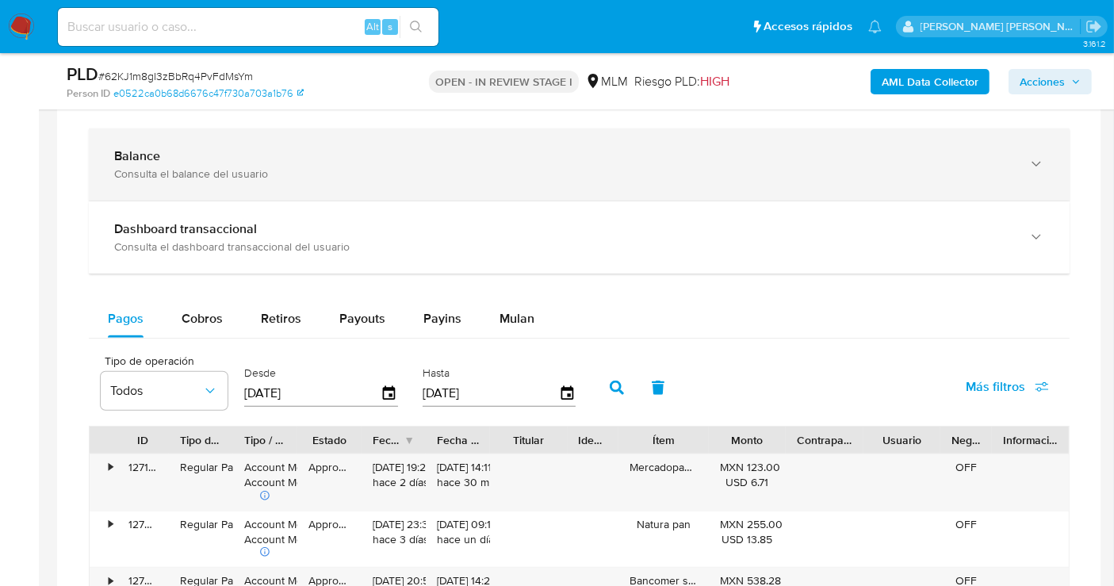
click at [190, 191] on div "Balance Consulta el balance del usuario" at bounding box center [579, 164] width 981 height 72
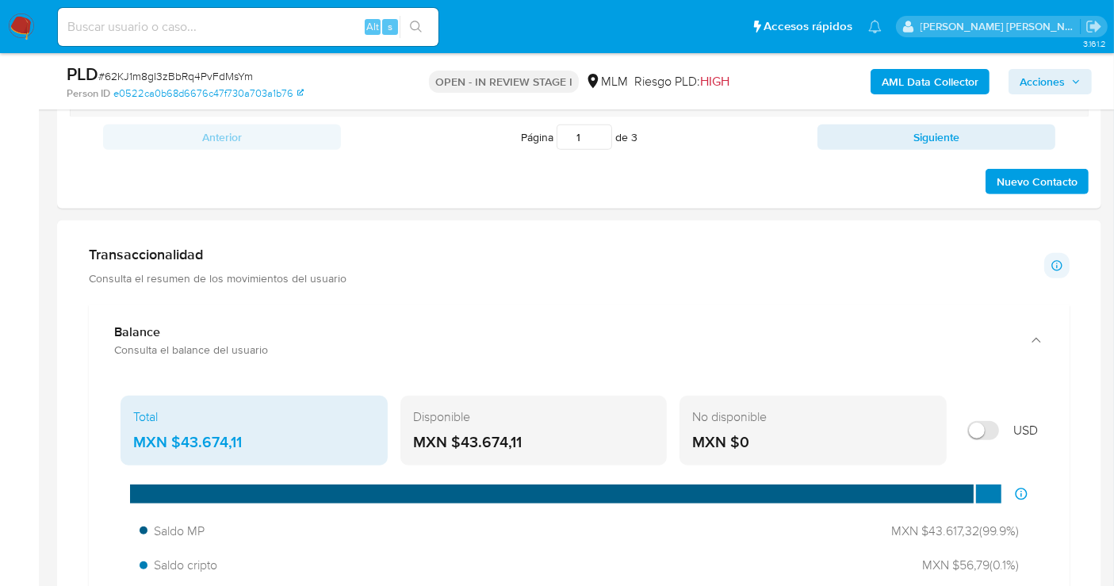
scroll to position [1057, 0]
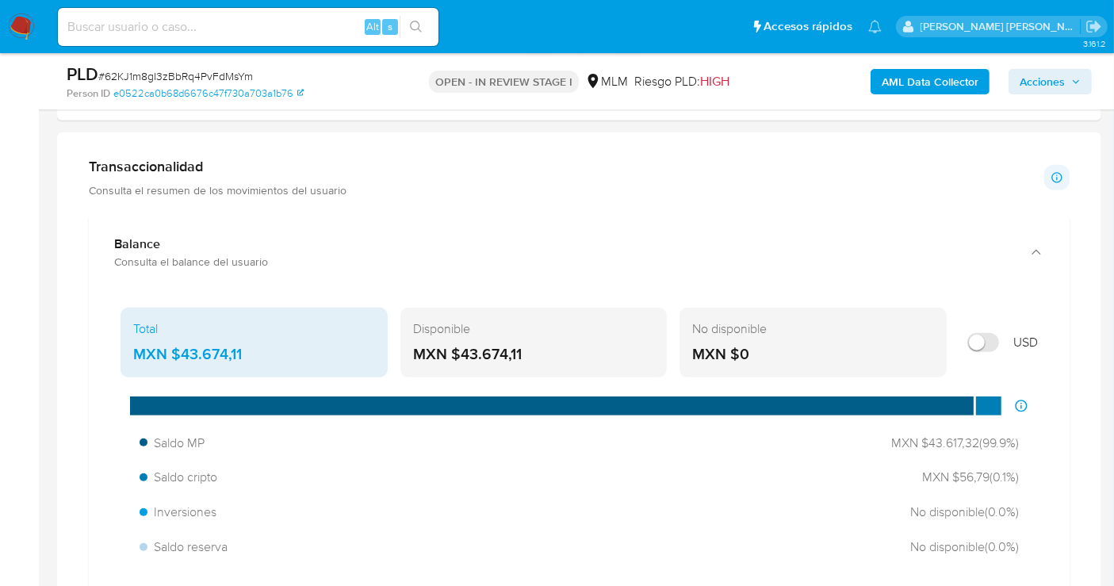
click at [230, 350] on div "MXN $43.674,11" at bounding box center [254, 354] width 242 height 21
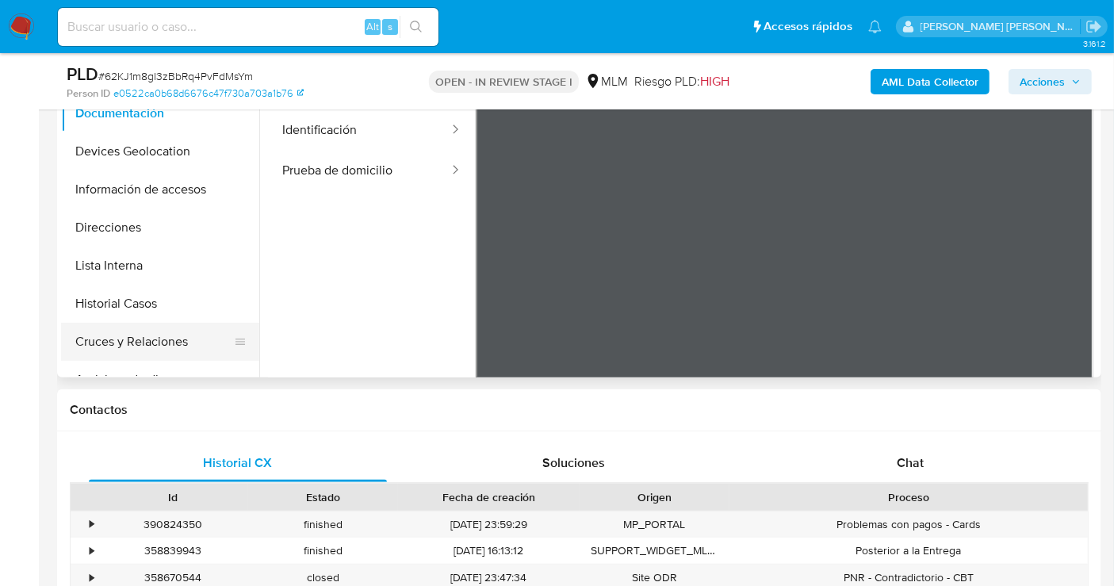
scroll to position [176, 0]
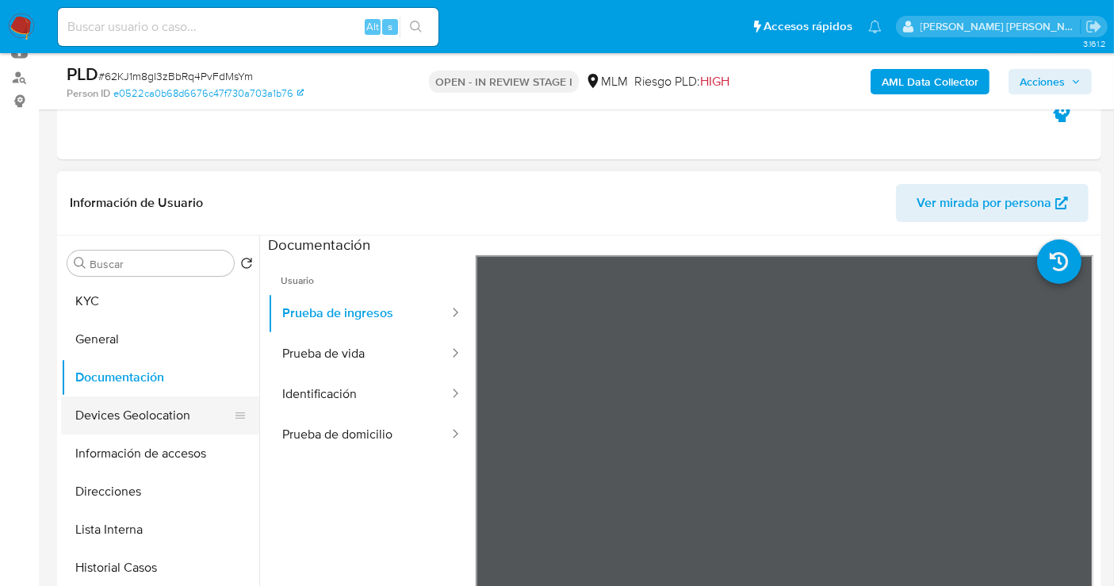
click at [136, 423] on button "Devices Geolocation" at bounding box center [154, 415] width 186 height 38
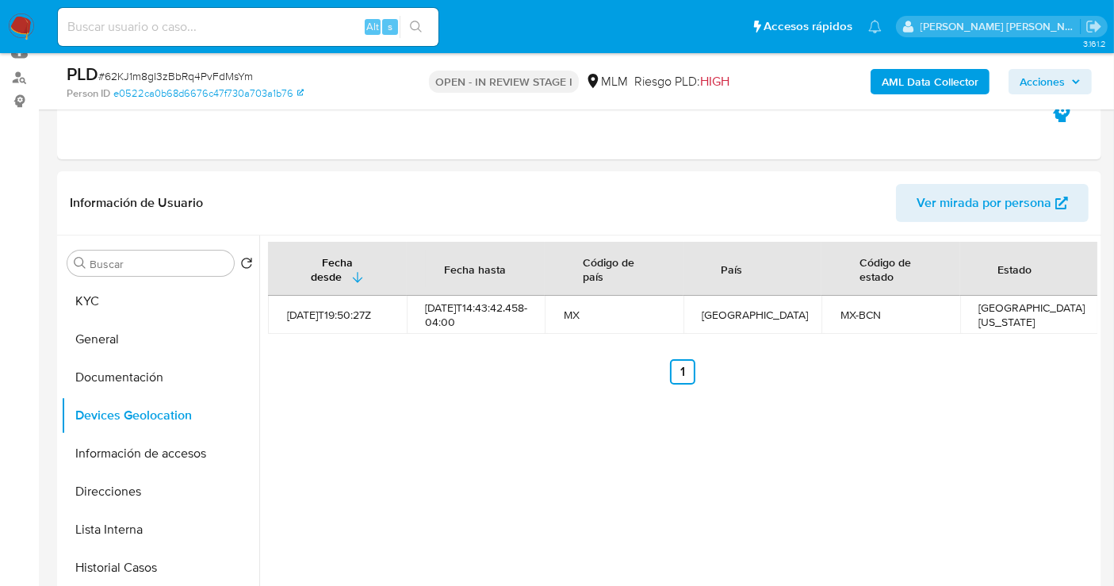
scroll to position [264, 0]
